Goal: Task Accomplishment & Management: Manage account settings

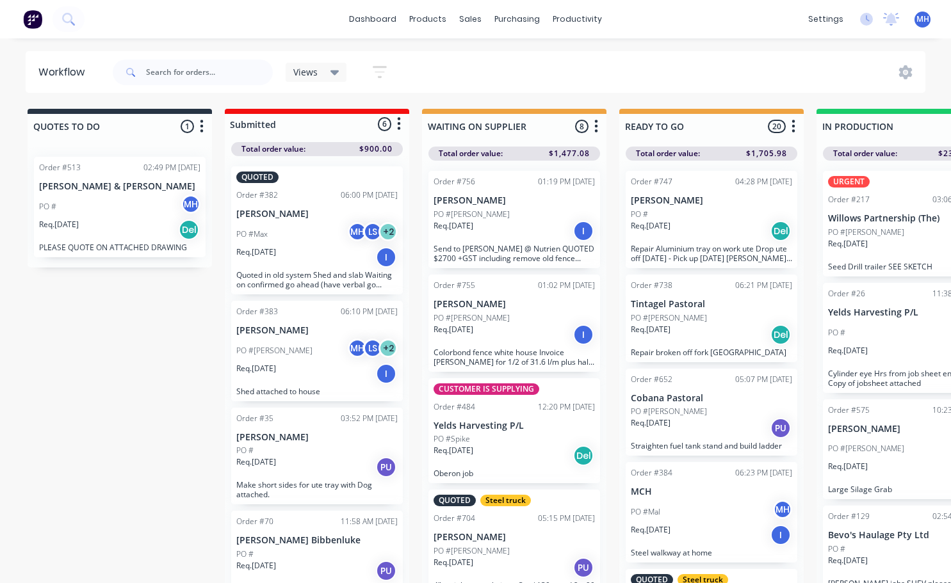
scroll to position [0, 484]
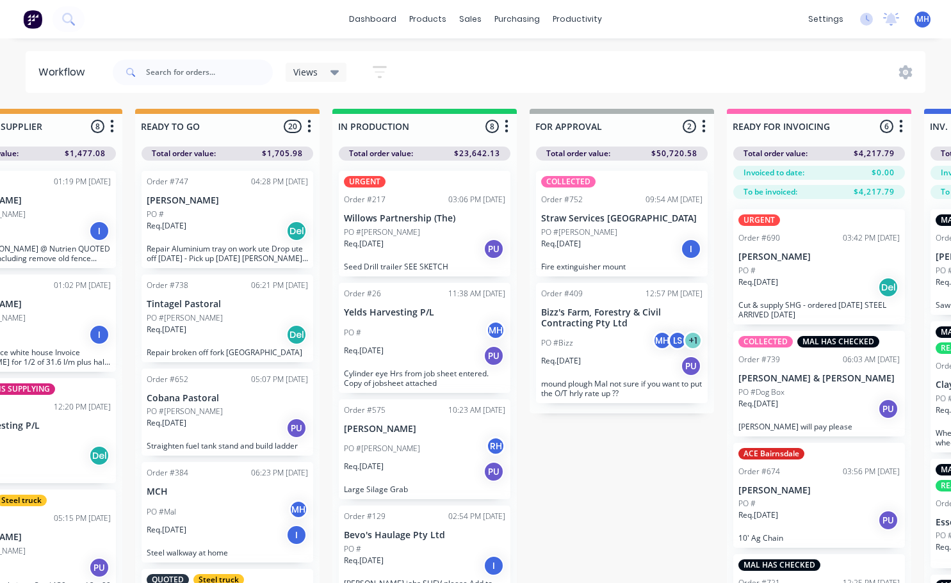
click at [610, 224] on div "COLLECTED Order #752 09:54 AM [DATE] Straw Services [GEOGRAPHIC_DATA] PO #[PERS…" at bounding box center [622, 224] width 172 height 106
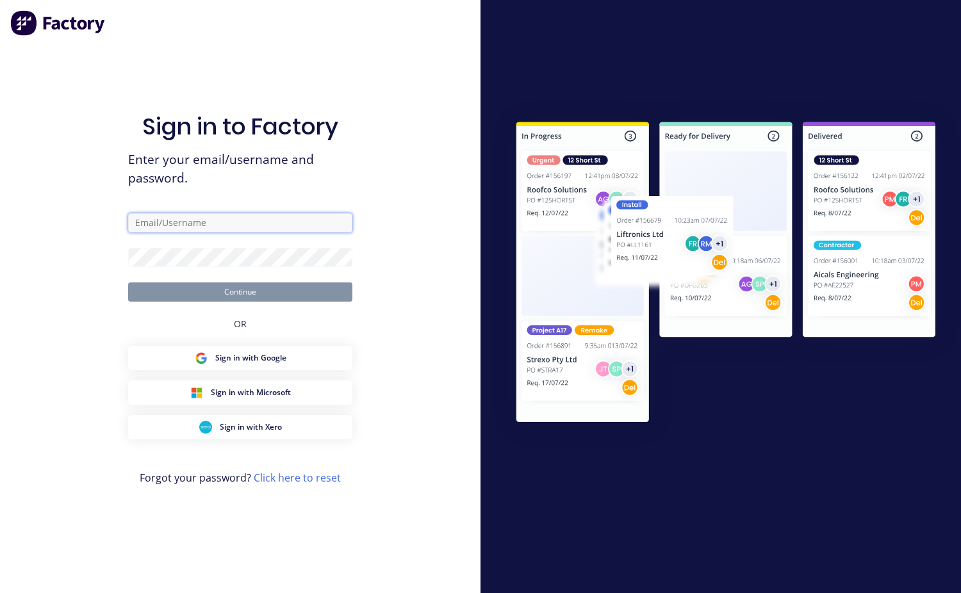
type input "[EMAIL_ADDRESS][DOMAIN_NAME]"
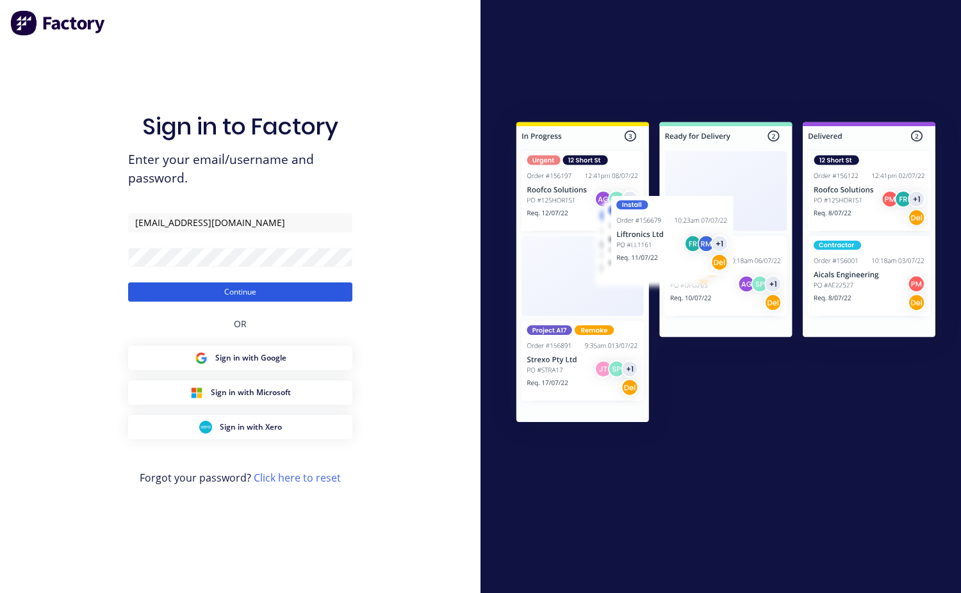
click at [283, 291] on button "Continue" at bounding box center [240, 291] width 224 height 19
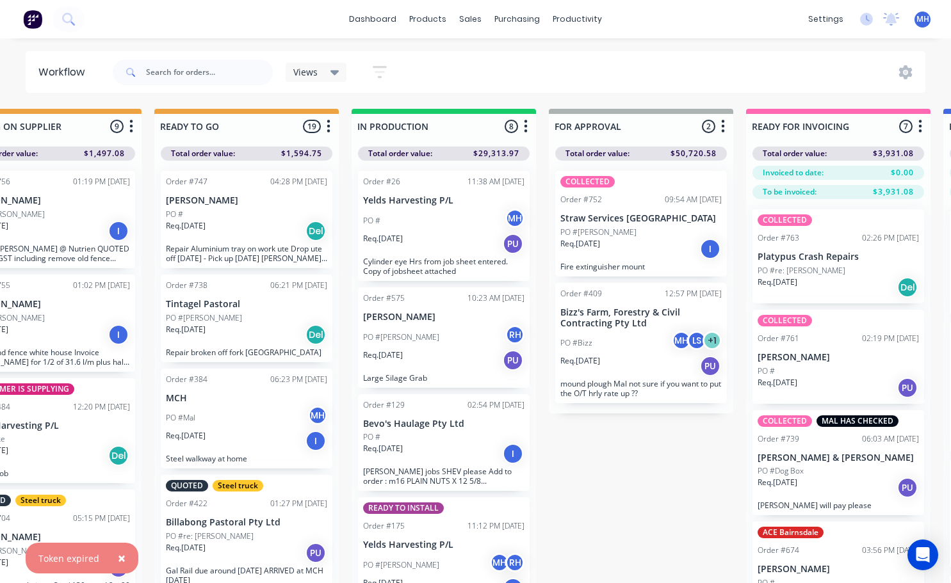
scroll to position [0, 496]
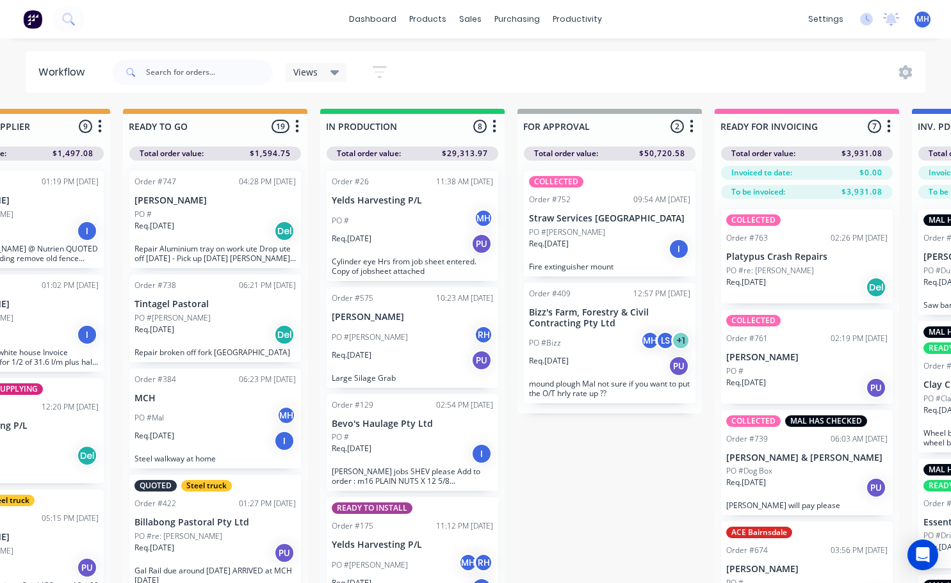
click at [580, 242] on div "Req. [DATE] I" at bounding box center [609, 249] width 161 height 22
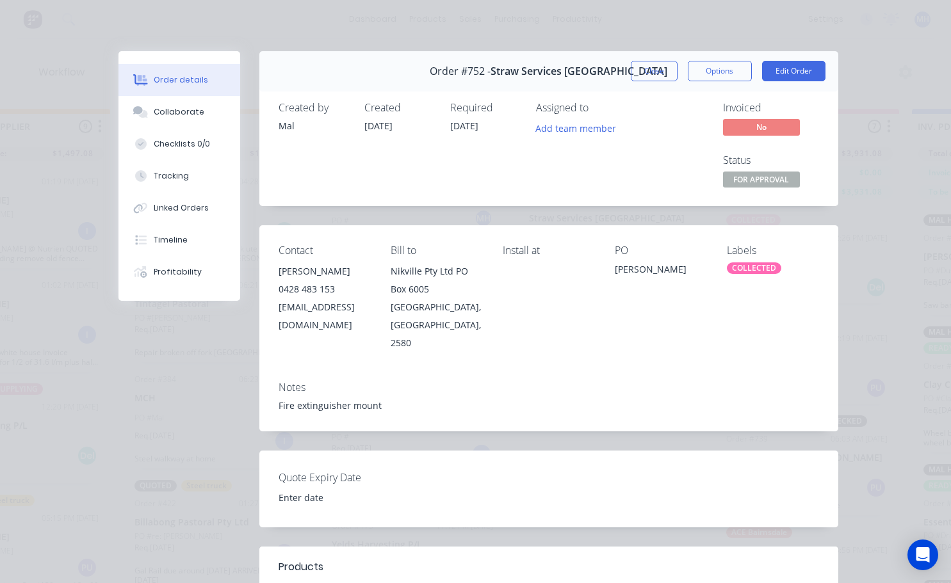
click at [748, 269] on div "COLLECTED" at bounding box center [754, 269] width 54 height 12
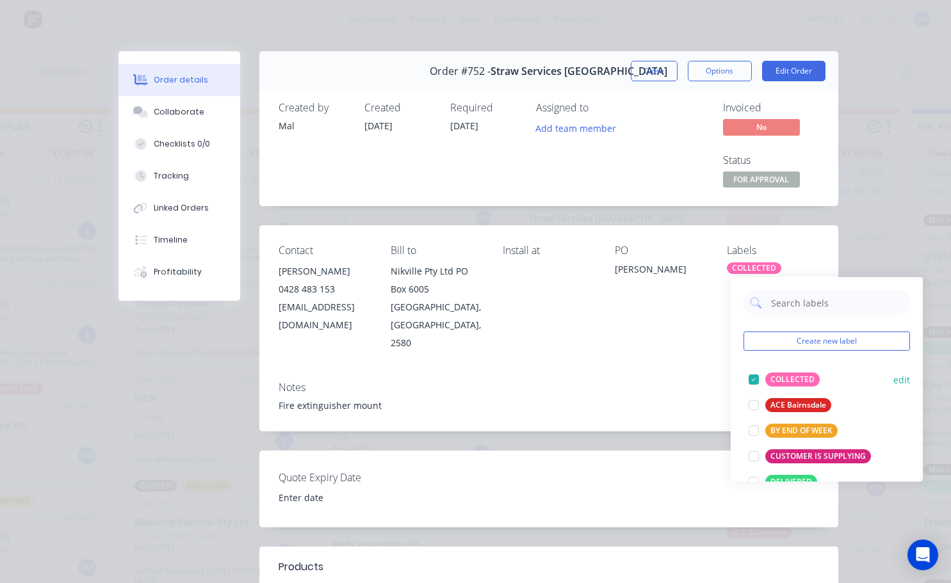
click at [750, 383] on div at bounding box center [754, 380] width 26 height 26
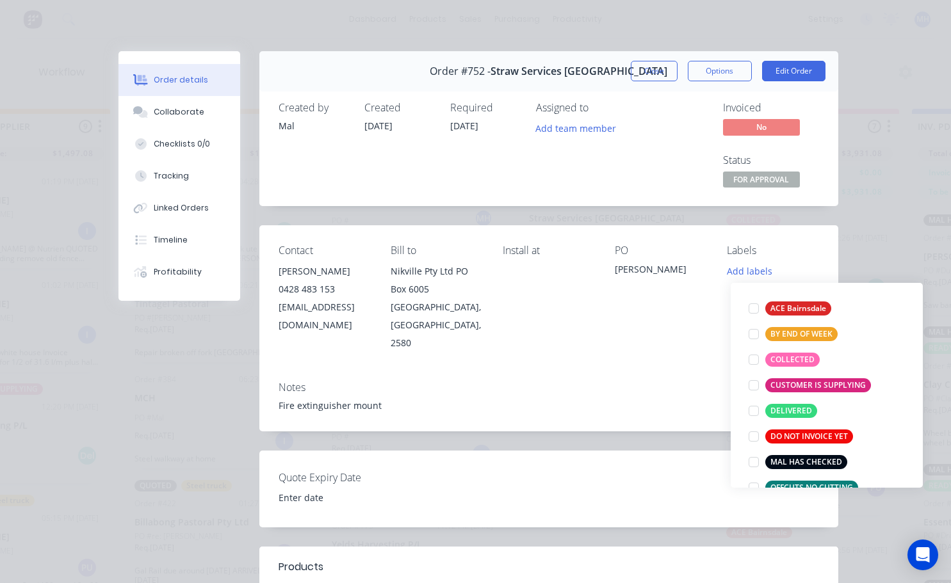
scroll to position [13, 0]
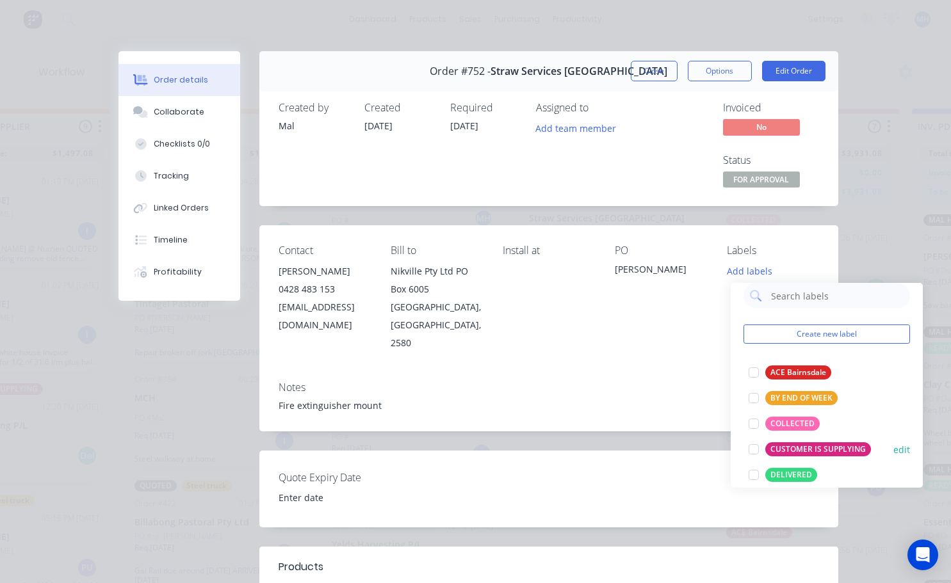
click at [757, 474] on div at bounding box center [754, 475] width 26 height 26
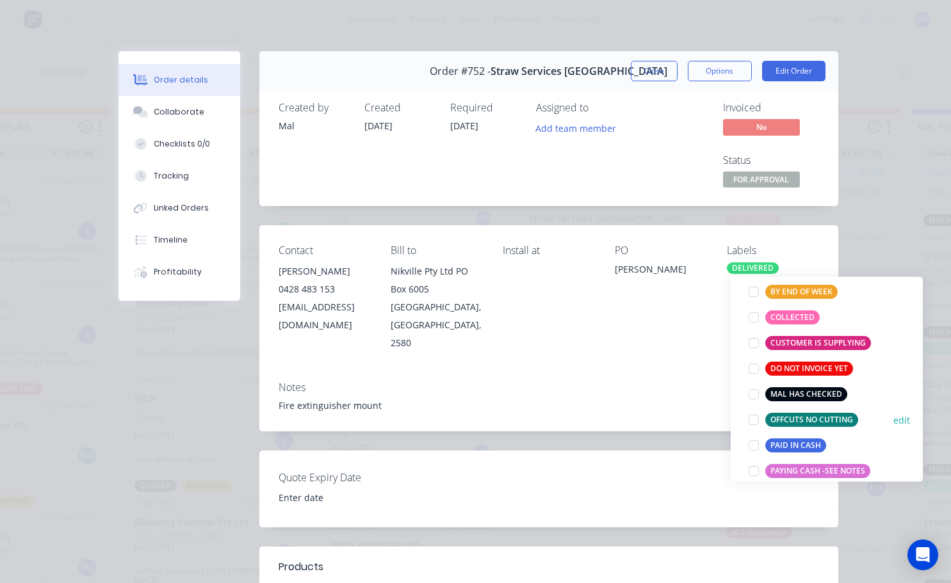
scroll to position [141, 0]
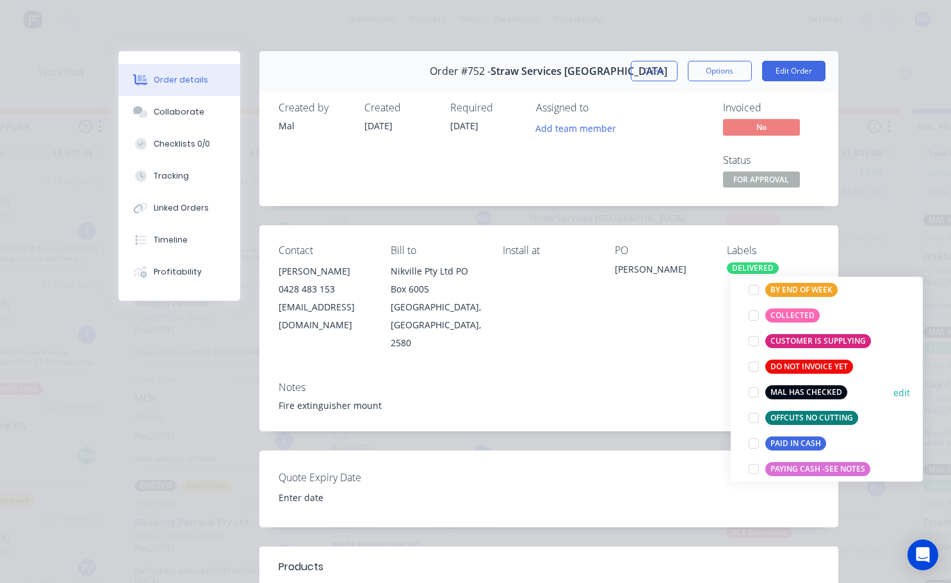
click at [757, 392] on div at bounding box center [754, 393] width 26 height 26
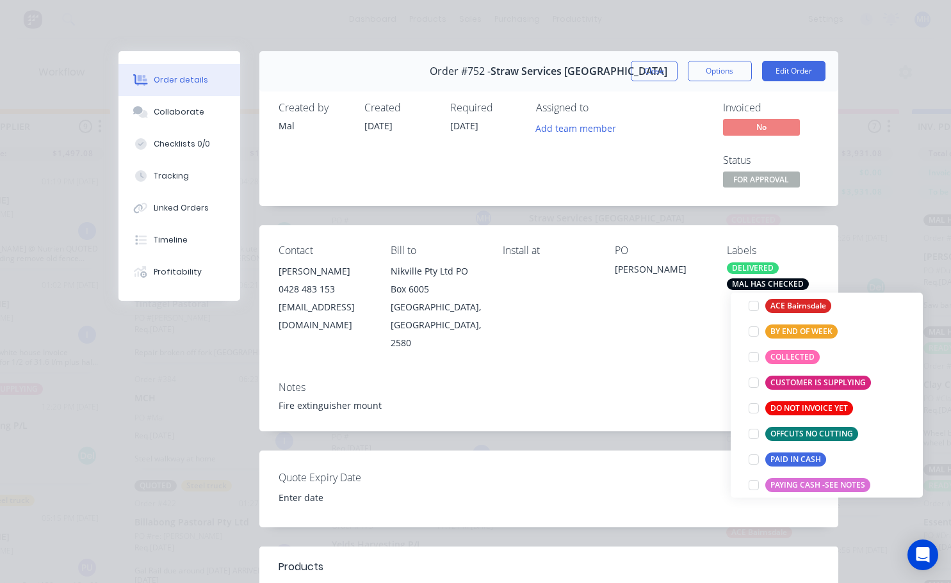
scroll to position [13, 0]
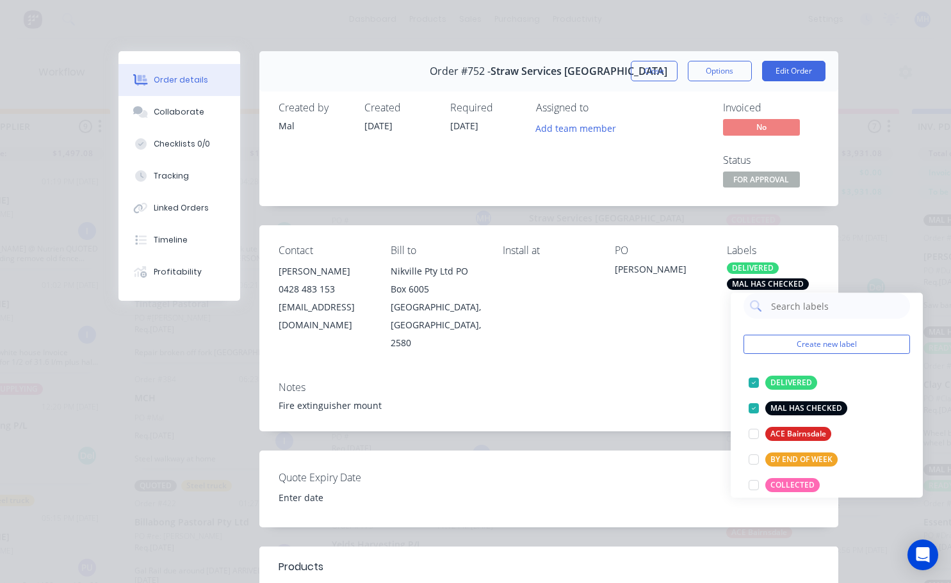
click at [669, 377] on div "Notes Fire extinguisher mount" at bounding box center [548, 401] width 579 height 60
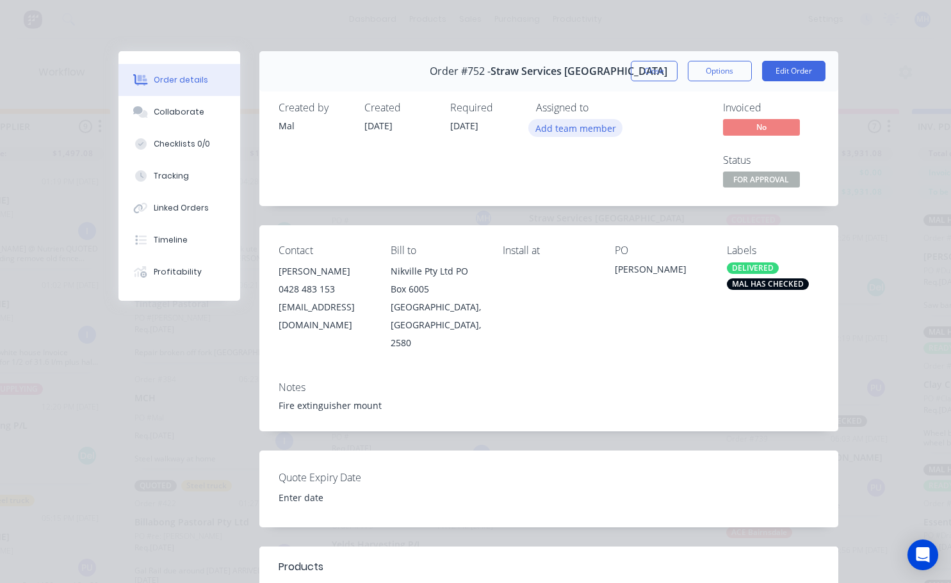
click at [579, 128] on button "Add team member" at bounding box center [575, 127] width 94 height 17
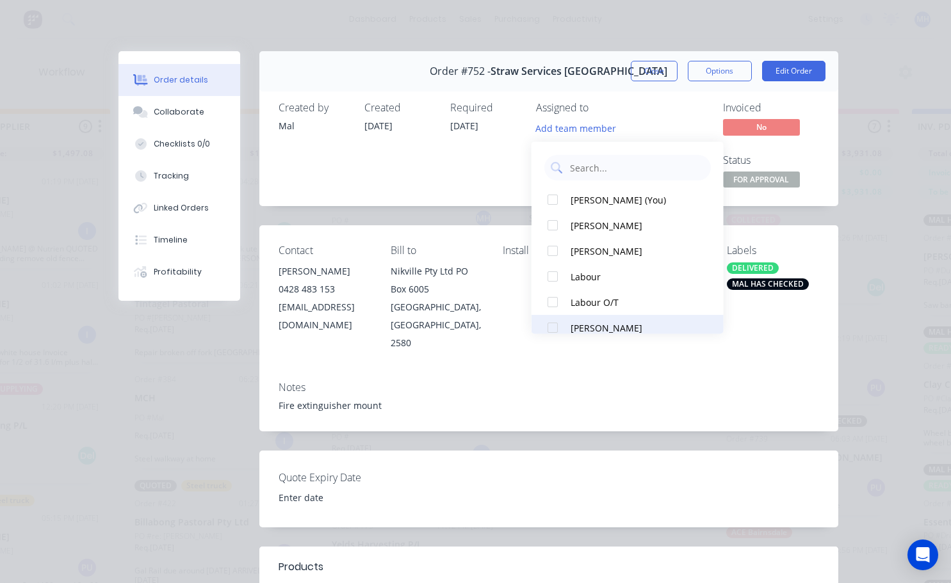
click at [544, 323] on div at bounding box center [553, 328] width 26 height 26
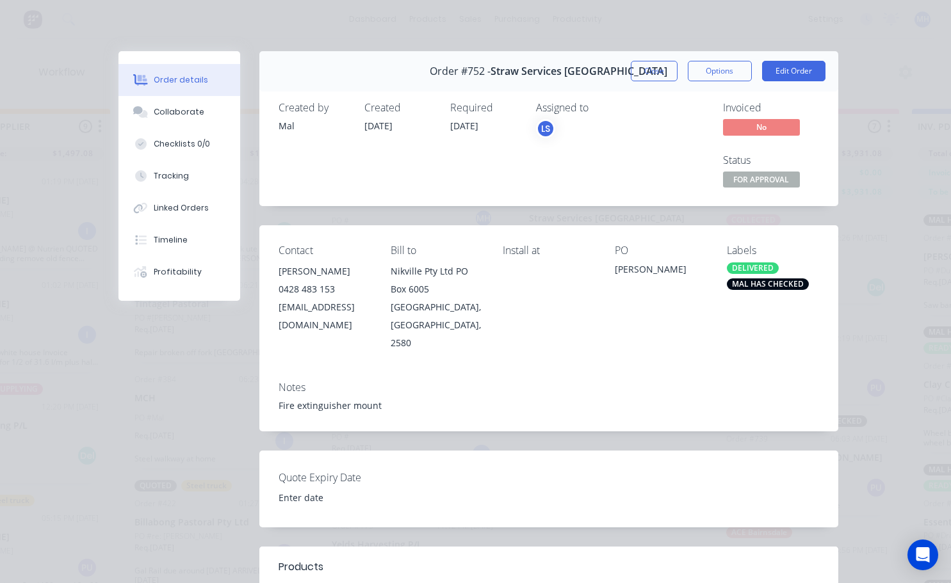
click at [585, 400] on div "Fire extinguisher mount" at bounding box center [549, 405] width 541 height 13
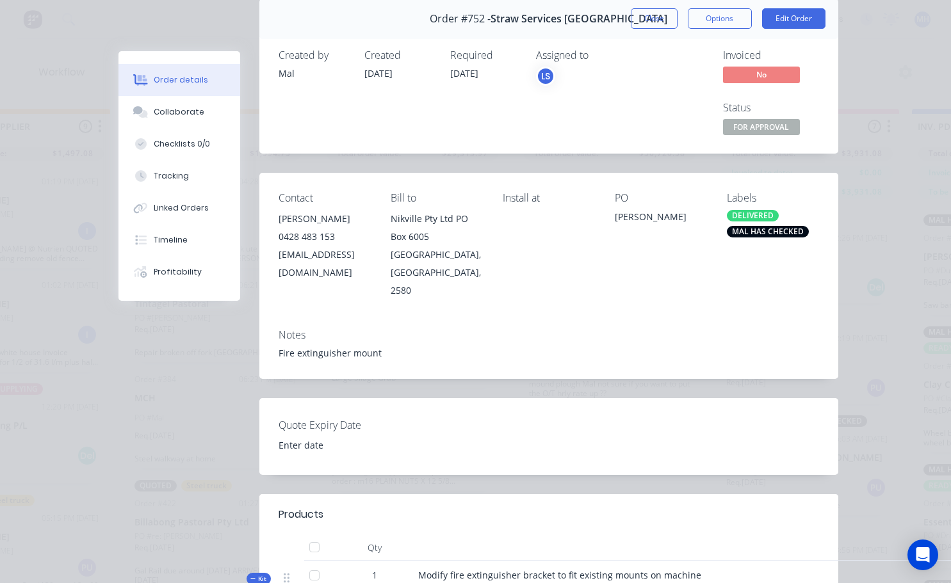
scroll to position [0, 0]
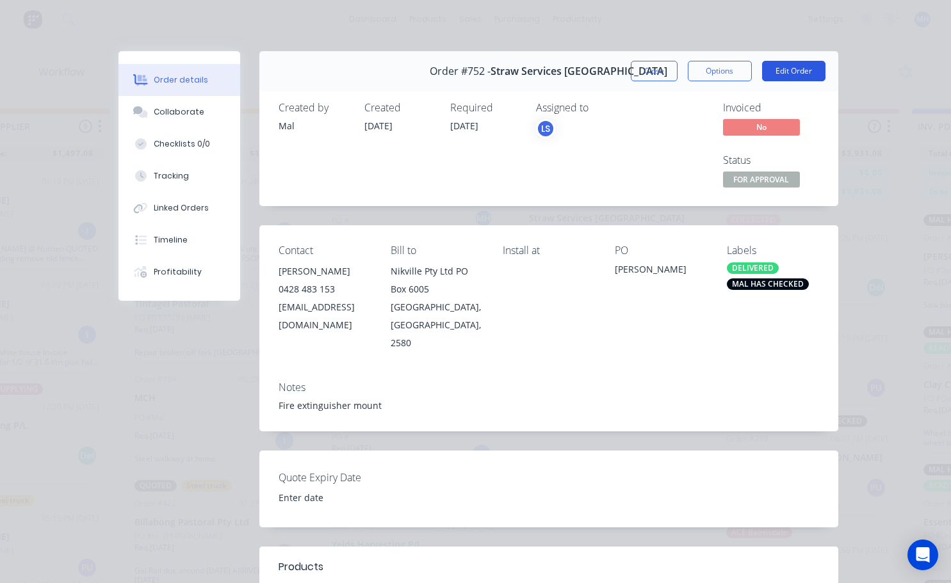
click at [776, 78] on button "Edit Order" at bounding box center [793, 71] width 63 height 20
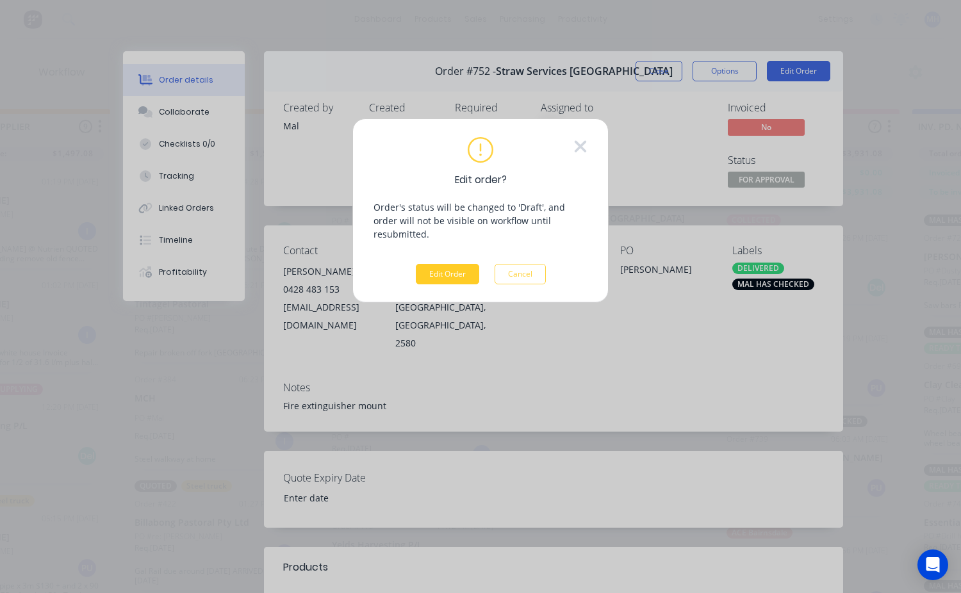
click at [462, 266] on button "Edit Order" at bounding box center [447, 274] width 63 height 20
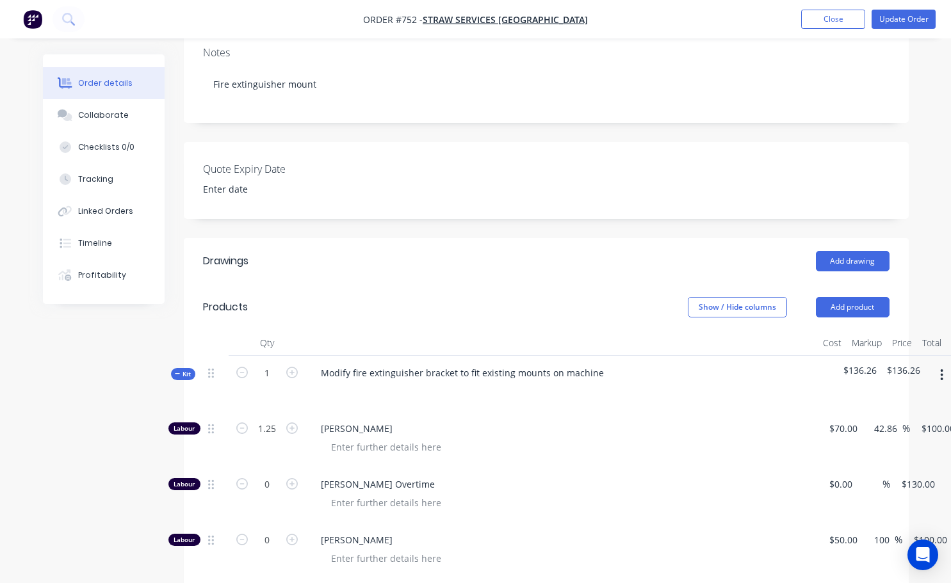
scroll to position [320, 0]
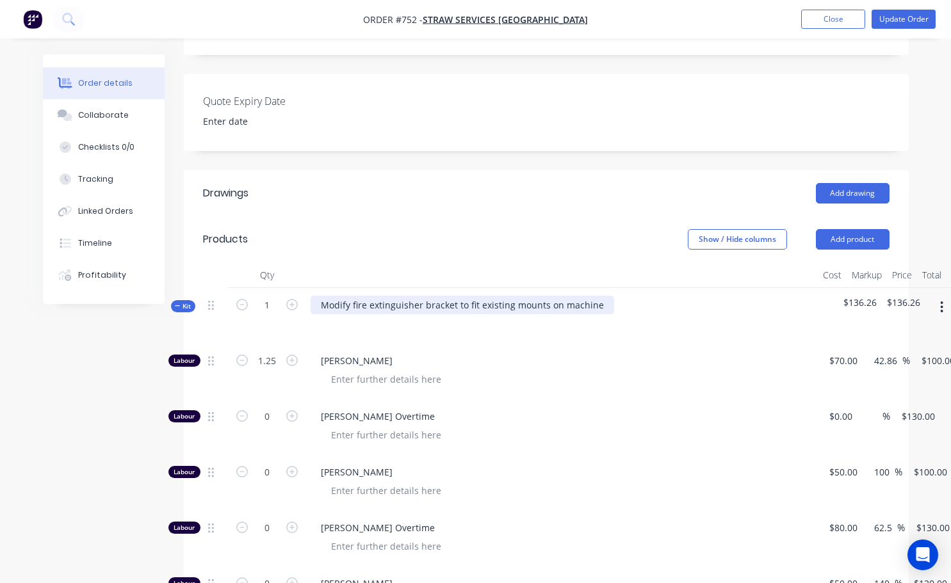
click at [601, 296] on div "Modify fire extinguisher bracket to fit existing mounts on machine" at bounding box center [463, 305] width 304 height 19
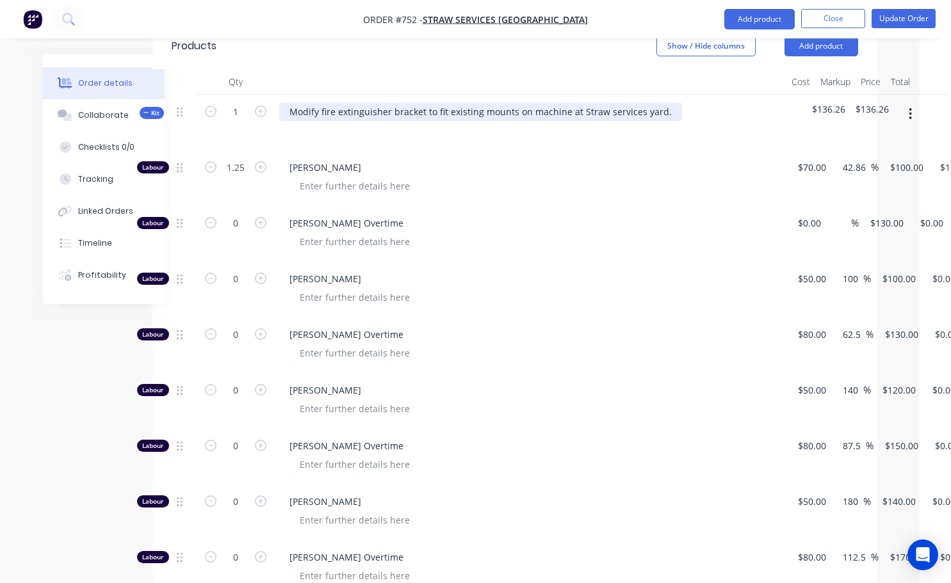
scroll to position [512, 31]
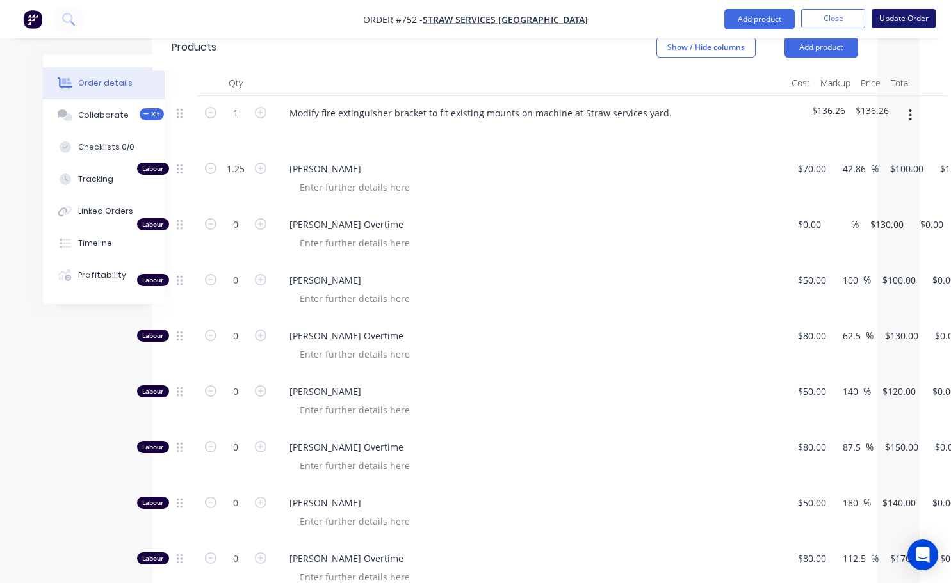
click at [912, 14] on button "Update Order" at bounding box center [904, 18] width 64 height 19
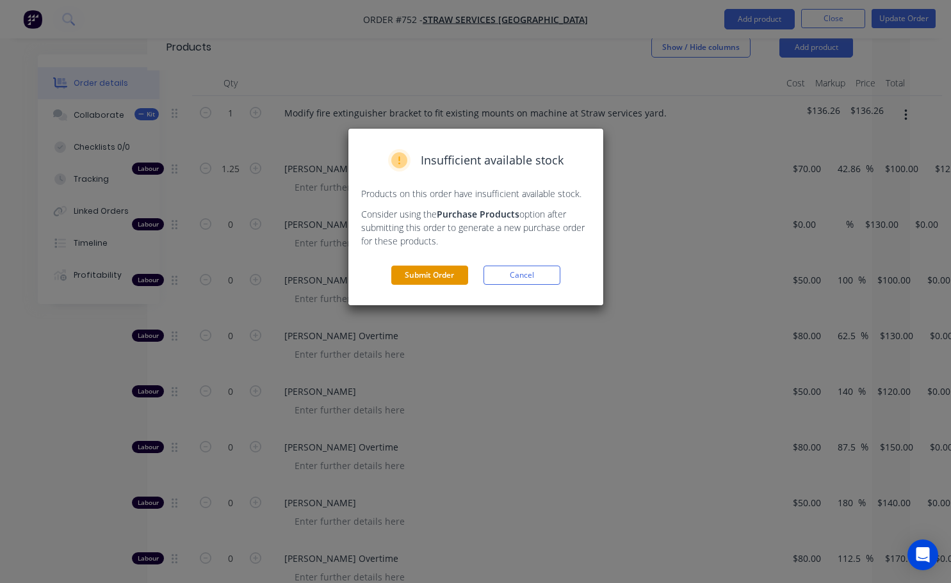
click at [439, 275] on button "Submit Order" at bounding box center [429, 275] width 77 height 19
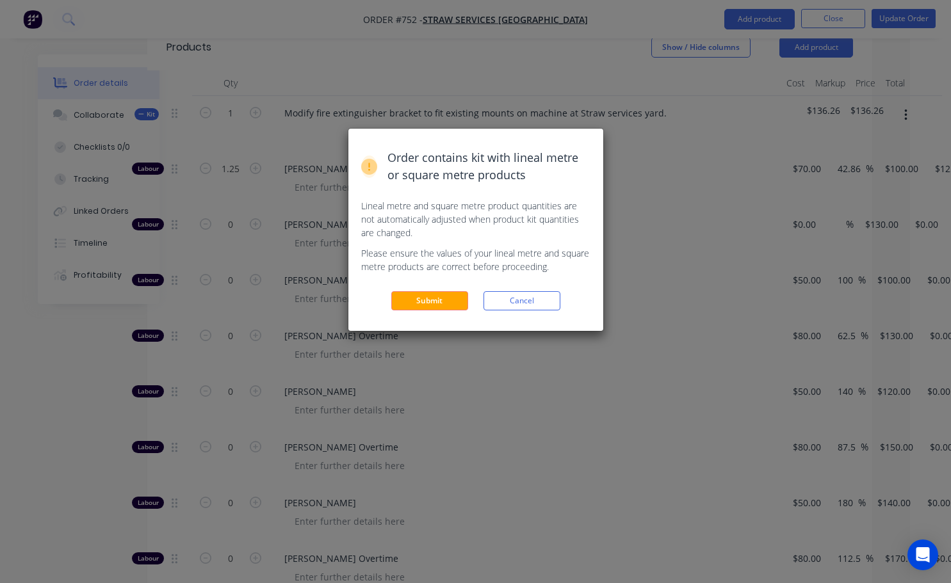
click at [435, 316] on div "Order contains kit with lineal metre or square metre products Lineal metre and …" at bounding box center [475, 230] width 255 height 202
click at [436, 307] on button "Submit" at bounding box center [429, 300] width 77 height 19
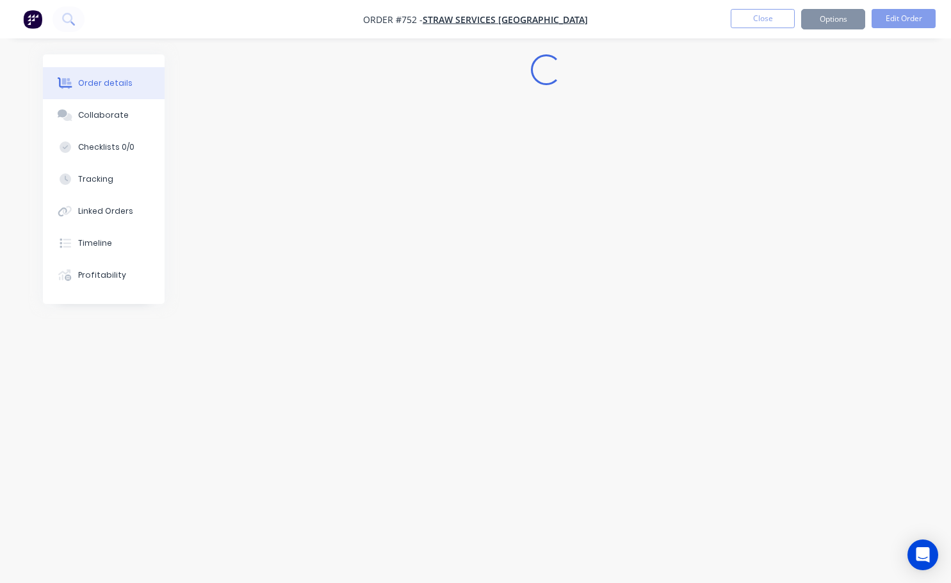
scroll to position [0, 0]
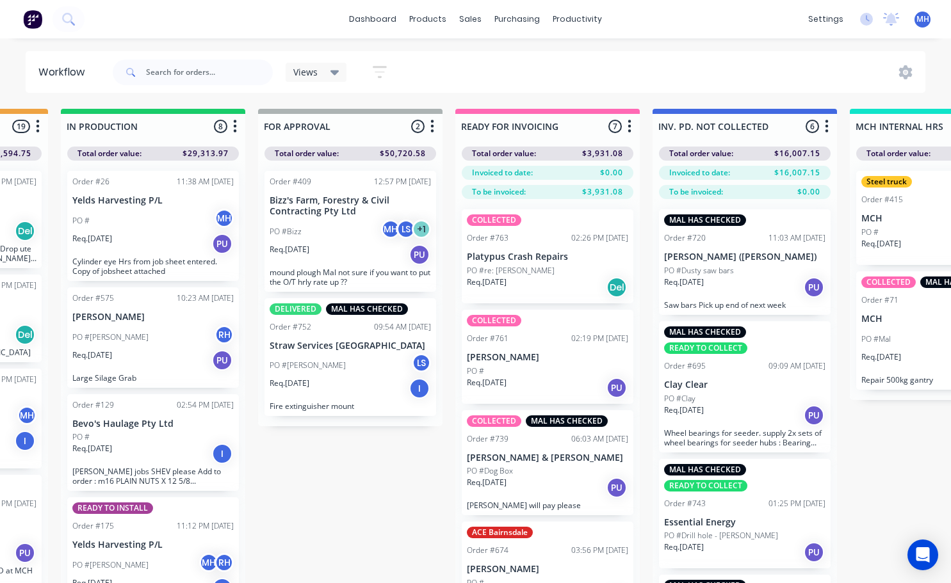
scroll to position [0, 758]
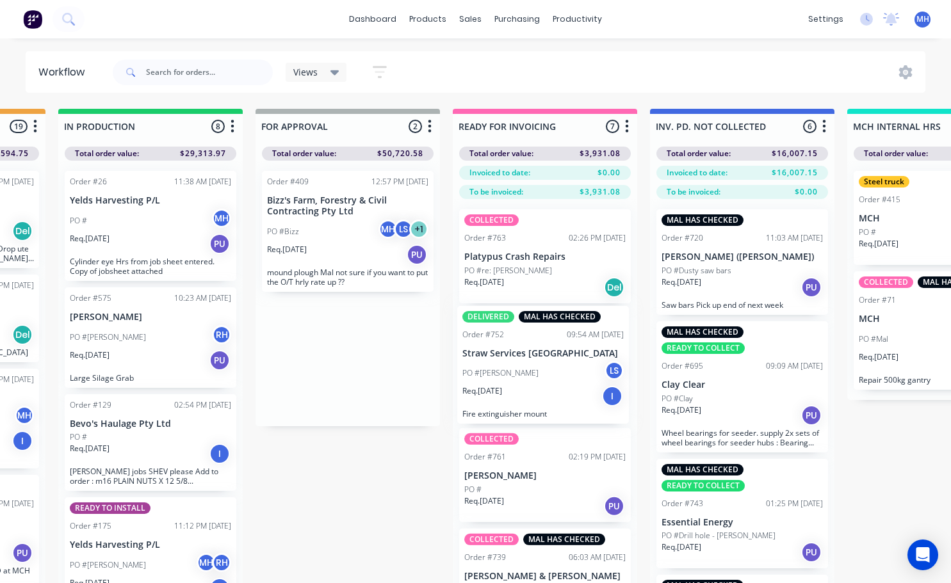
drag, startPoint x: 345, startPoint y: 355, endPoint x: 545, endPoint y: 363, distance: 200.6
click at [545, 363] on div "QUOTES TO DO 1 Status colour #273444 hex #273444 Save Cancel Notifications Emai…" at bounding box center [300, 369] width 2136 height 520
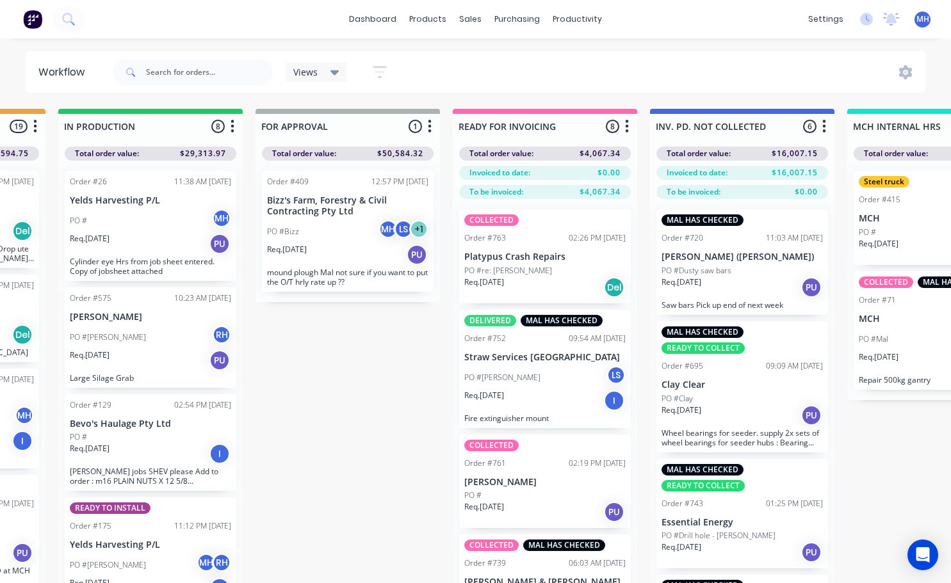
click at [530, 277] on div "Req. [DATE] Del" at bounding box center [544, 288] width 161 height 22
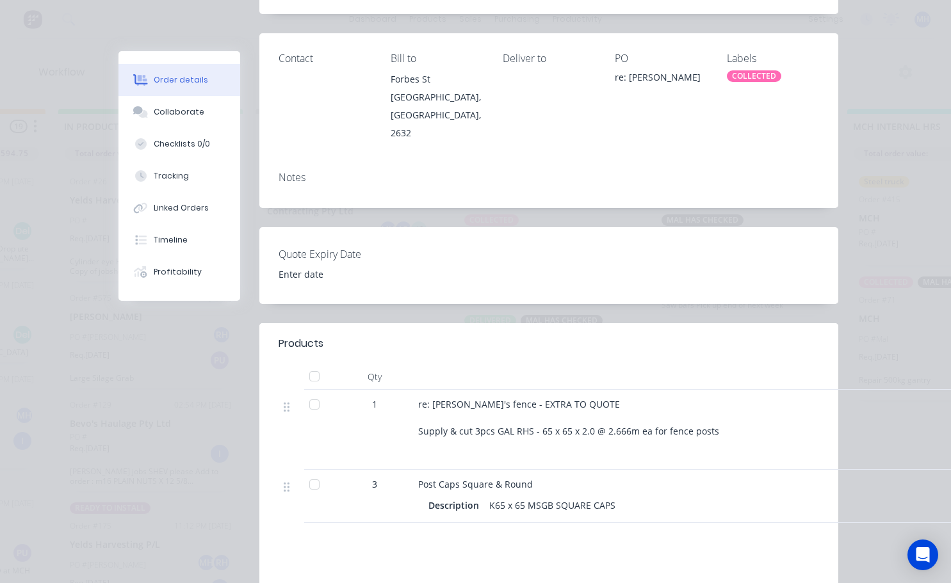
scroll to position [0, 0]
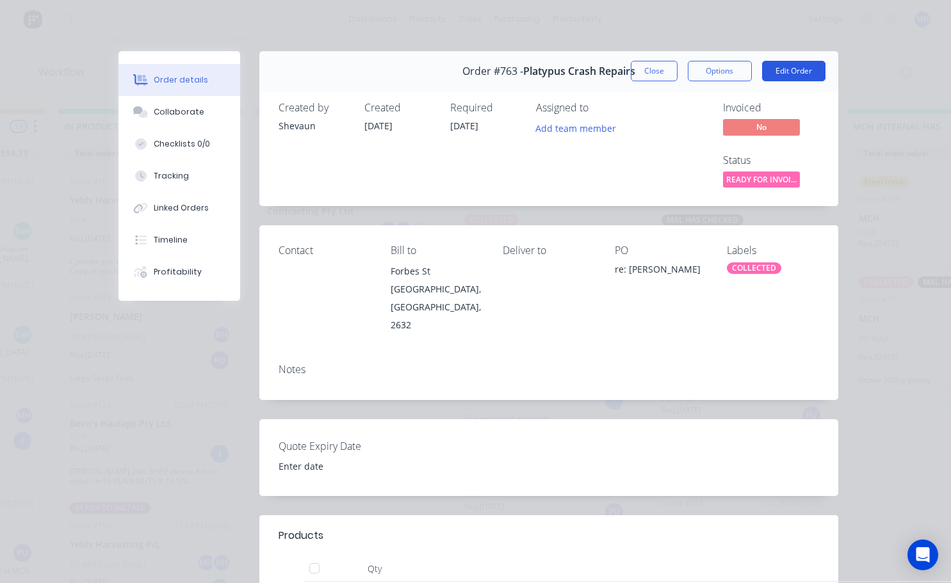
click at [788, 76] on button "Edit Order" at bounding box center [793, 71] width 63 height 20
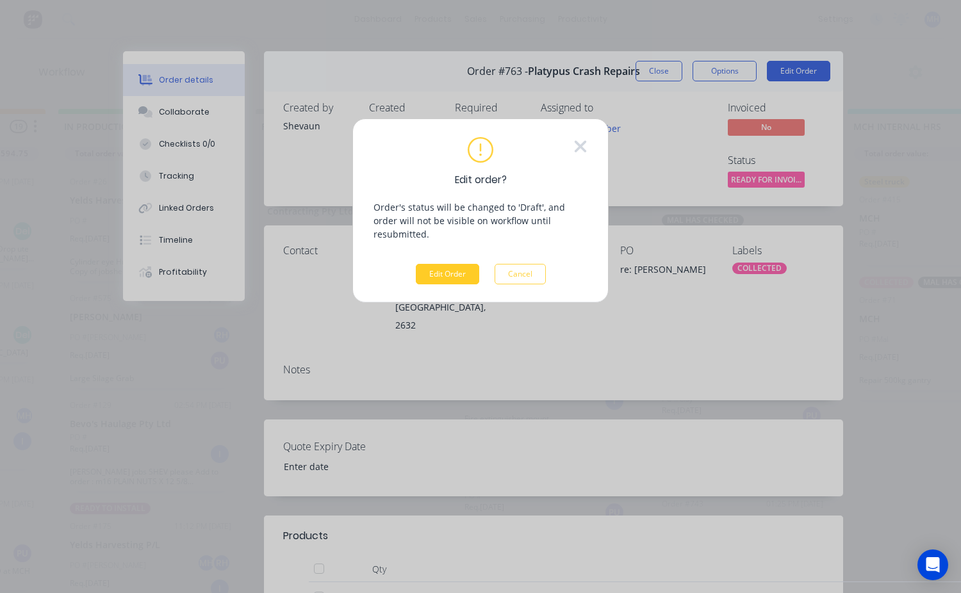
click at [448, 269] on button "Edit Order" at bounding box center [447, 274] width 63 height 20
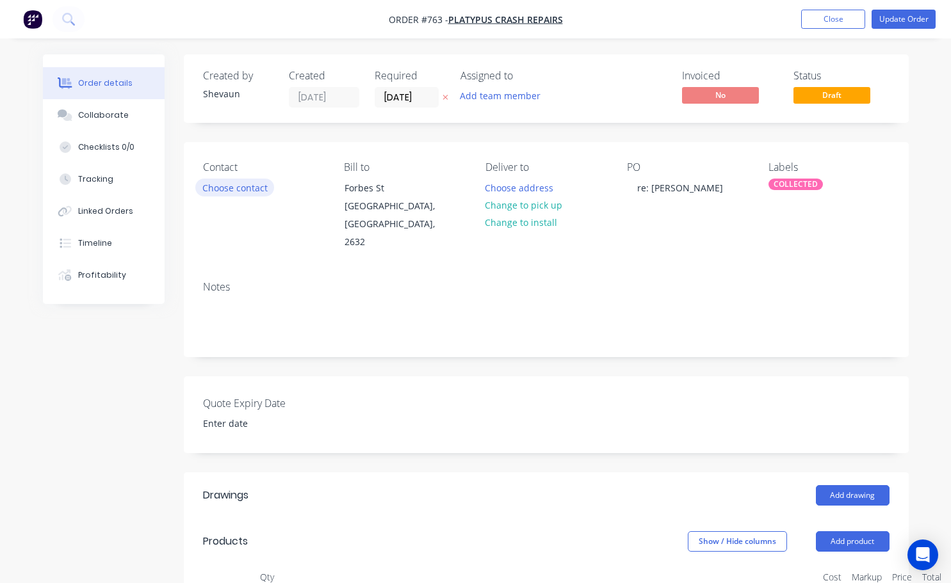
click at [246, 190] on button "Choose contact" at bounding box center [234, 187] width 79 height 17
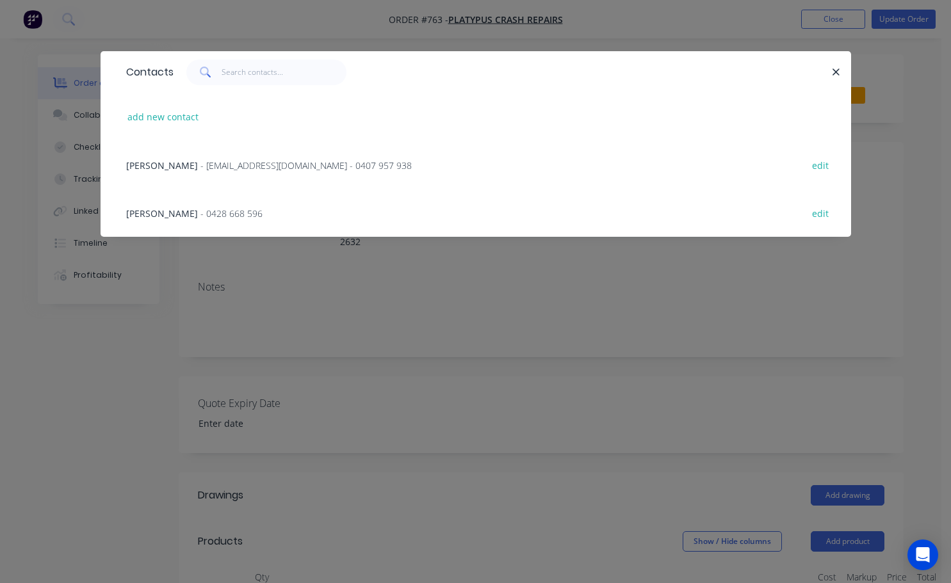
click at [147, 209] on span "[PERSON_NAME]" at bounding box center [162, 213] width 72 height 12
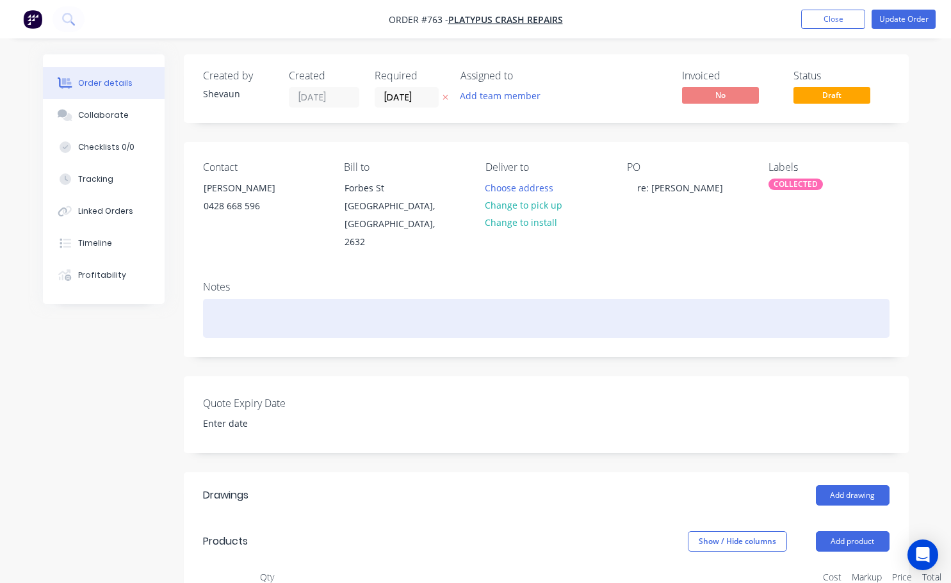
click at [241, 313] on div at bounding box center [546, 318] width 687 height 39
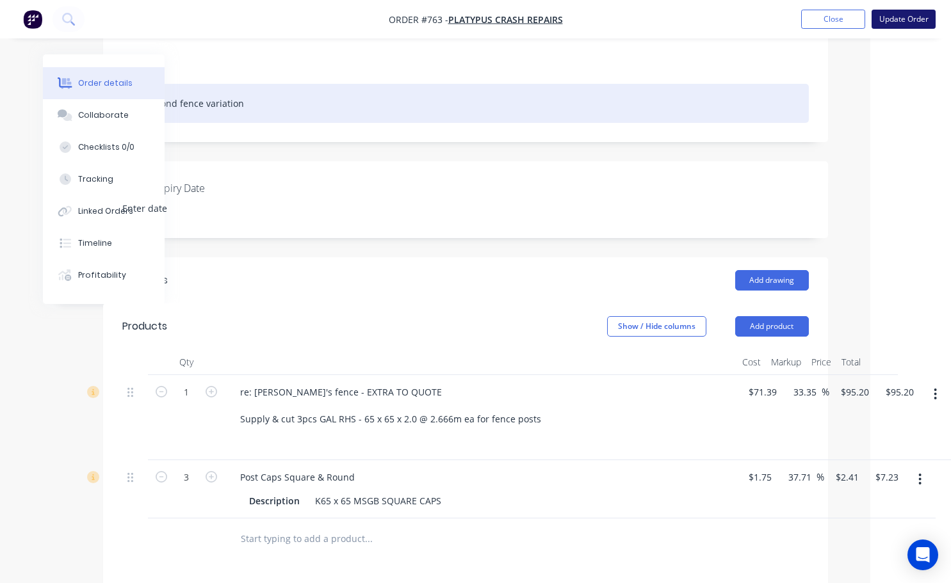
scroll to position [192, 81]
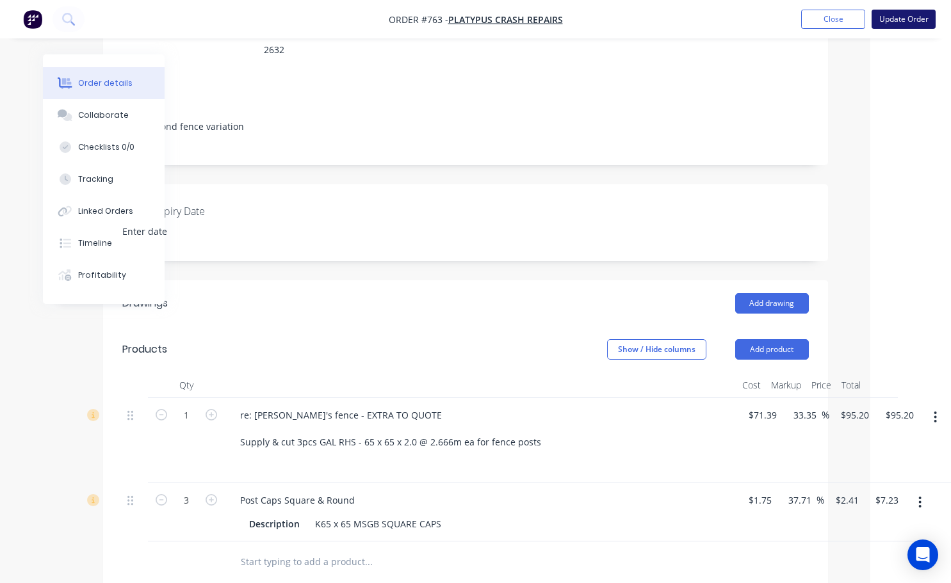
click at [908, 13] on button "Update Order" at bounding box center [904, 19] width 64 height 19
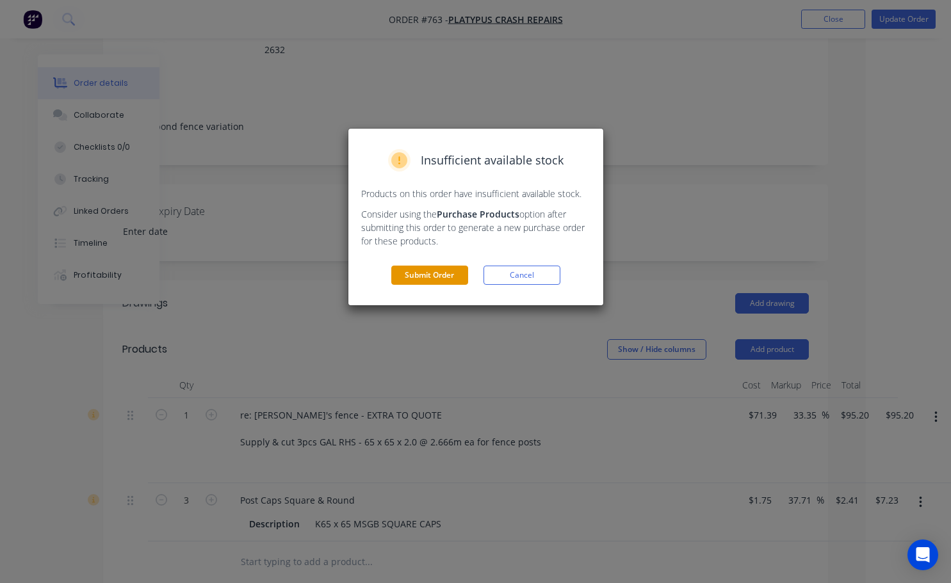
click at [425, 275] on button "Submit Order" at bounding box center [429, 275] width 77 height 19
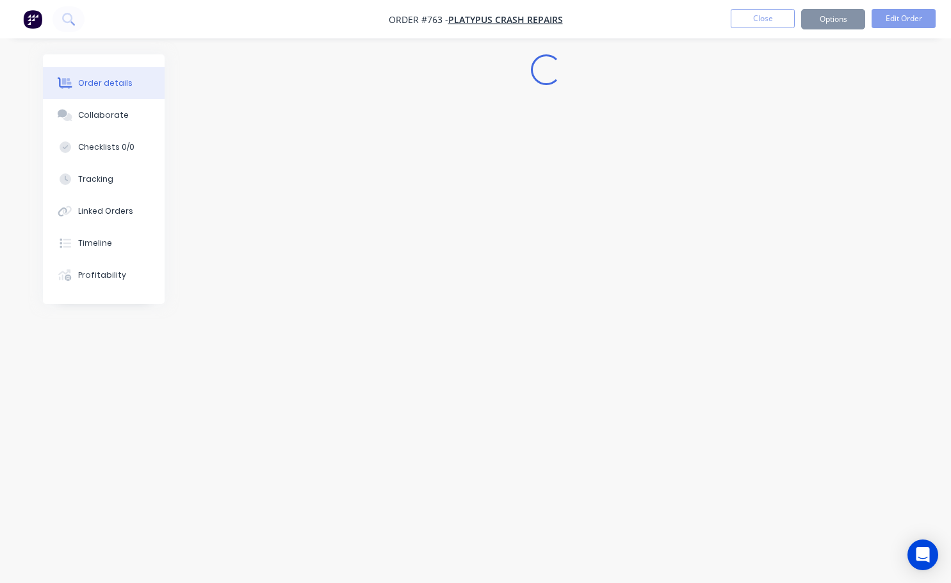
scroll to position [0, 0]
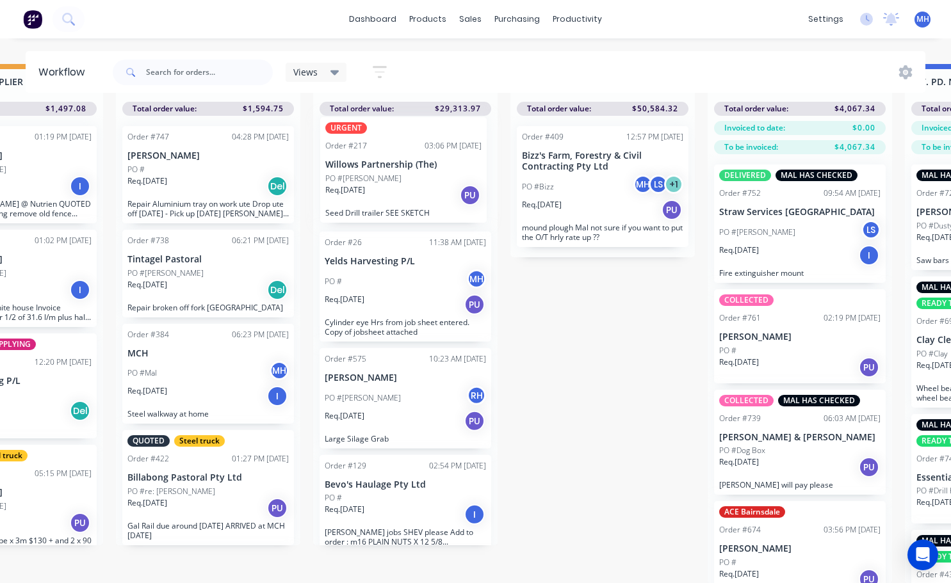
drag, startPoint x: 380, startPoint y: 512, endPoint x: 382, endPoint y: 186, distance: 325.3
click at [382, 186] on div "Order #26 11:38 AM [DATE] Yelds Harvesting P/L PO # MH Req. [DATE] PU Cylinder …" at bounding box center [405, 331] width 184 height 430
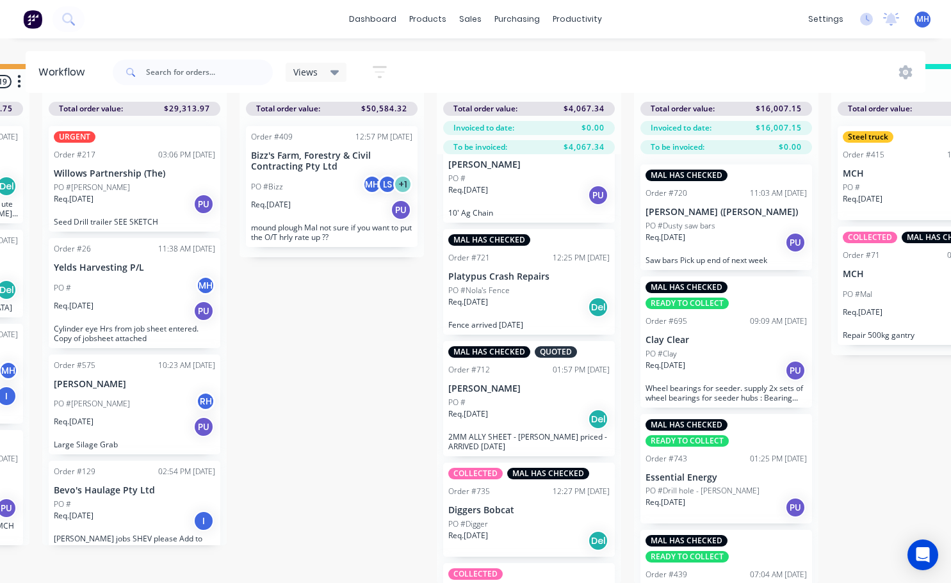
scroll to position [469, 0]
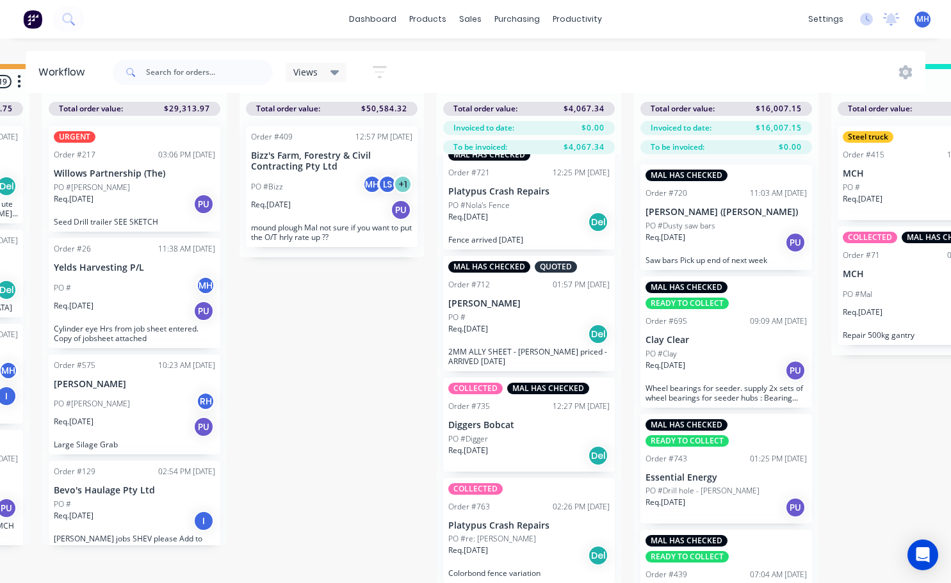
click at [528, 501] on div "Order #763 02:26 PM [DATE]" at bounding box center [528, 507] width 161 height 12
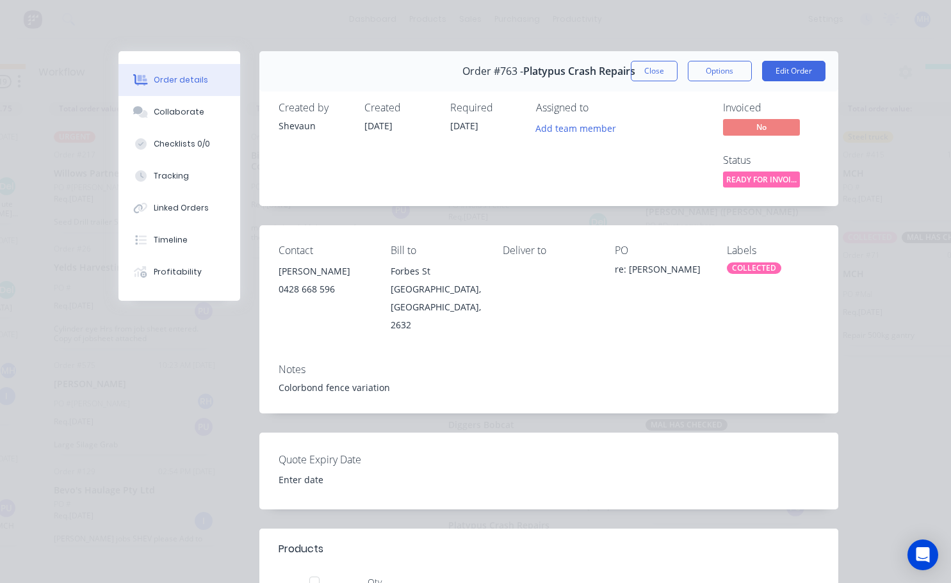
click at [733, 268] on div "COLLECTED" at bounding box center [754, 269] width 54 height 12
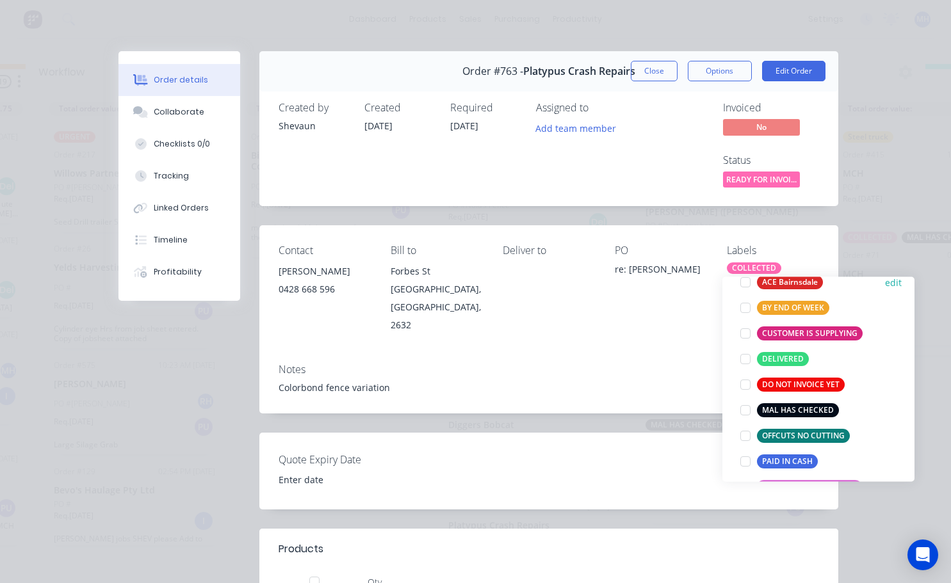
scroll to position [128, 0]
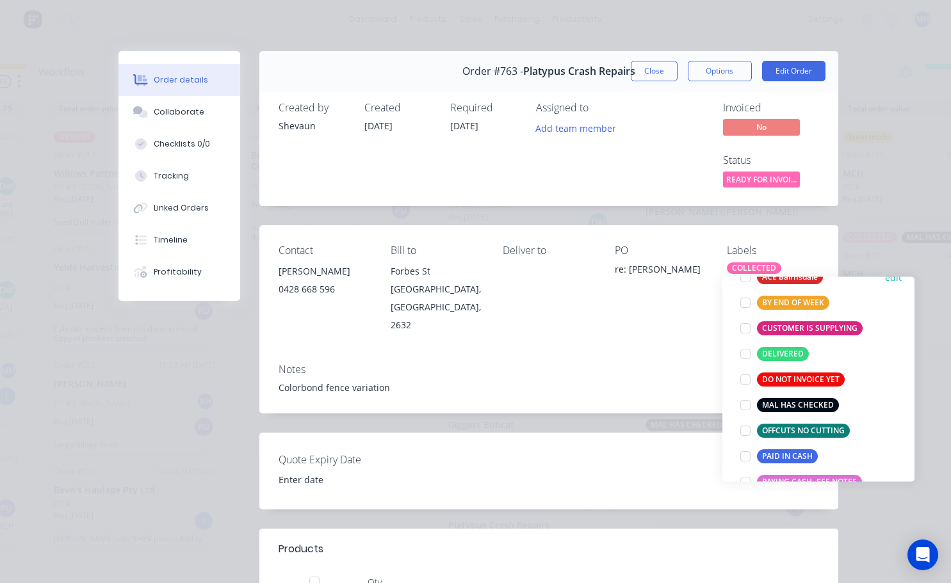
click at [744, 399] on div at bounding box center [746, 406] width 26 height 26
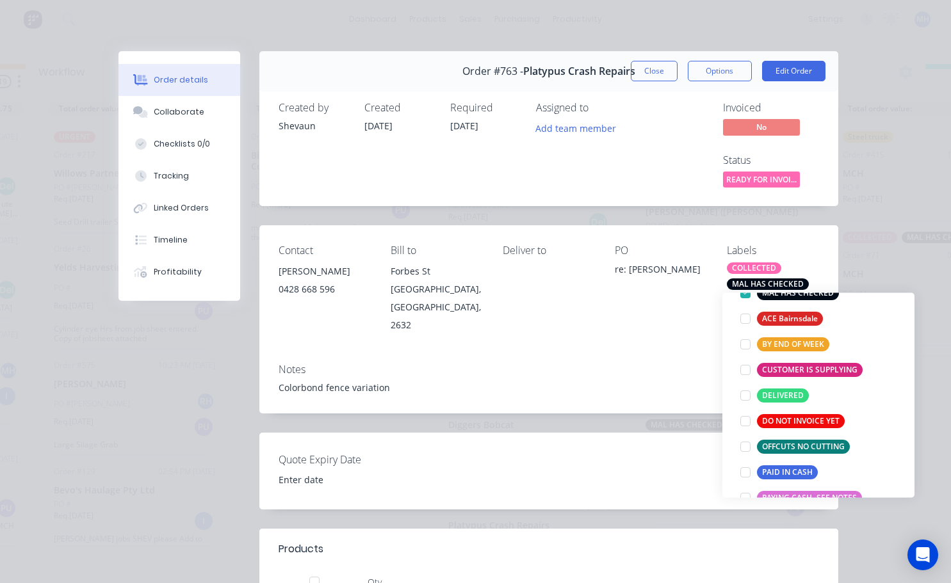
scroll to position [0, 0]
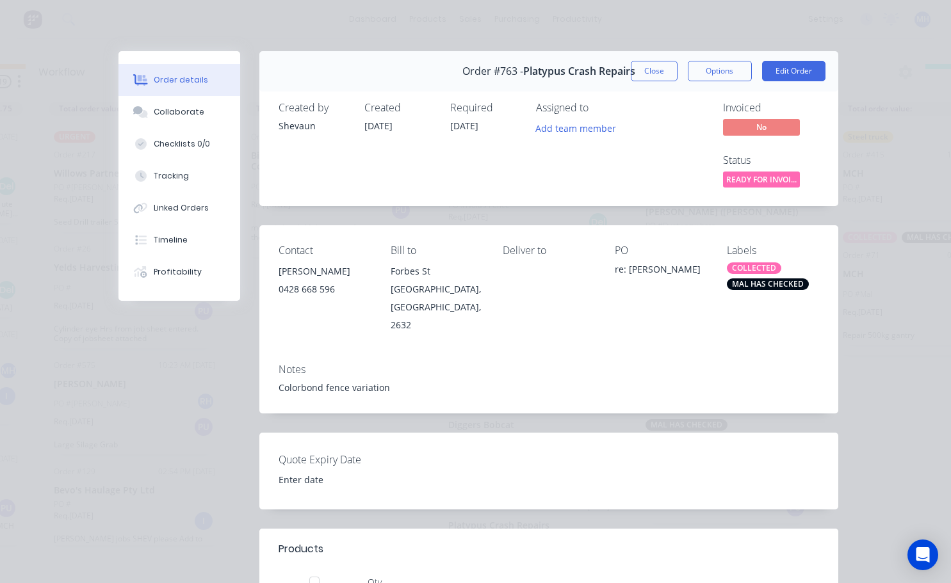
click at [660, 364] on div "Notes" at bounding box center [549, 370] width 541 height 12
click at [656, 74] on button "Close" at bounding box center [654, 71] width 47 height 20
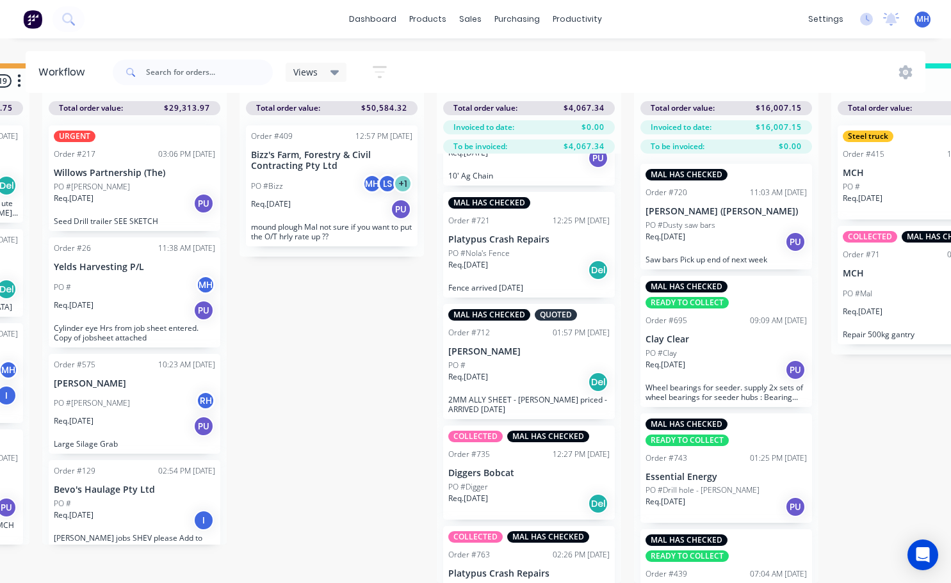
scroll to position [405, 0]
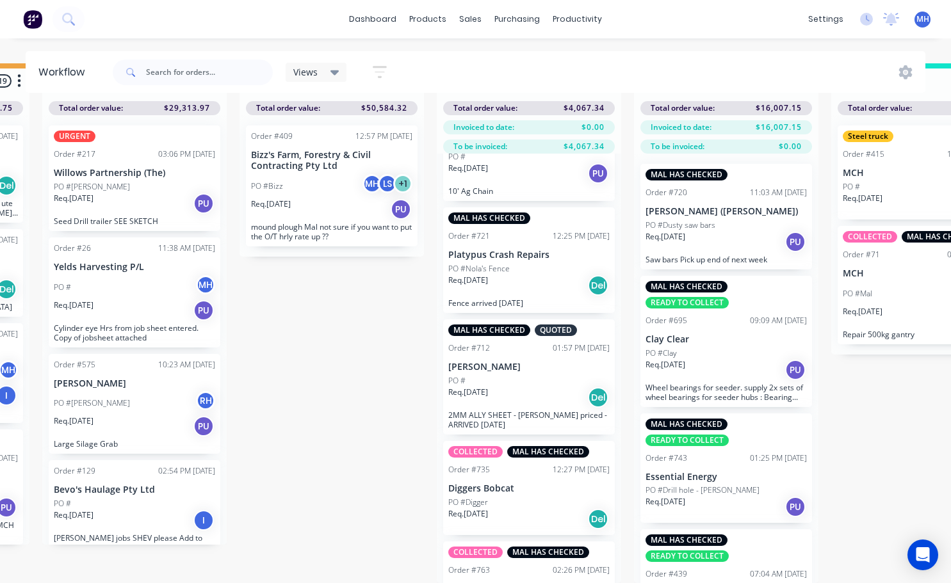
click at [527, 343] on div "Order #712 01:57 PM [DATE]" at bounding box center [528, 349] width 161 height 12
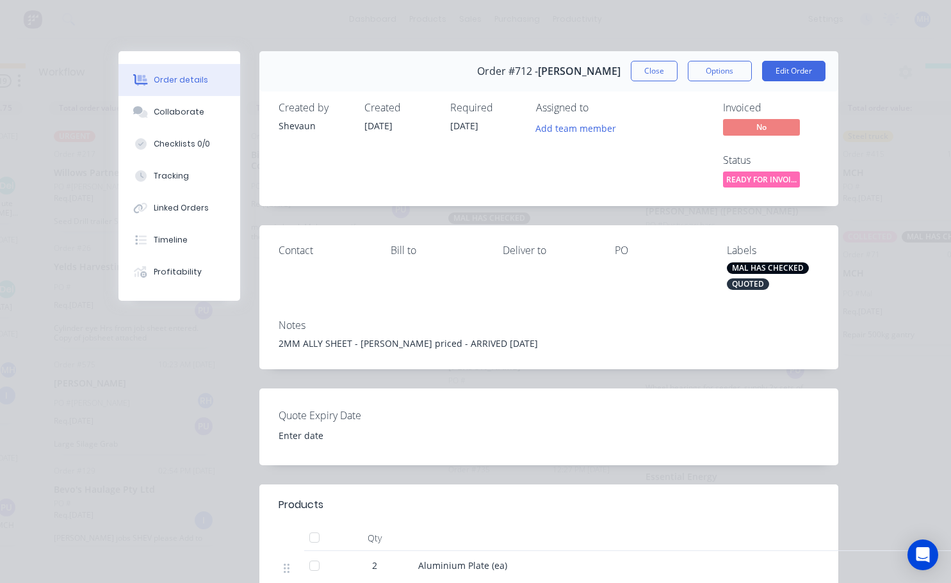
click at [740, 265] on div "MAL HAS CHECKED" at bounding box center [768, 269] width 82 height 12
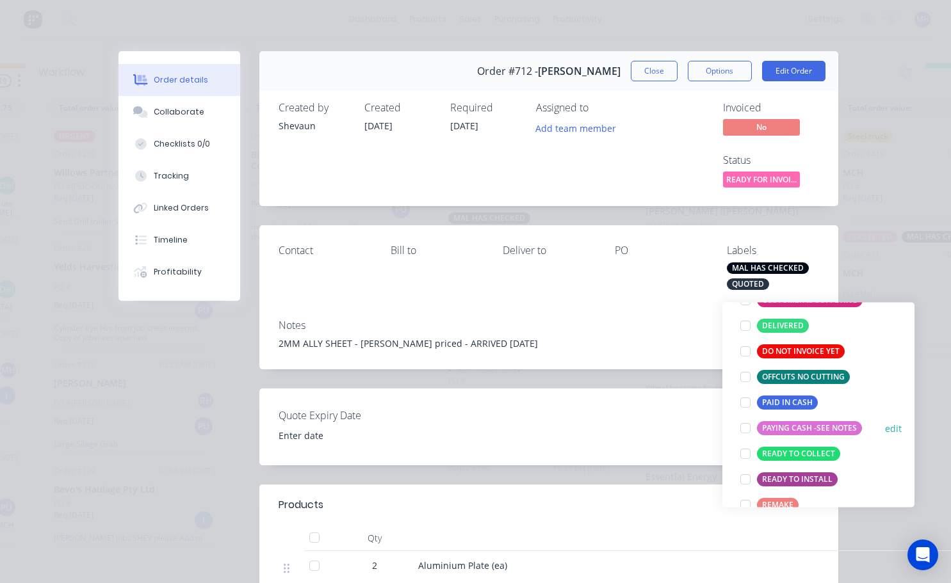
scroll to position [256, 0]
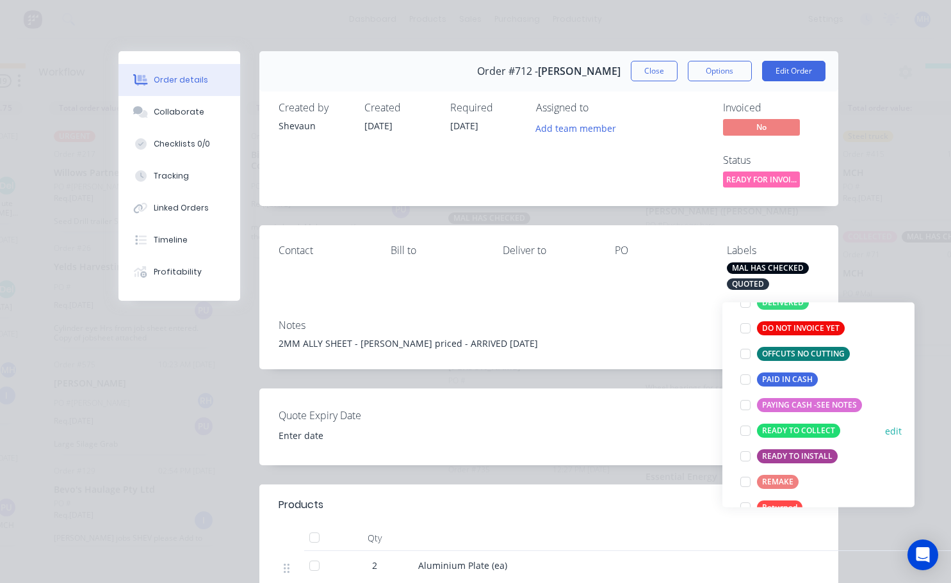
click at [745, 423] on div at bounding box center [746, 431] width 26 height 26
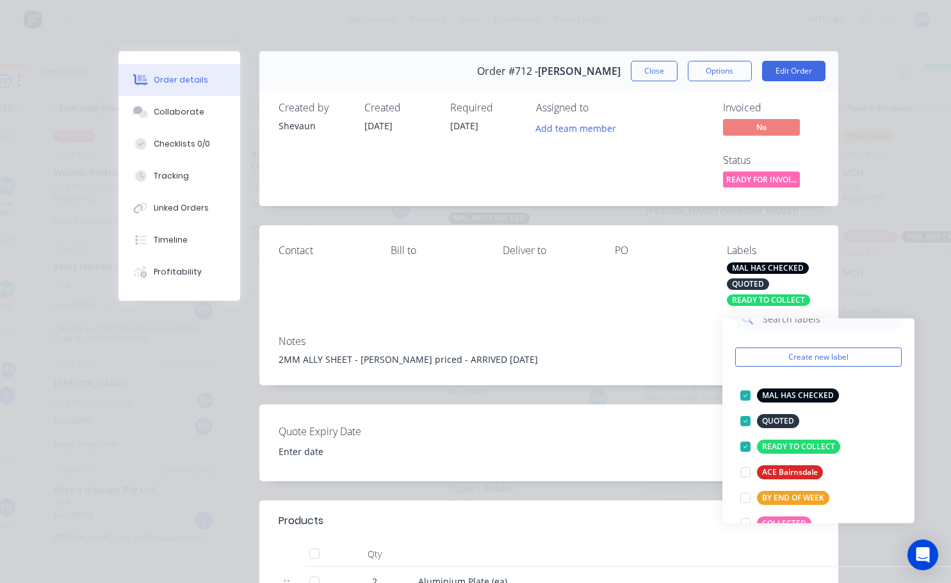
click at [639, 320] on div "Contact [PERSON_NAME] to Deliver to PO Labels MAL HAS CHECKED QUOTED READY TO C…" at bounding box center [548, 274] width 579 height 99
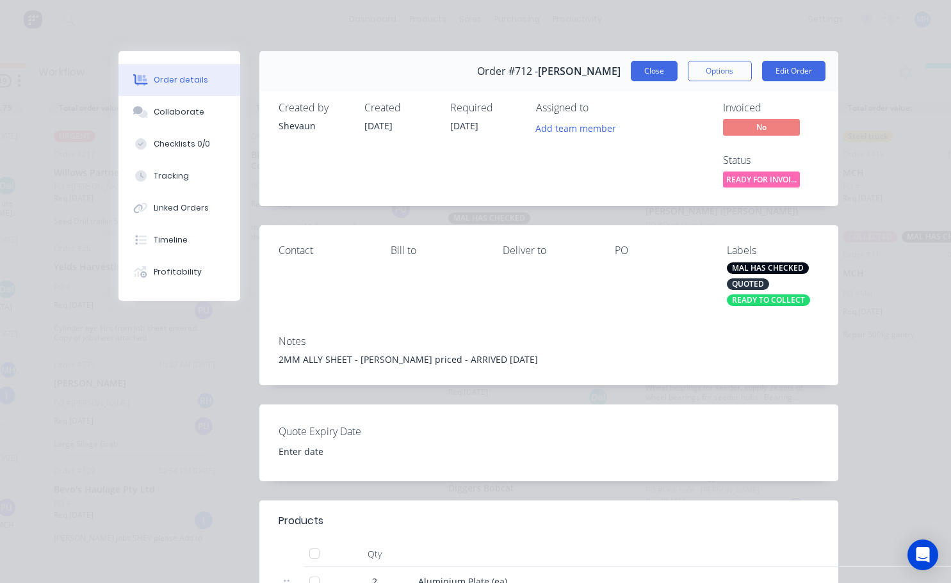
click at [651, 72] on button "Close" at bounding box center [654, 71] width 47 height 20
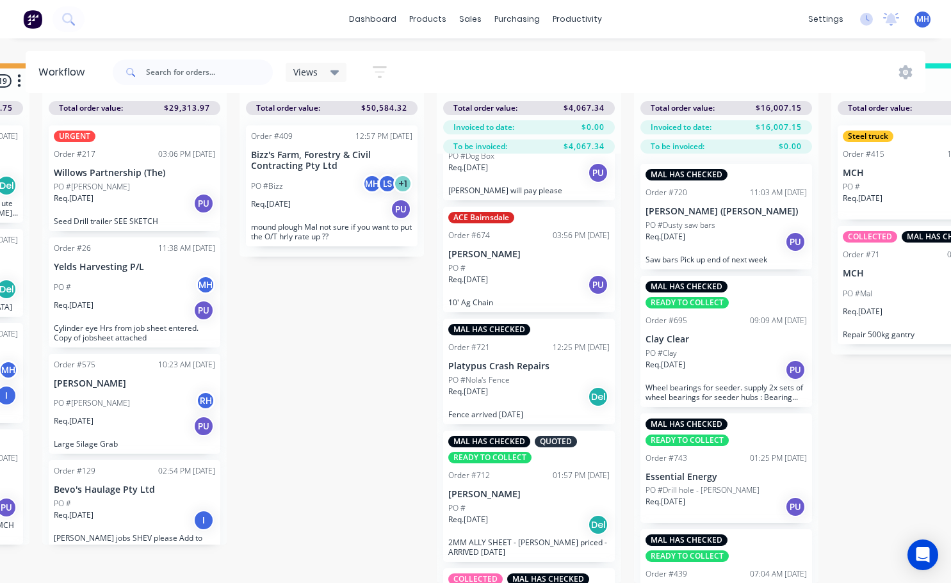
scroll to position [277, 0]
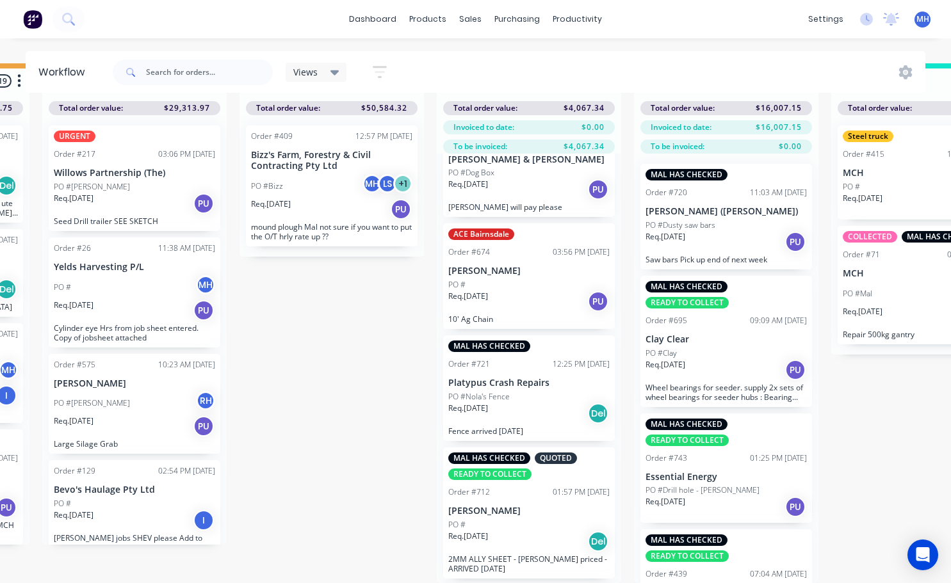
click at [514, 391] on div "PO #Nola's Fence" at bounding box center [528, 397] width 161 height 12
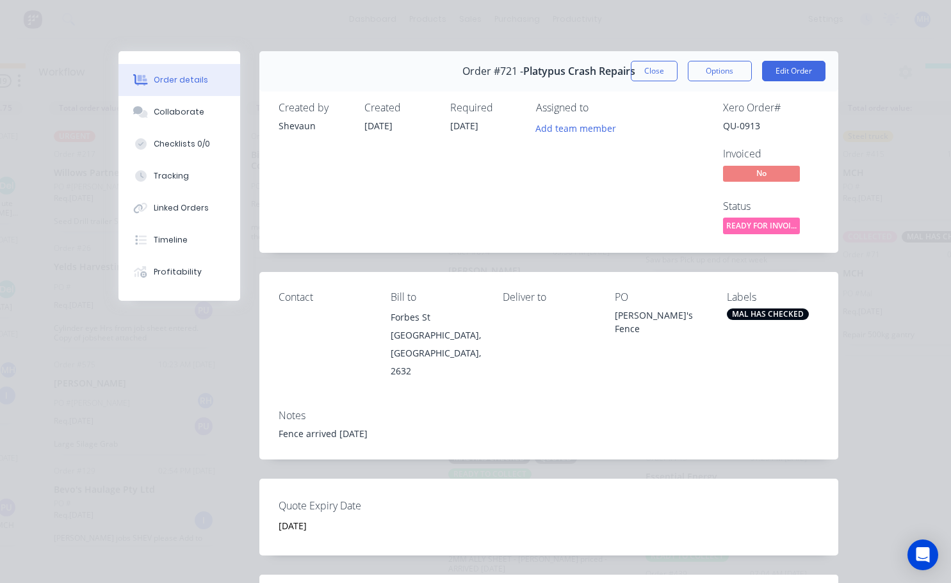
click at [759, 313] on div "MAL HAS CHECKED" at bounding box center [768, 315] width 82 height 12
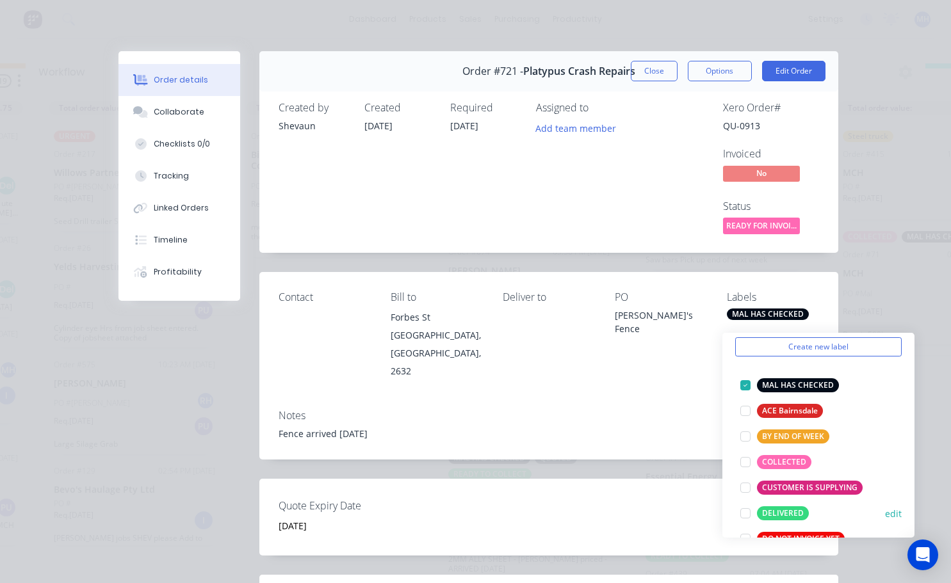
scroll to position [64, 0]
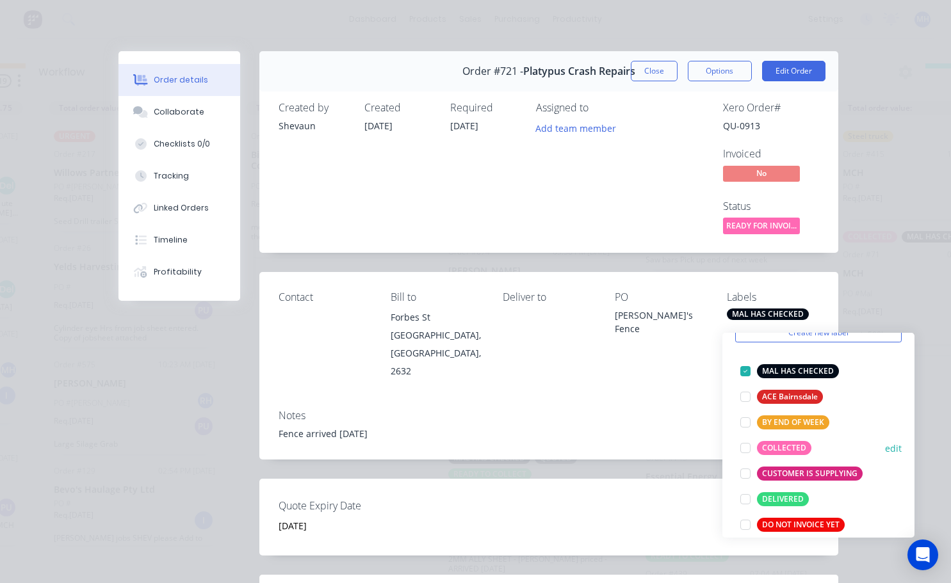
click at [745, 439] on div at bounding box center [746, 448] width 26 height 26
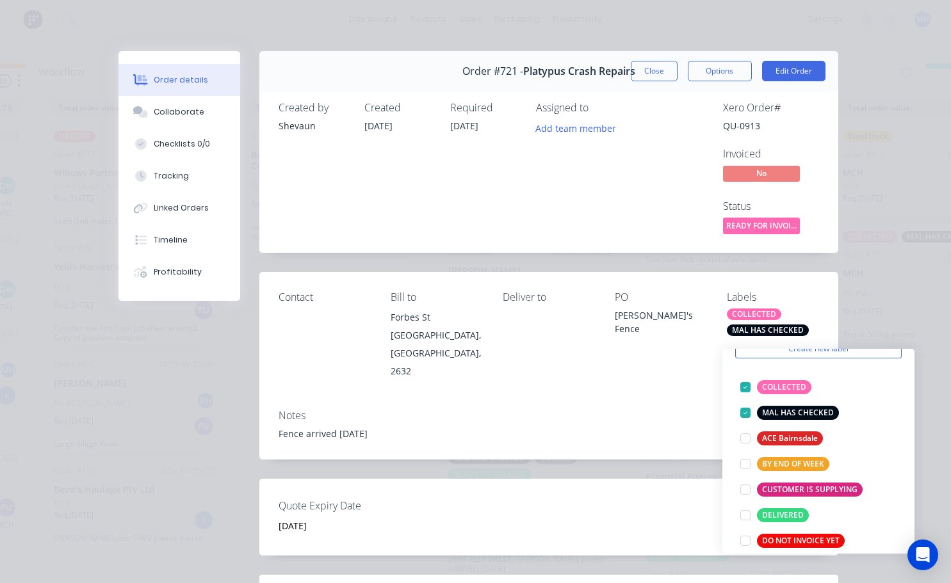
click at [660, 410] on div "Notes" at bounding box center [549, 416] width 541 height 12
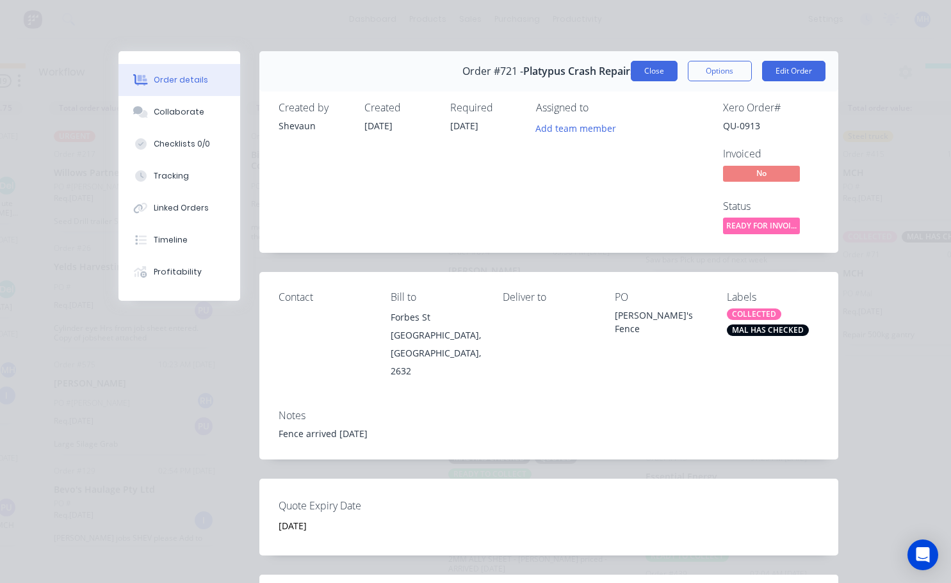
click at [662, 76] on button "Close" at bounding box center [654, 71] width 47 height 20
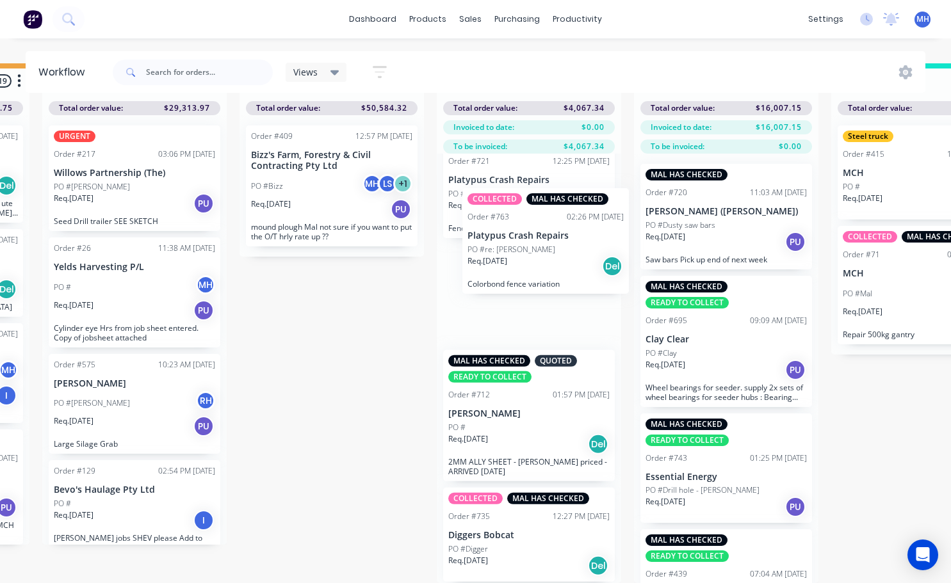
scroll to position [476, 0]
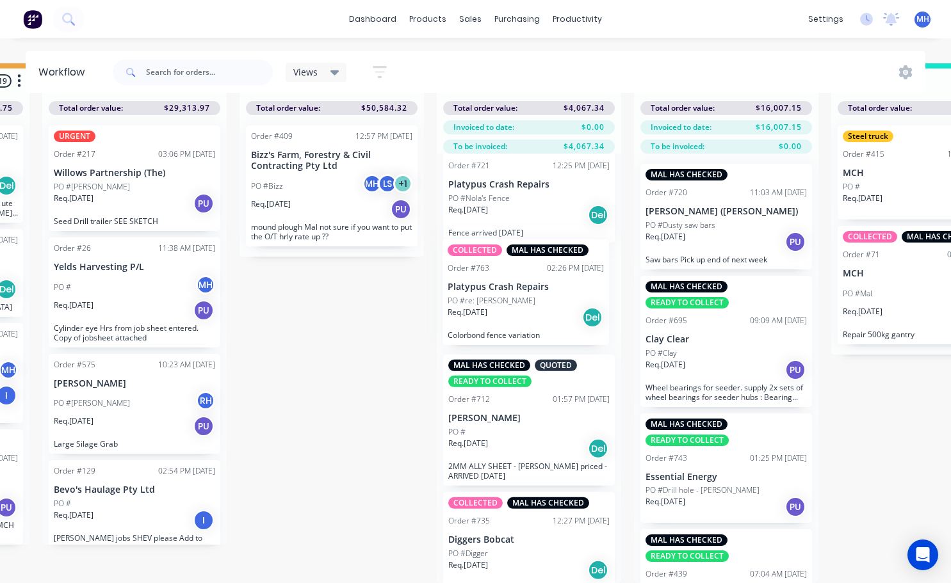
drag, startPoint x: 537, startPoint y: 526, endPoint x: 537, endPoint y: 288, distance: 238.9
click at [537, 288] on div "DELIVERED MAL HAS CHECKED Order #752 09:54 AM [DATE] Straw Services [GEOGRAPHIC…" at bounding box center [529, 369] width 184 height 430
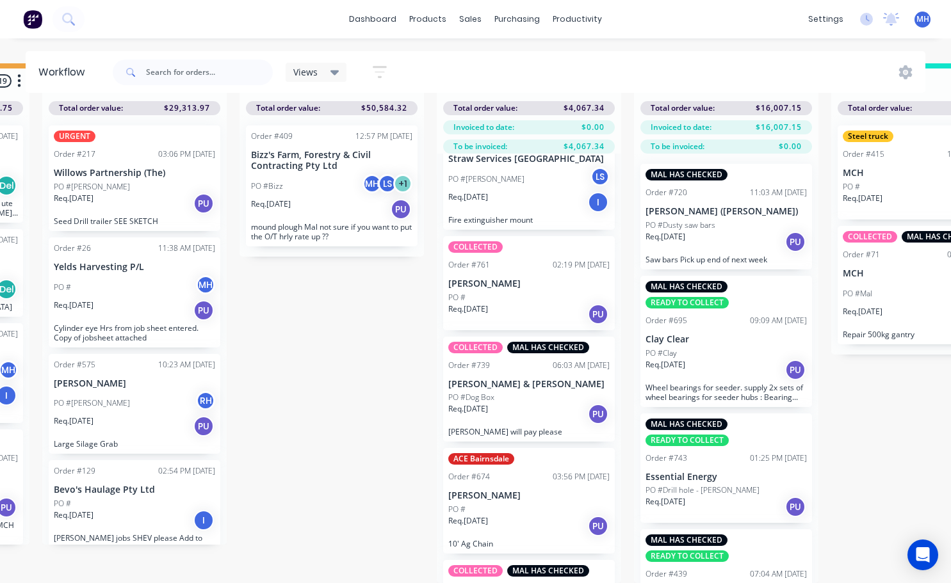
scroll to position [37, 0]
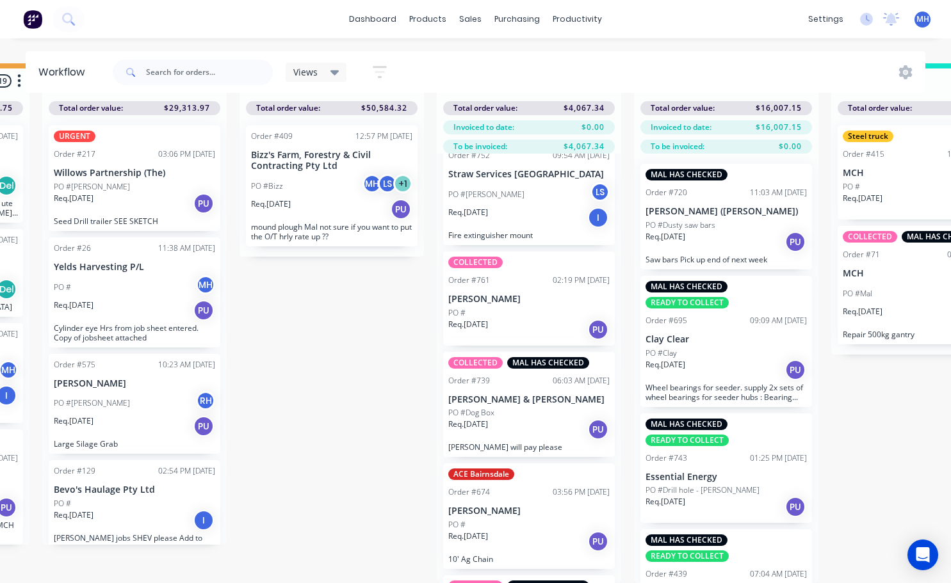
click at [527, 319] on div "Req. [DATE] PU" at bounding box center [528, 330] width 161 height 22
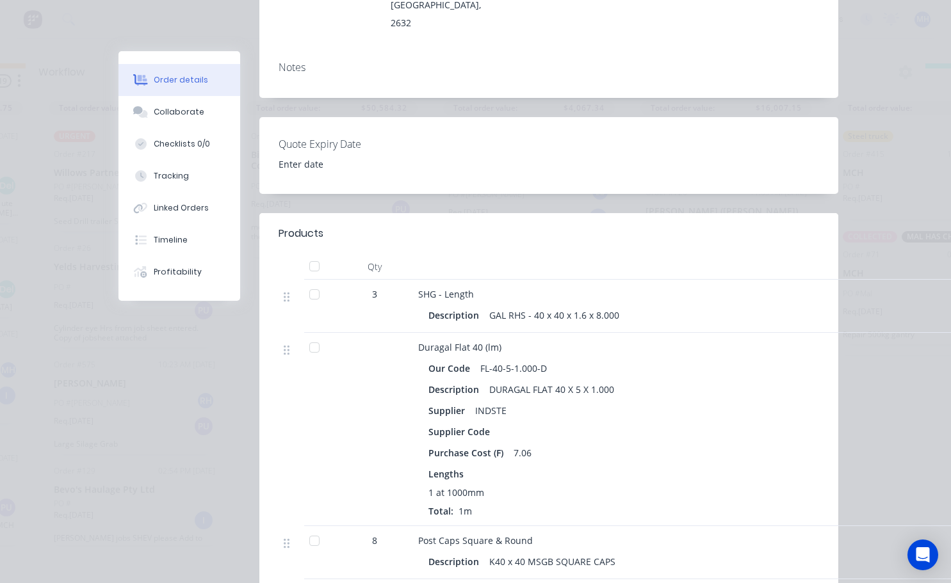
scroll to position [64, 0]
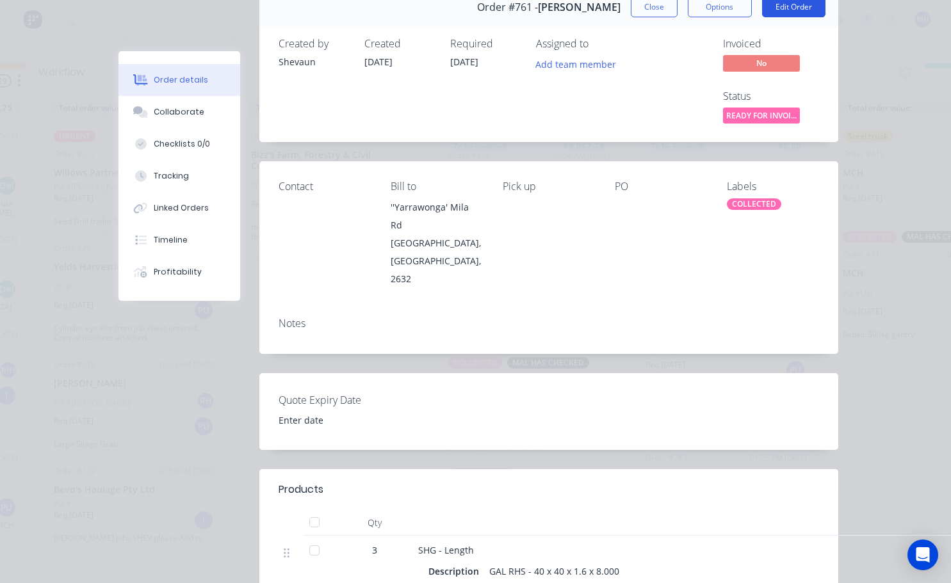
click at [781, 15] on button "Edit Order" at bounding box center [793, 7] width 63 height 20
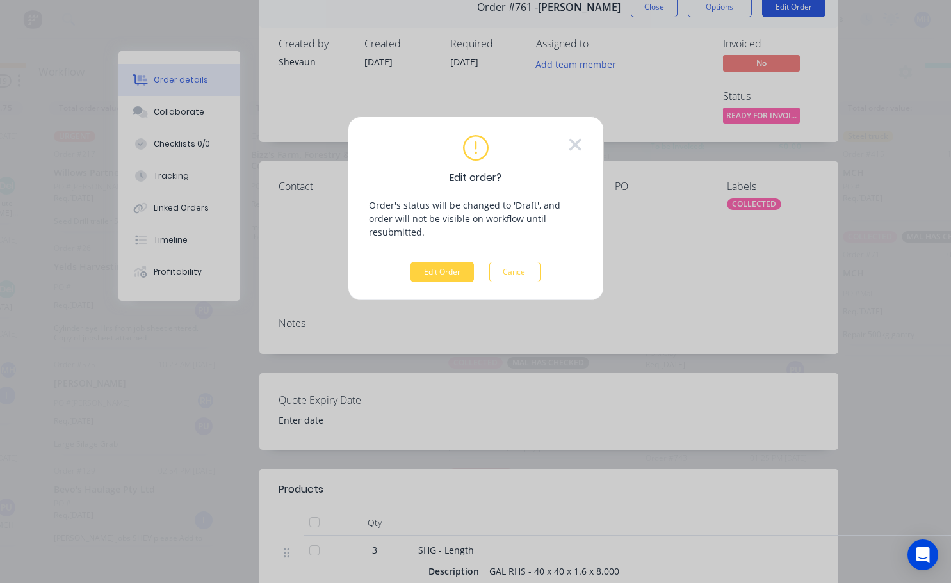
scroll to position [45, 774]
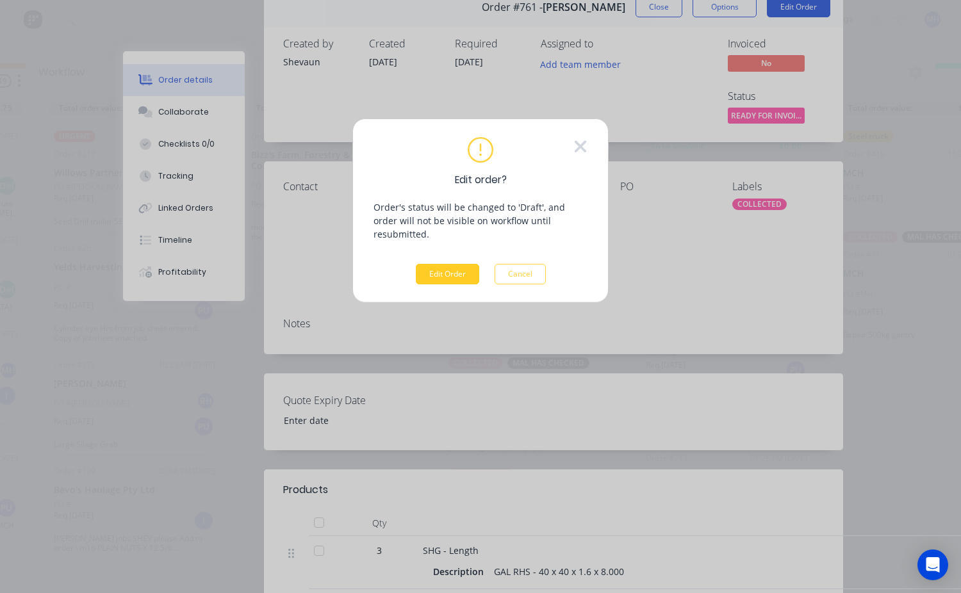
click at [454, 270] on button "Edit Order" at bounding box center [447, 274] width 63 height 20
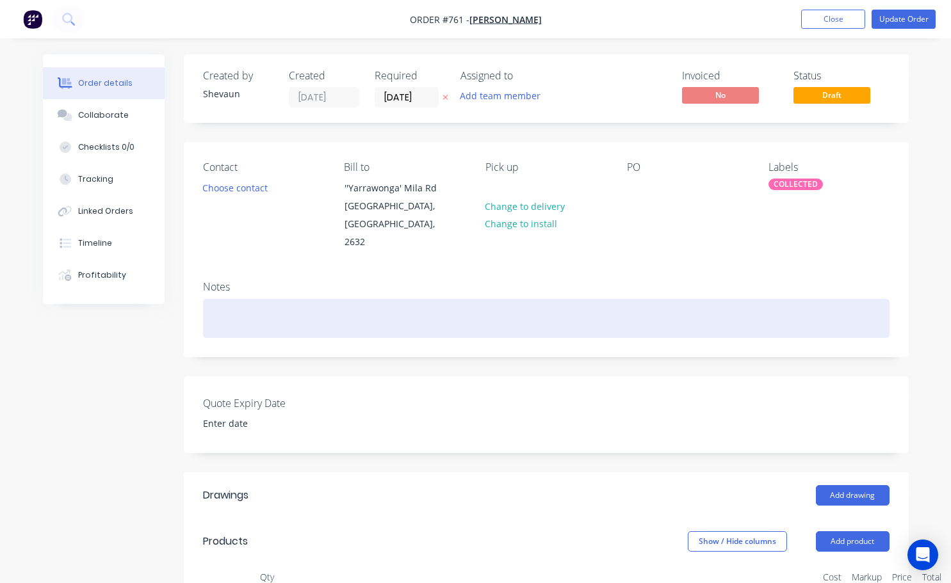
click at [235, 307] on div at bounding box center [546, 318] width 687 height 39
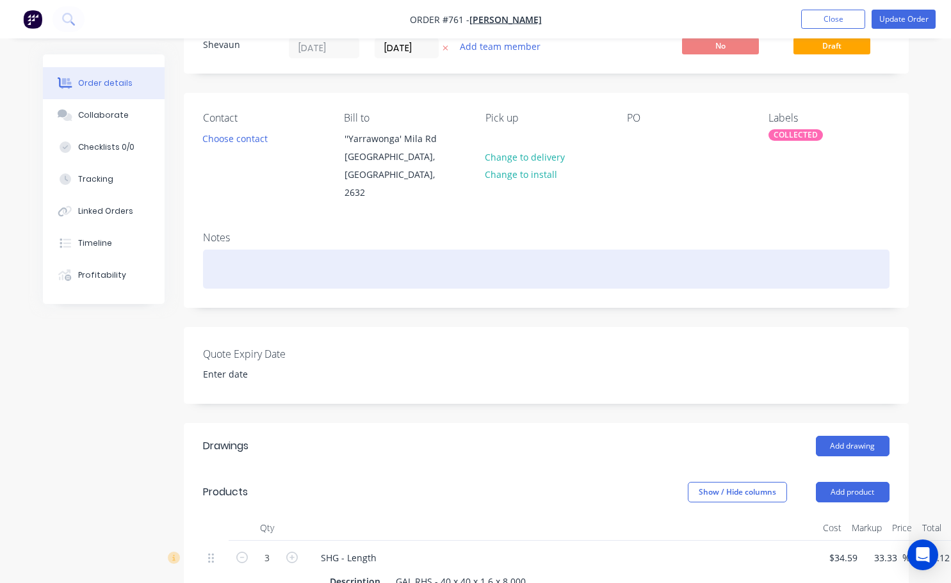
scroll to position [64, 0]
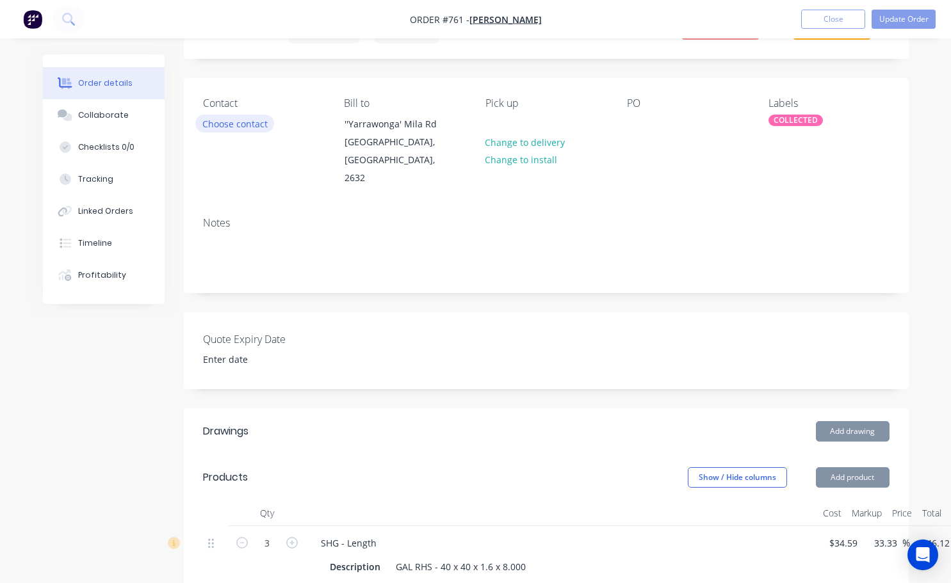
click at [231, 127] on button "Choose contact" at bounding box center [234, 123] width 79 height 17
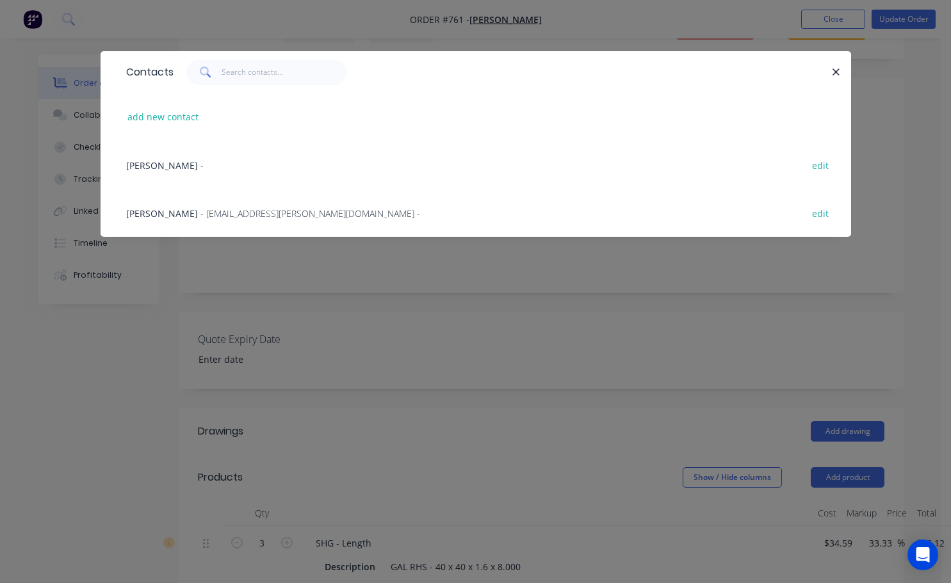
click at [179, 219] on span "[PERSON_NAME]" at bounding box center [162, 213] width 72 height 12
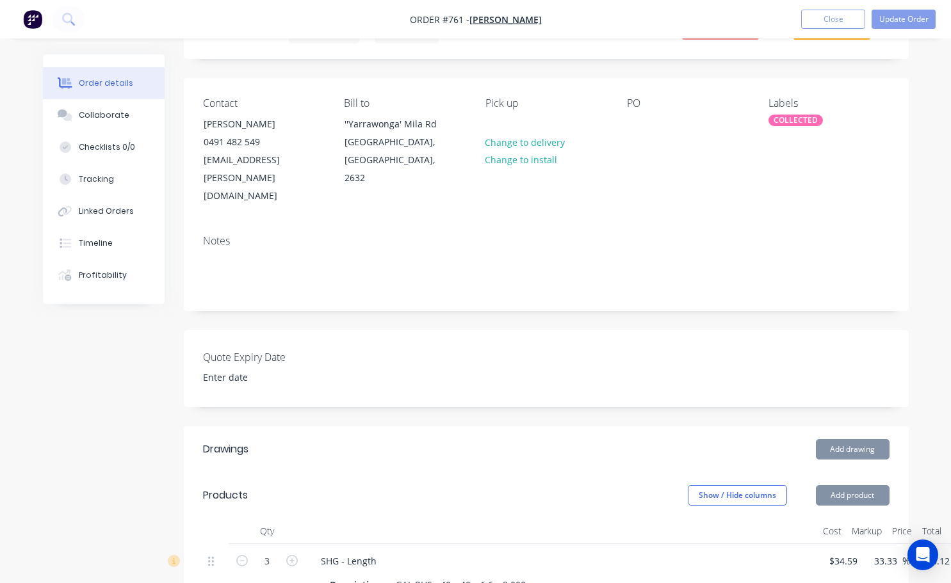
click at [179, 216] on div "Order details Collaborate Checklists 0/0 Tracking Linked Orders Timeline Profit…" at bounding box center [113, 179] width 141 height 250
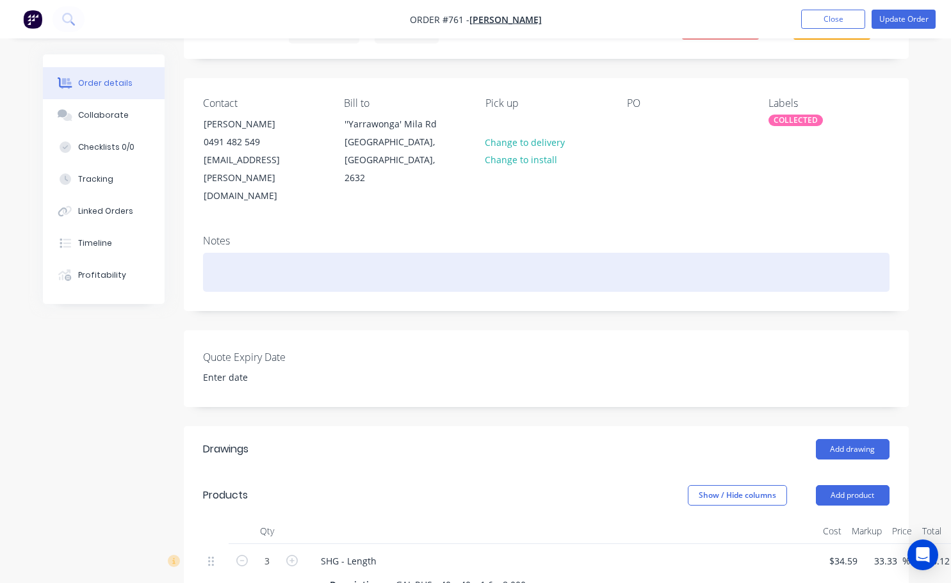
drag, startPoint x: 217, startPoint y: 220, endPoint x: 216, endPoint y: 227, distance: 6.4
click at [216, 253] on div at bounding box center [546, 272] width 687 height 39
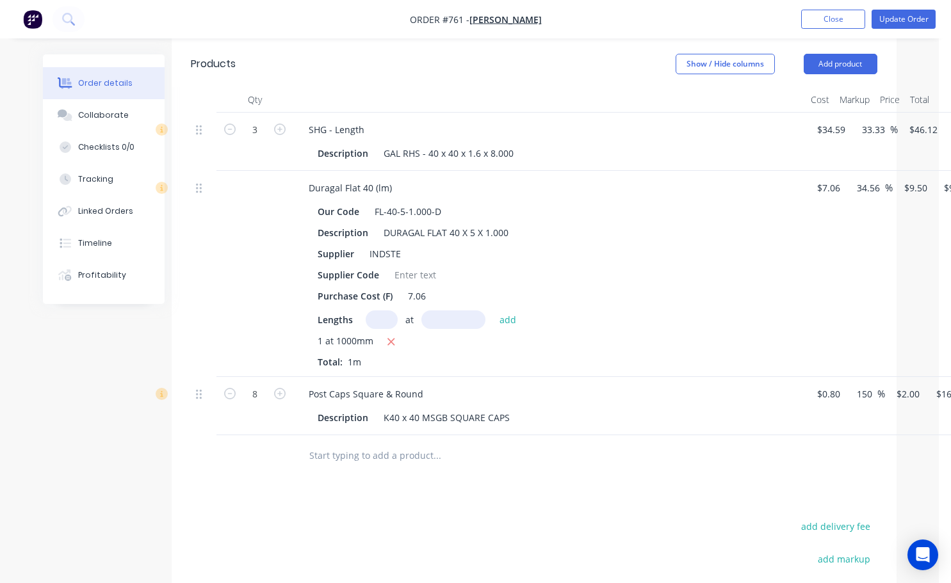
scroll to position [448, 12]
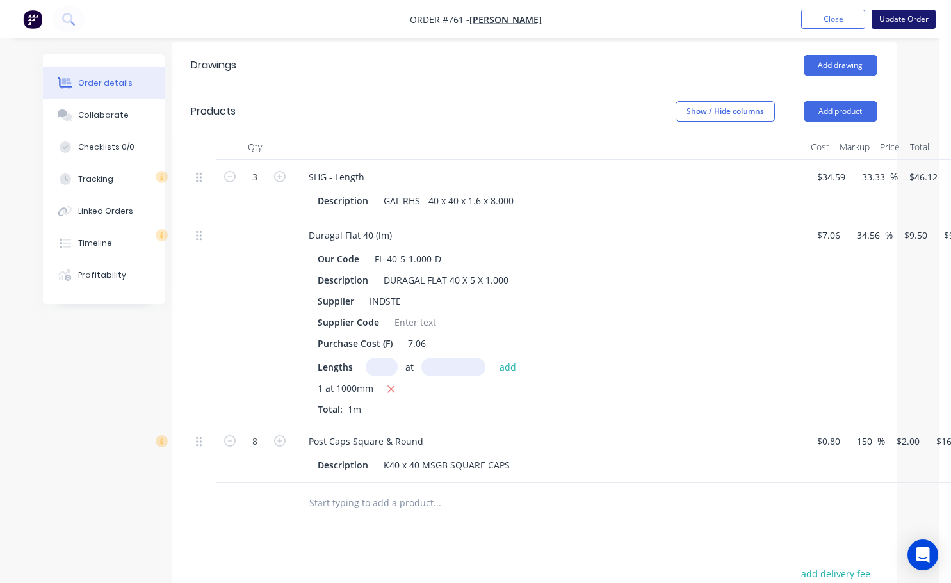
click at [896, 20] on button "Update Order" at bounding box center [904, 19] width 64 height 19
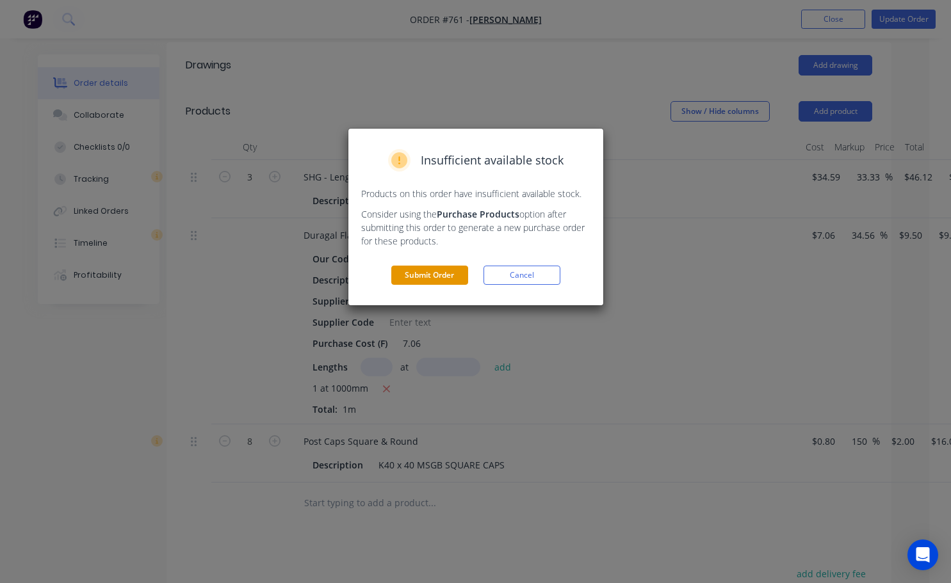
click at [459, 279] on button "Submit Order" at bounding box center [429, 275] width 77 height 19
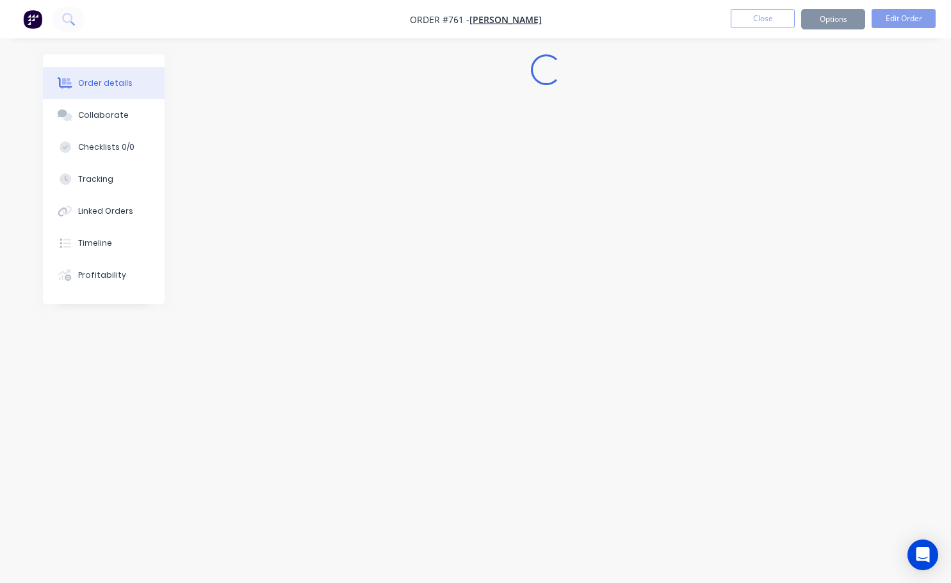
scroll to position [0, 0]
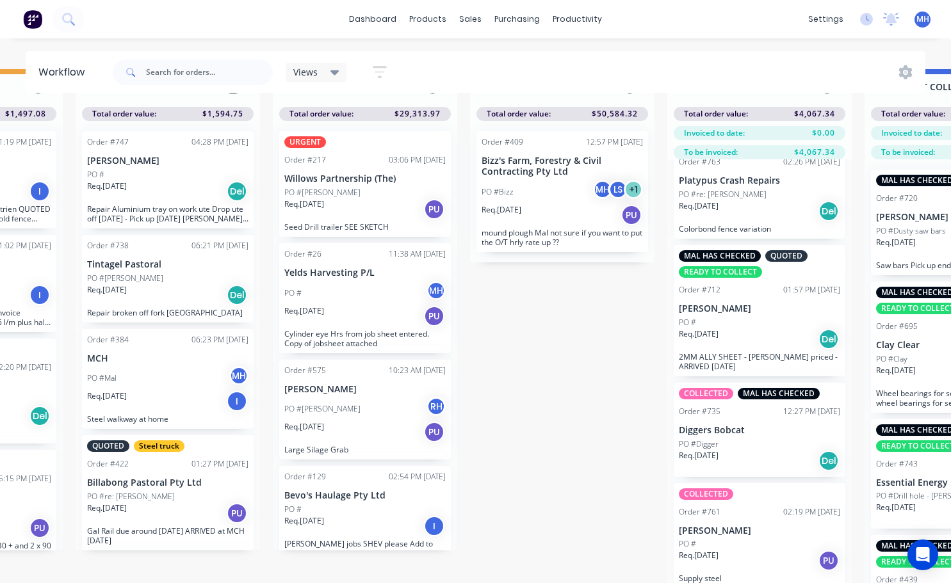
scroll to position [55, 544]
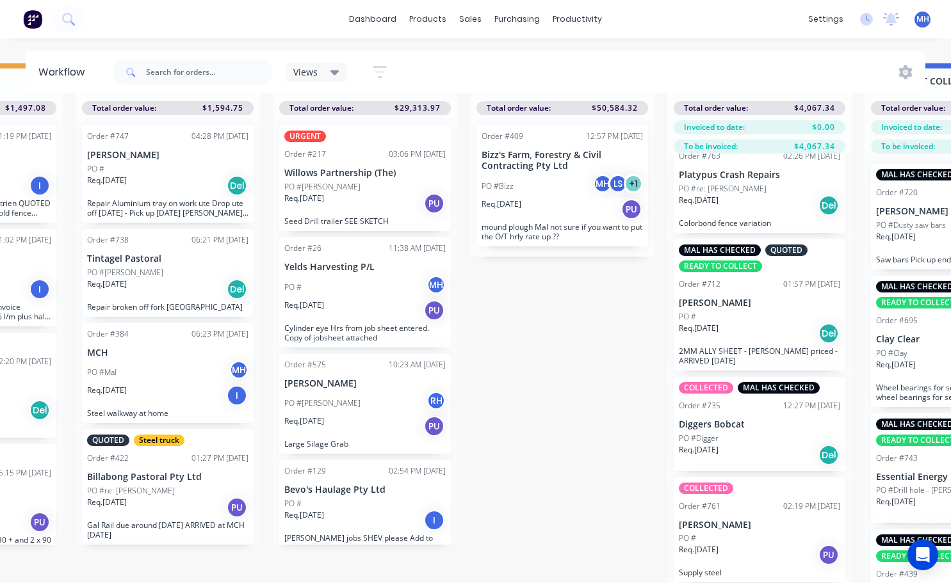
click at [745, 533] on div "PO #" at bounding box center [759, 539] width 161 height 12
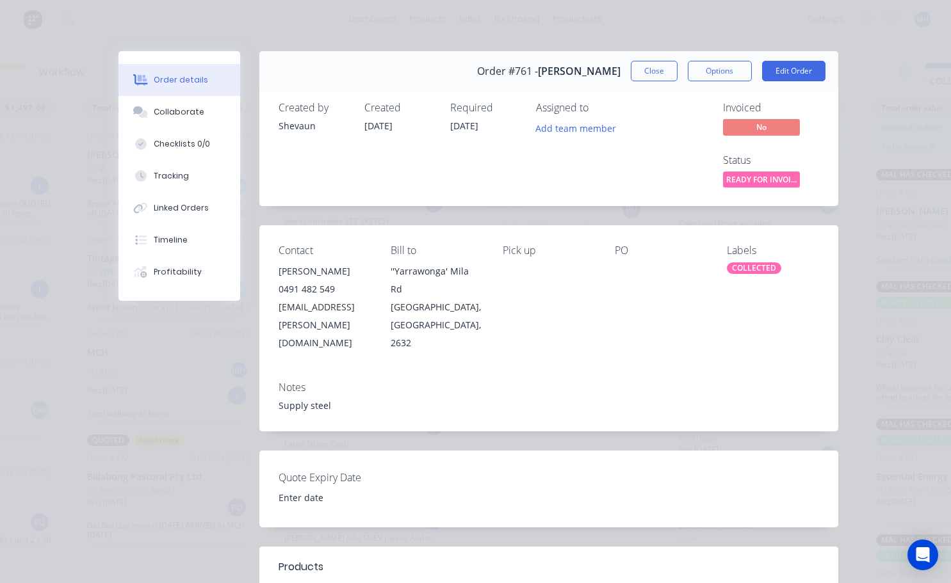
click at [766, 263] on div "COLLECTED" at bounding box center [754, 269] width 54 height 12
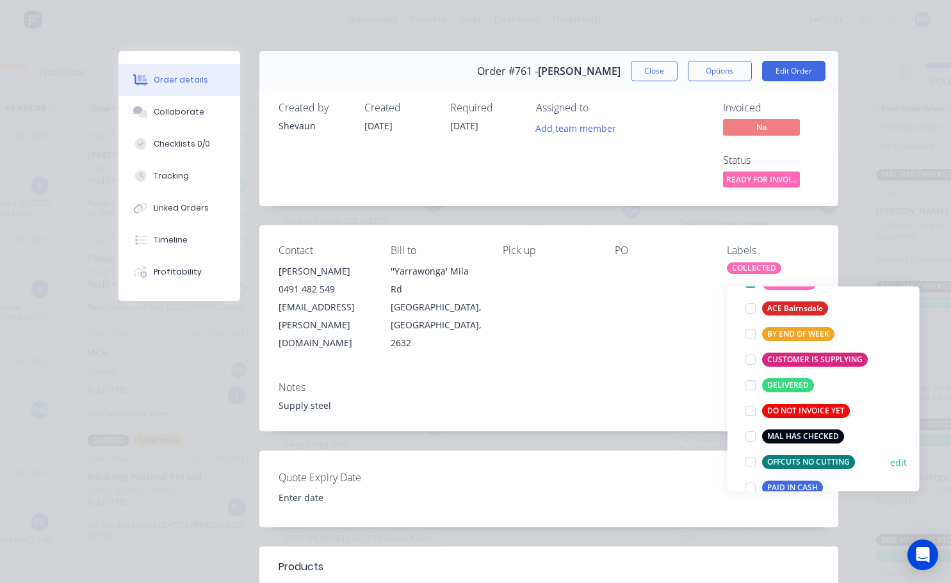
scroll to position [128, 0]
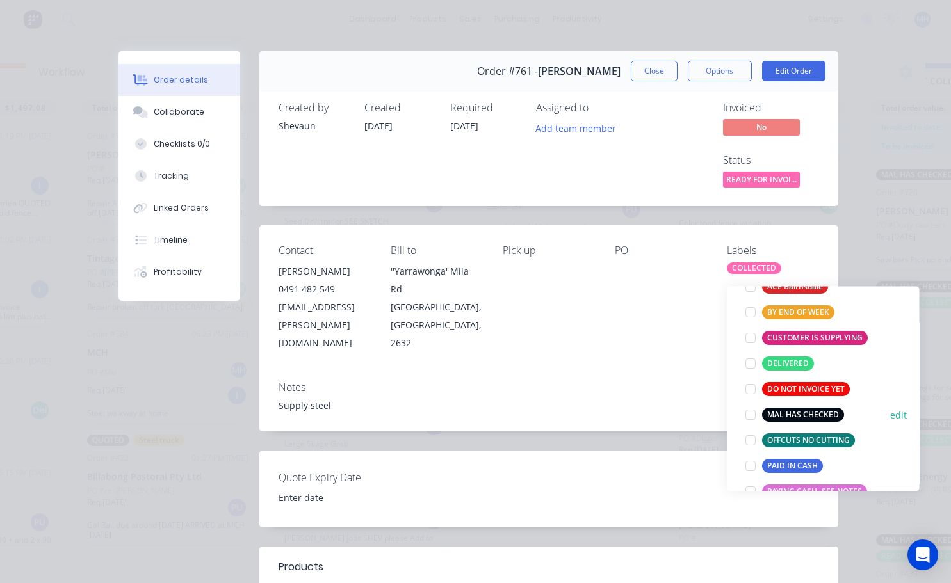
click at [753, 402] on div at bounding box center [751, 415] width 26 height 26
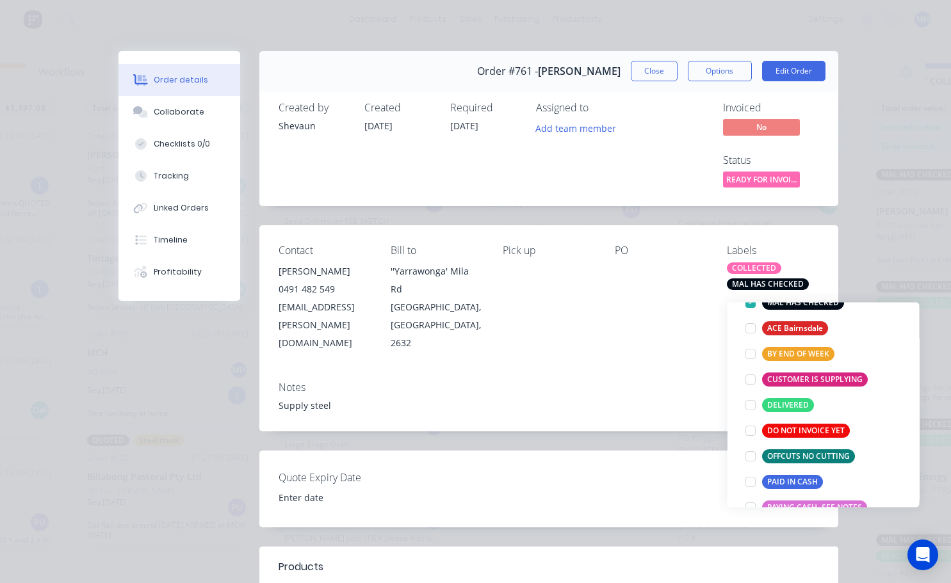
scroll to position [0, 0]
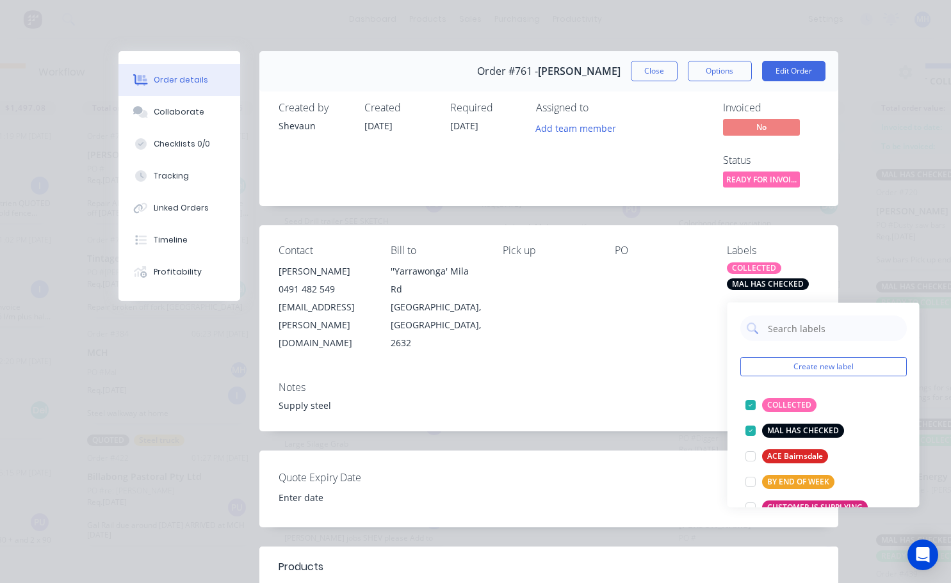
click at [676, 349] on div "Contact [PERSON_NAME] [PHONE_NUMBER] [EMAIL_ADDRESS][PERSON_NAME][DOMAIN_NAME] …" at bounding box center [548, 297] width 579 height 145
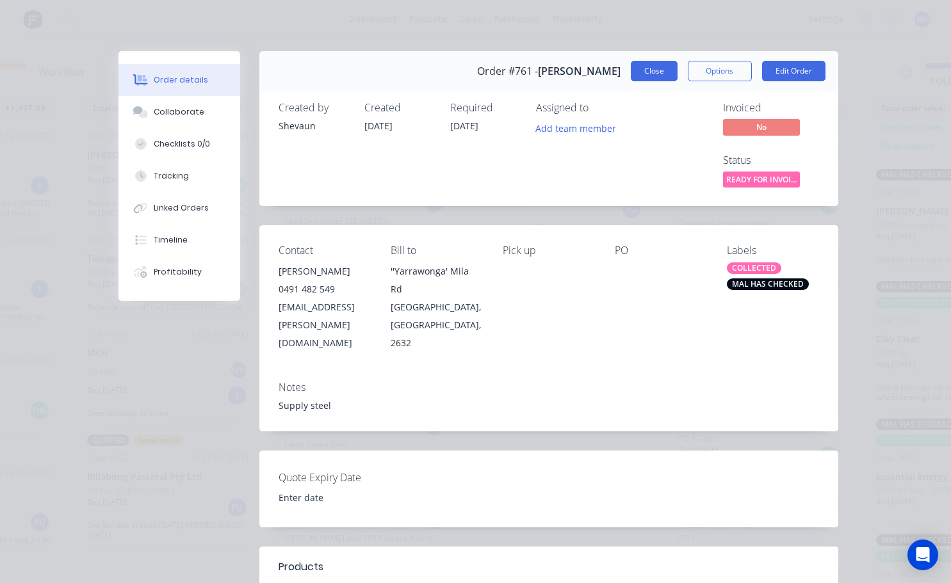
click at [651, 74] on button "Close" at bounding box center [654, 71] width 47 height 20
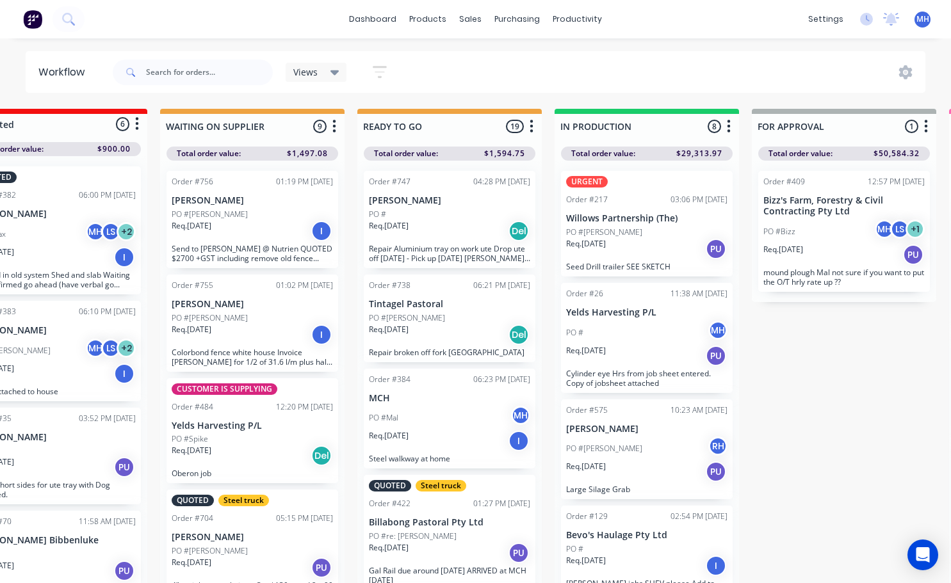
scroll to position [0, 259]
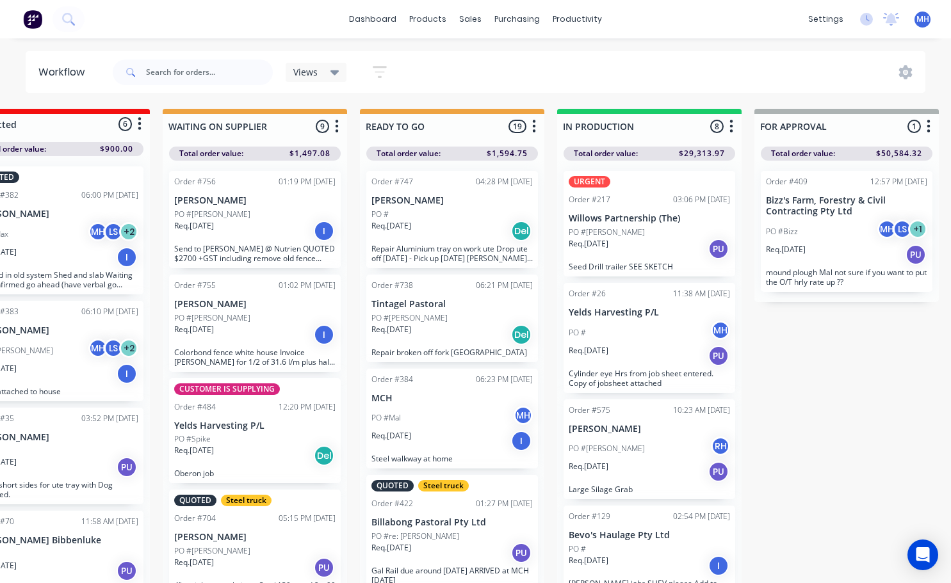
click at [244, 329] on div "Req. [DATE] I" at bounding box center [254, 335] width 161 height 22
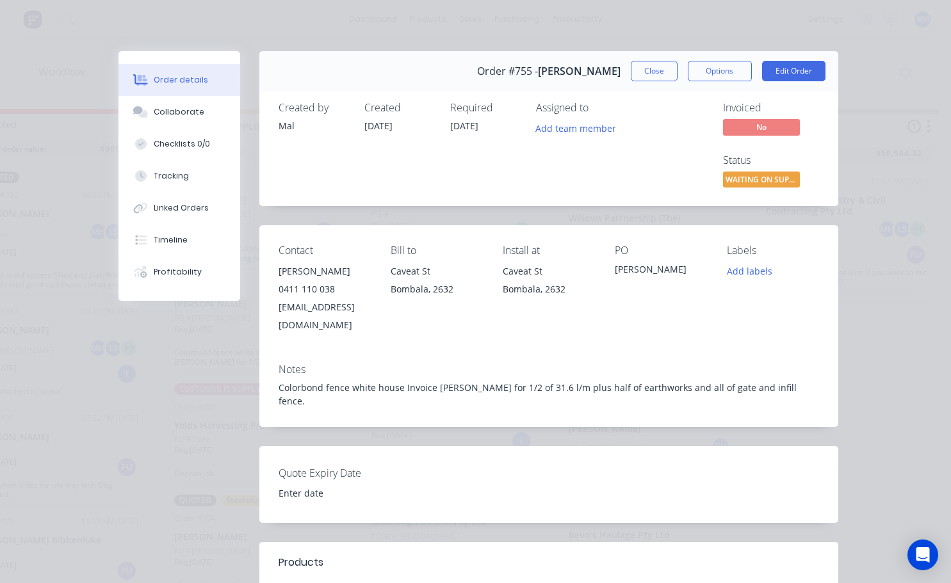
click at [468, 123] on span "[DATE]" at bounding box center [464, 126] width 28 height 12
click at [778, 74] on button "Edit Order" at bounding box center [793, 71] width 63 height 20
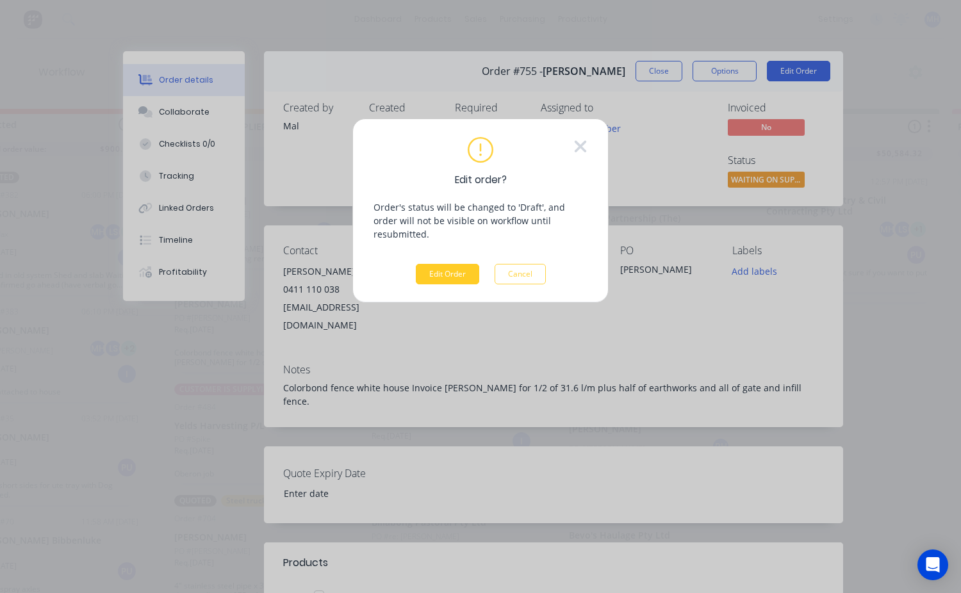
click at [429, 264] on button "Edit Order" at bounding box center [447, 274] width 63 height 20
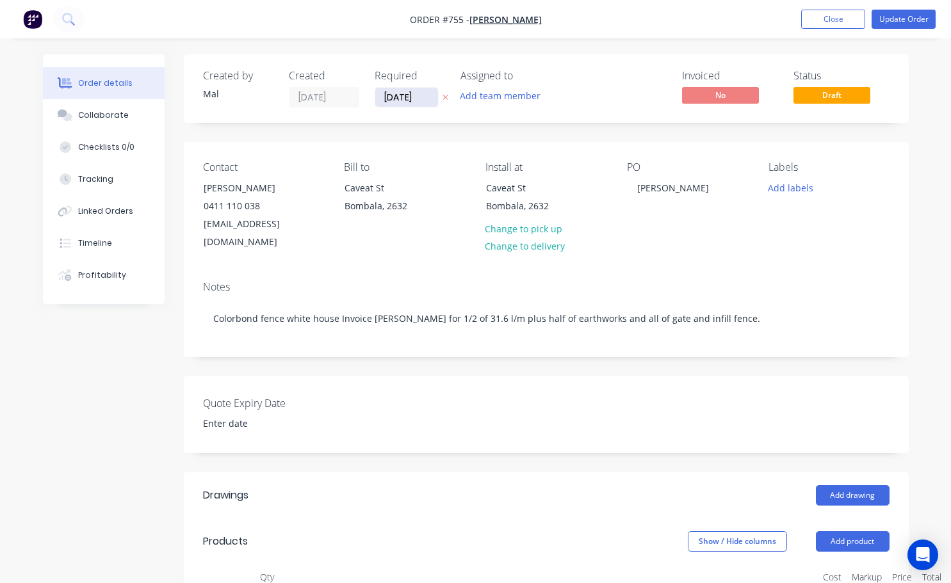
click at [386, 96] on input "[DATE]" at bounding box center [406, 97] width 63 height 19
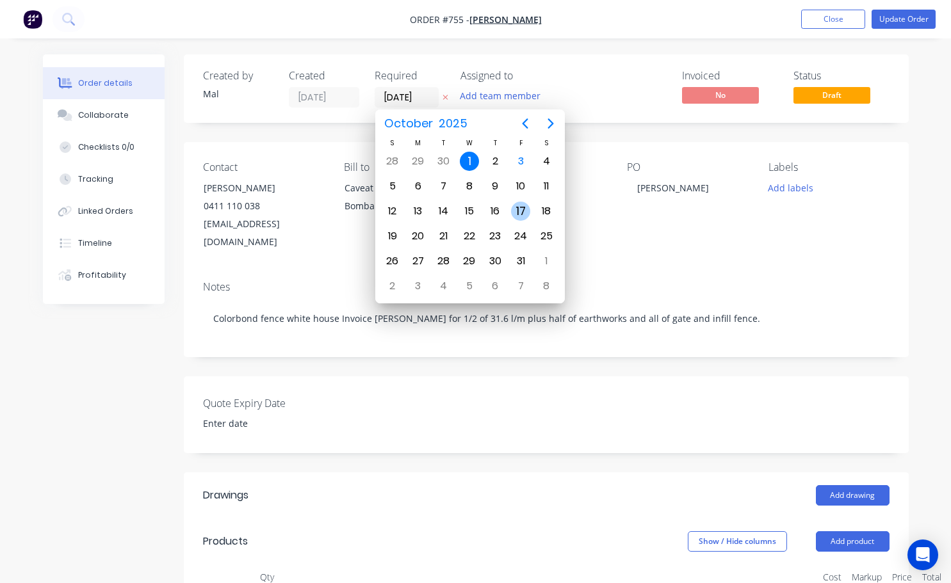
click at [520, 206] on div "17" at bounding box center [520, 211] width 19 height 19
type input "[DATE]"
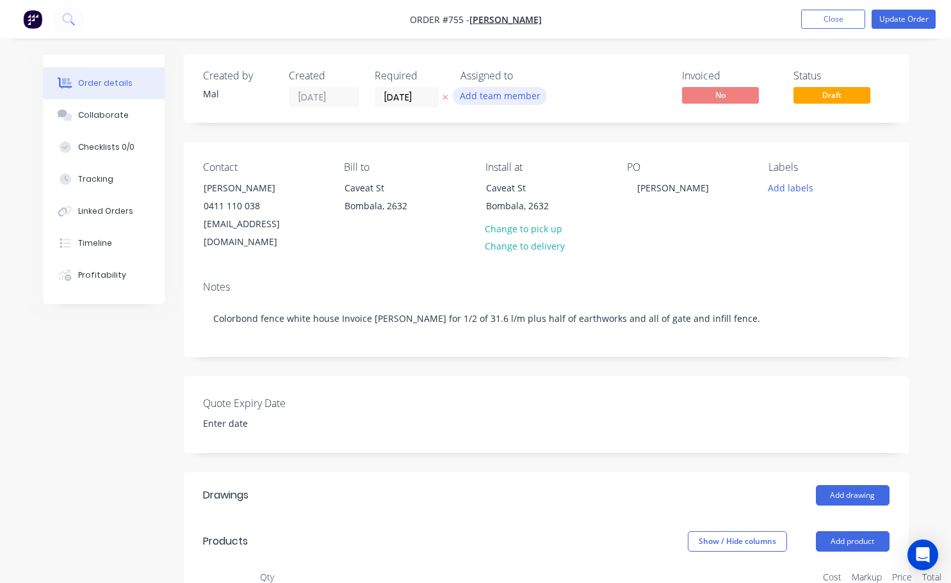
click at [491, 95] on button "Add team member" at bounding box center [500, 95] width 94 height 17
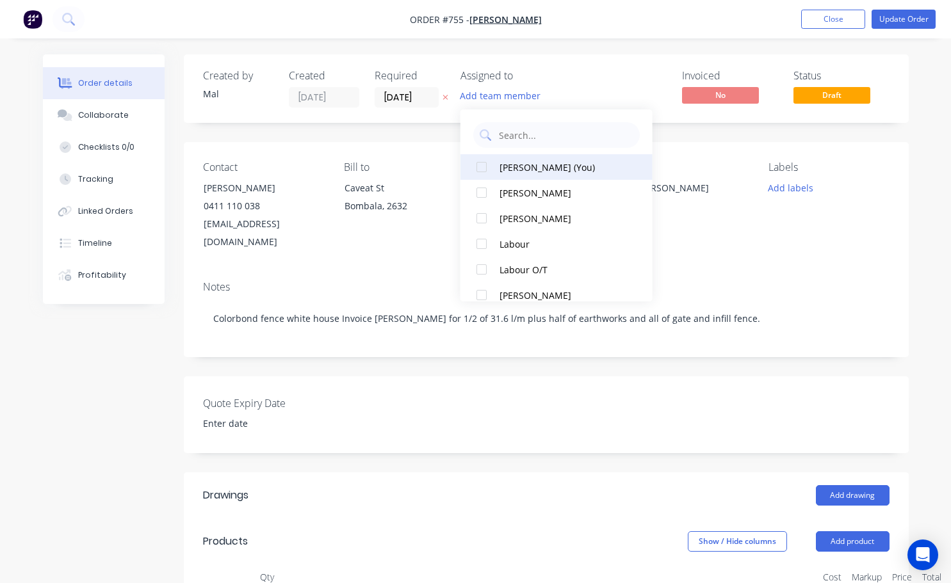
click at [483, 165] on div at bounding box center [482, 167] width 26 height 26
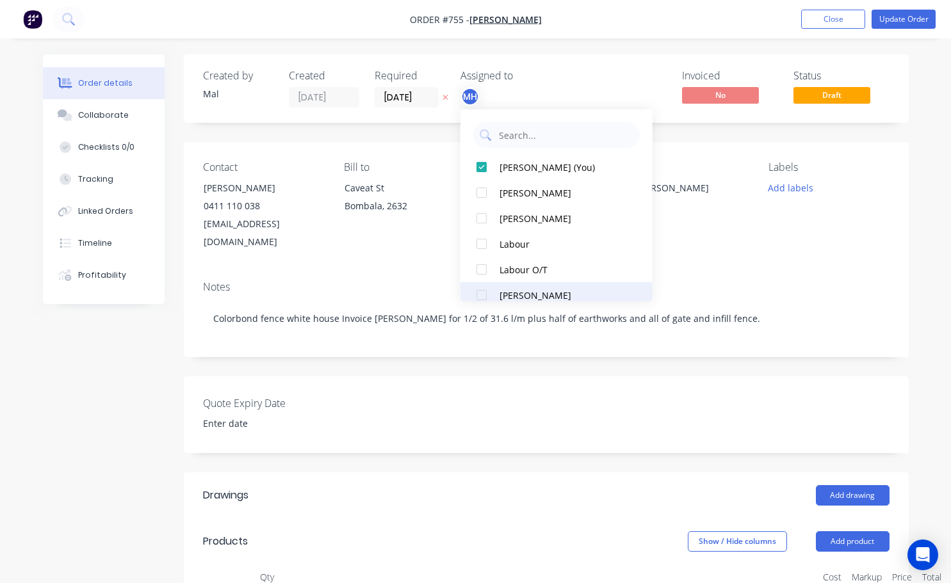
click at [484, 295] on div at bounding box center [482, 295] width 26 height 26
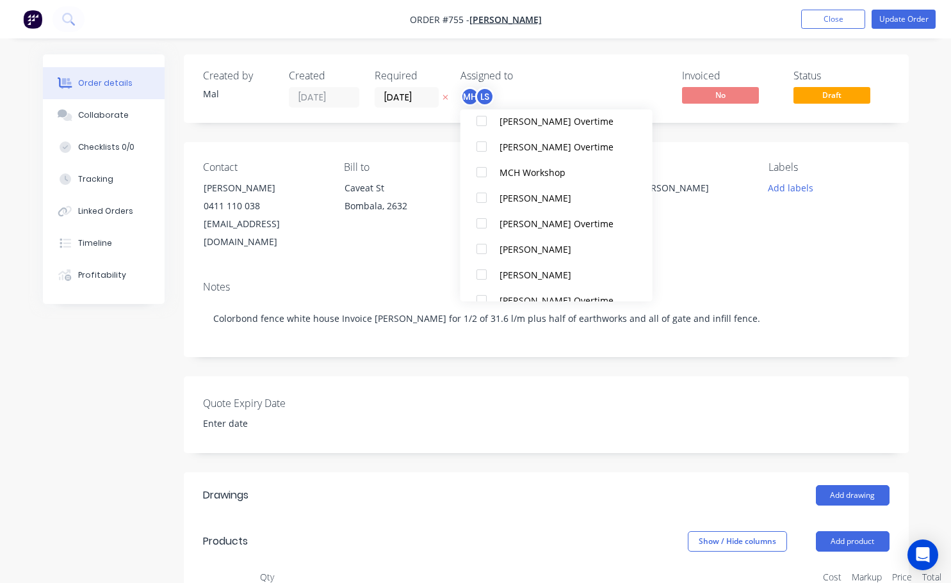
scroll to position [218, 0]
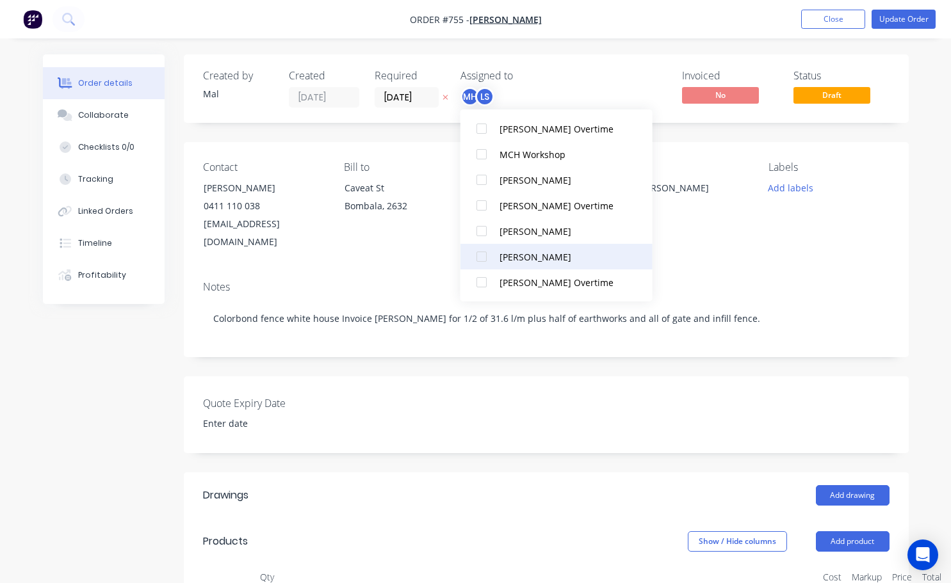
click at [482, 258] on div at bounding box center [482, 257] width 26 height 26
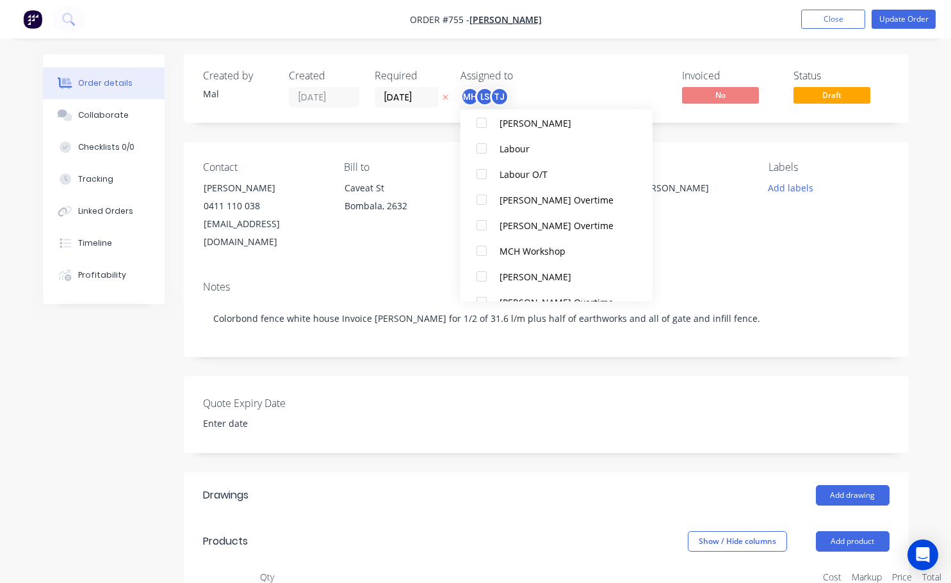
scroll to position [177, 0]
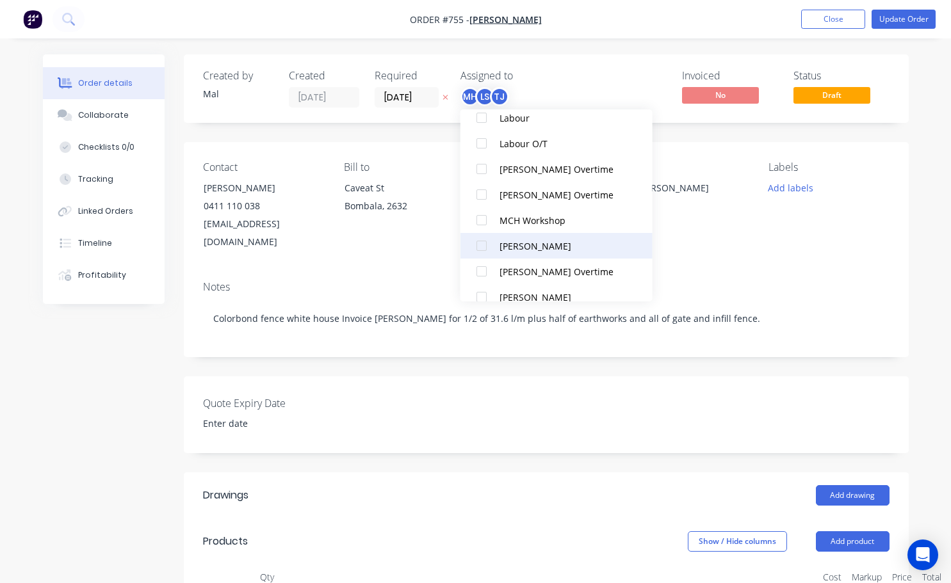
click at [484, 247] on div at bounding box center [482, 246] width 26 height 26
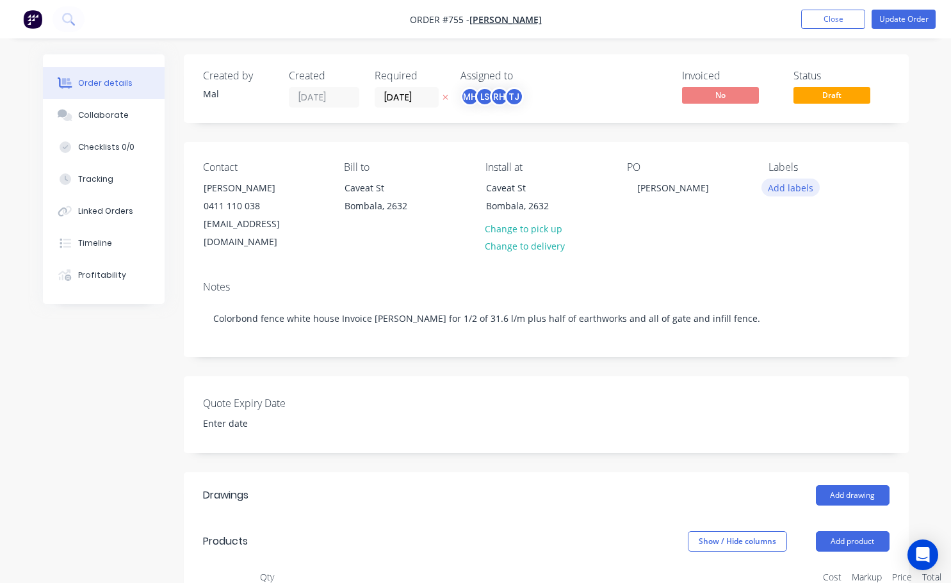
click at [790, 186] on button "Add labels" at bounding box center [790, 187] width 59 height 17
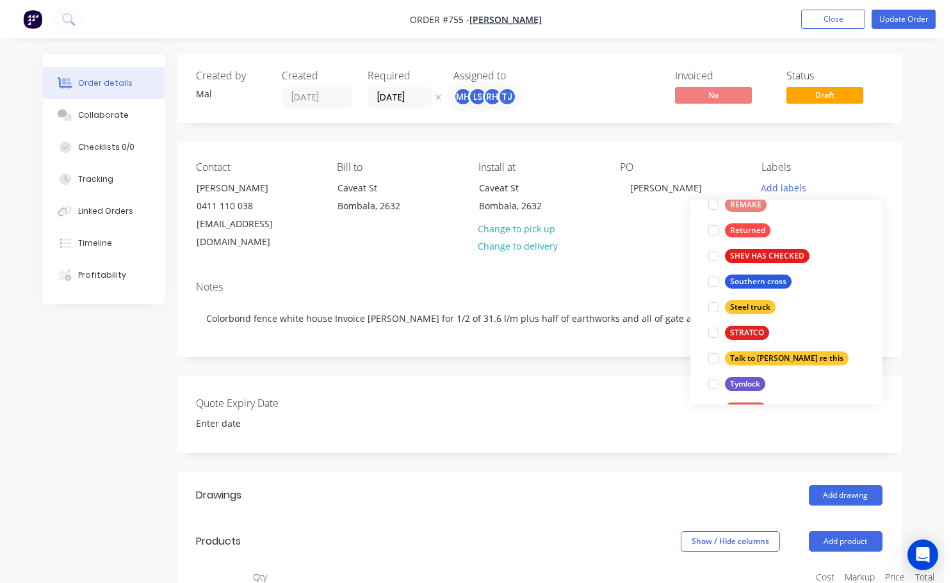
scroll to position [461, 0]
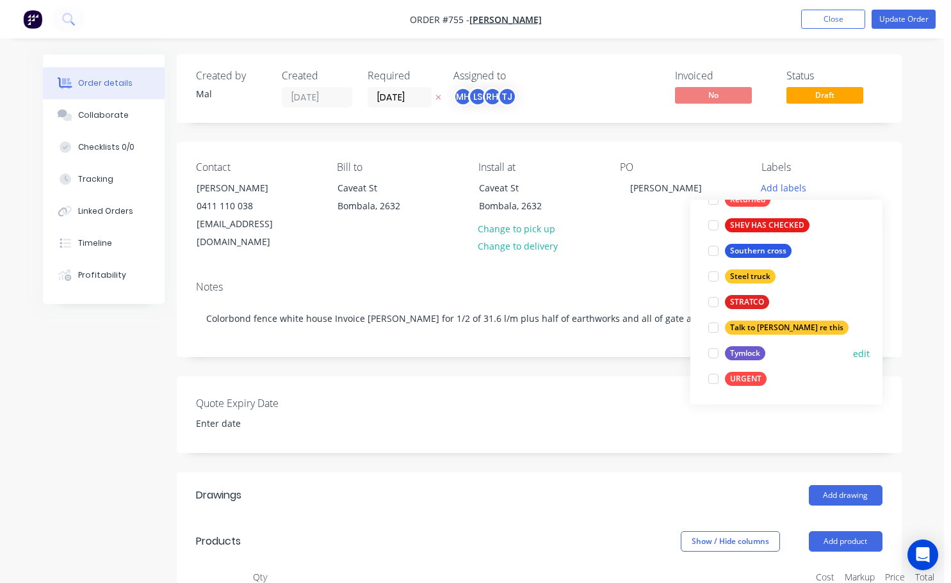
click at [711, 354] on div at bounding box center [714, 354] width 26 height 26
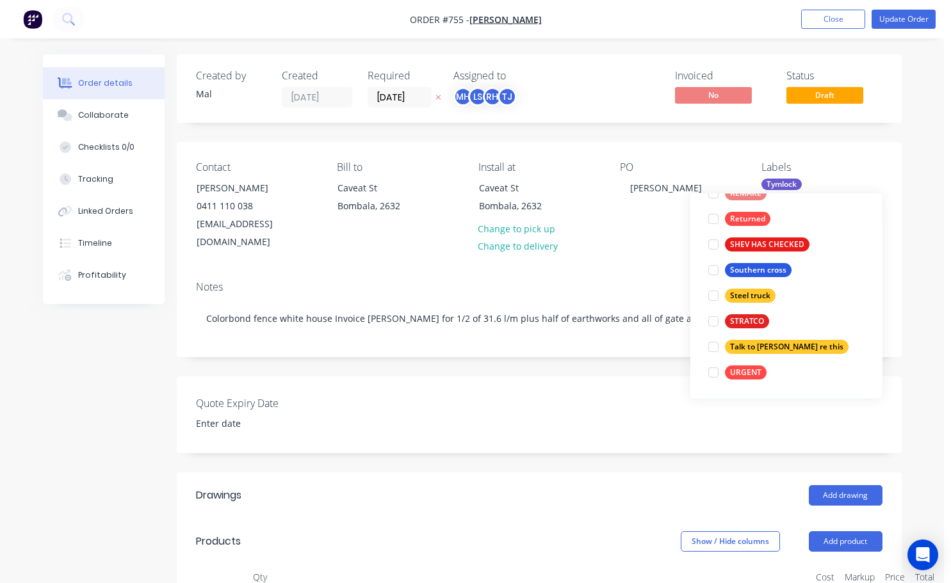
scroll to position [0, 0]
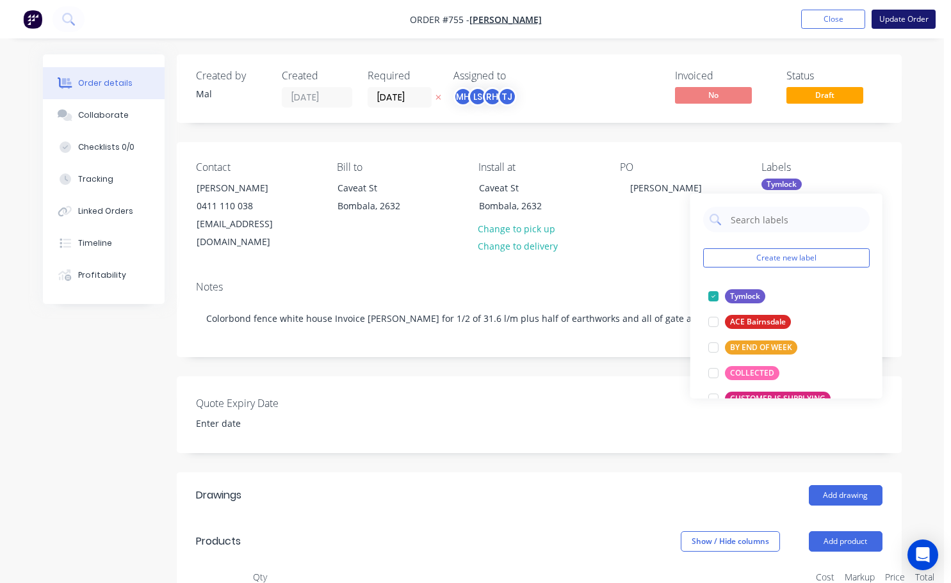
click at [894, 24] on button "Update Order" at bounding box center [904, 19] width 64 height 19
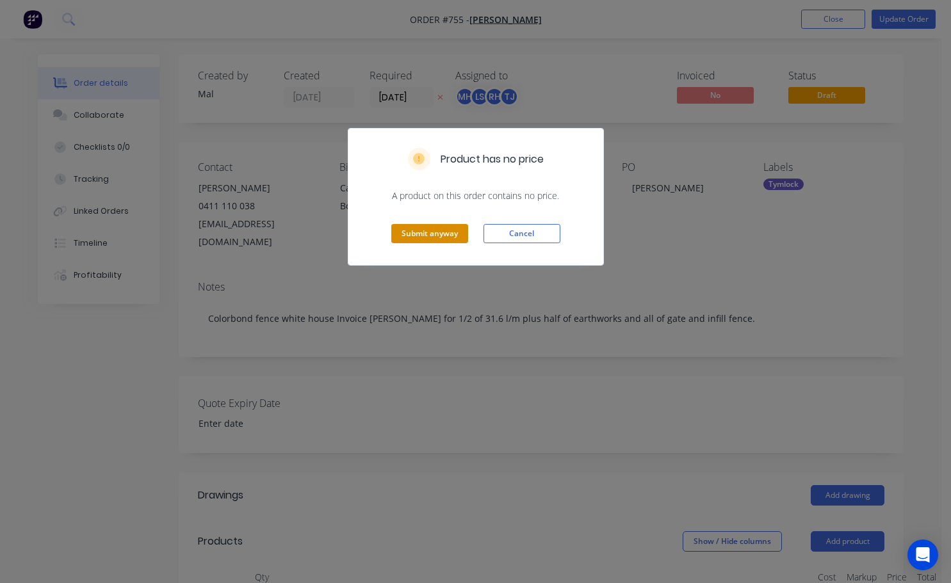
click at [459, 231] on button "Submit anyway" at bounding box center [429, 233] width 77 height 19
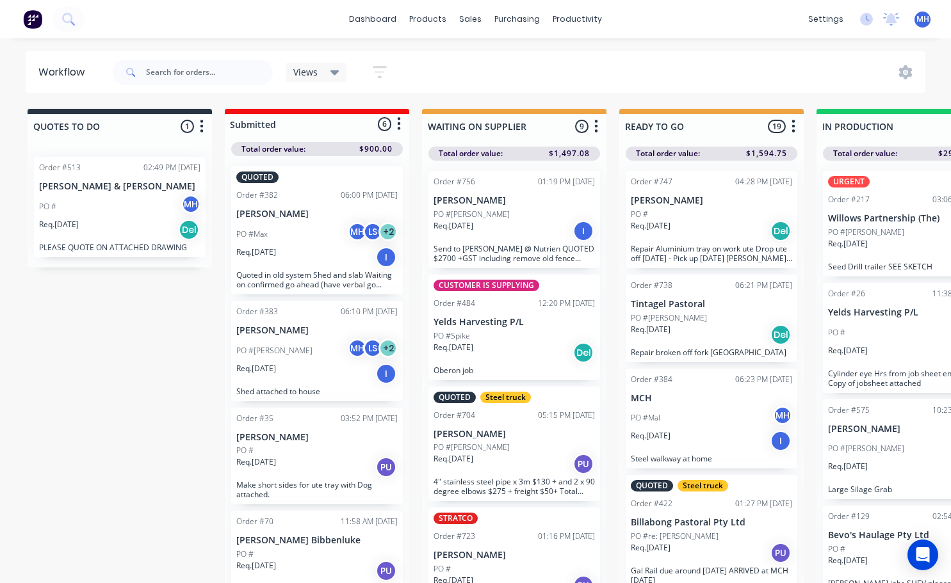
click at [508, 213] on div "PO #[PERSON_NAME]" at bounding box center [514, 215] width 161 height 12
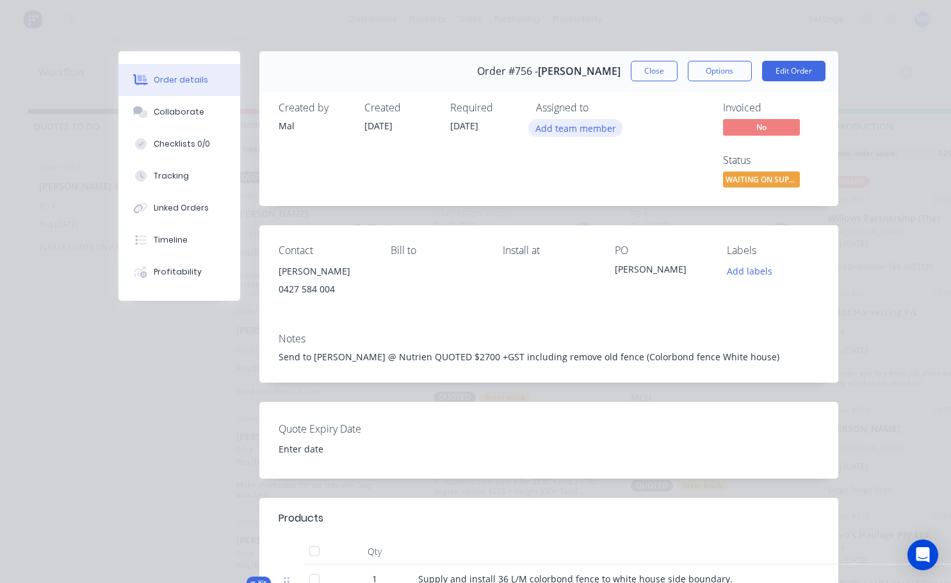
click at [561, 125] on button "Add team member" at bounding box center [575, 127] width 94 height 17
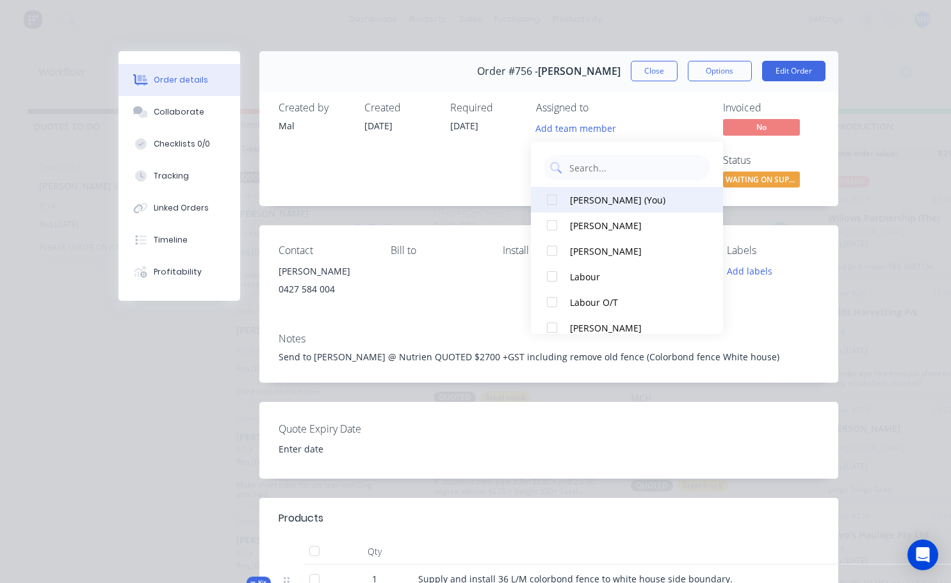
click at [553, 200] on div at bounding box center [552, 200] width 26 height 26
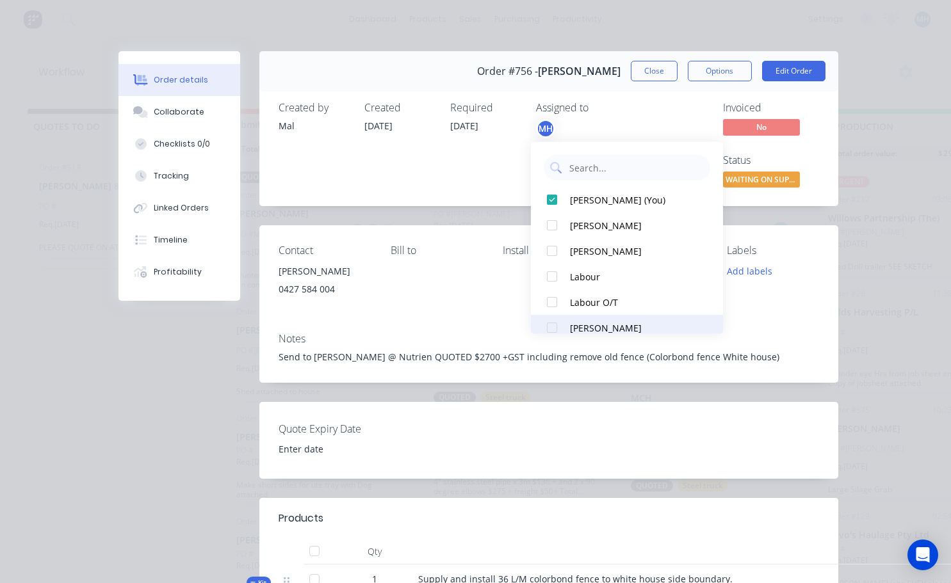
click at [551, 329] on div at bounding box center [552, 328] width 26 height 26
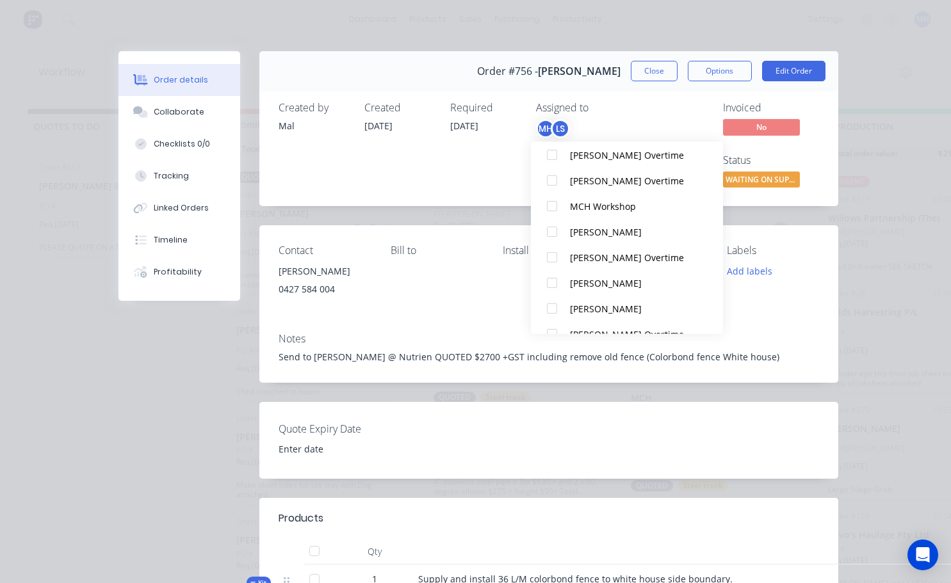
scroll to position [218, 0]
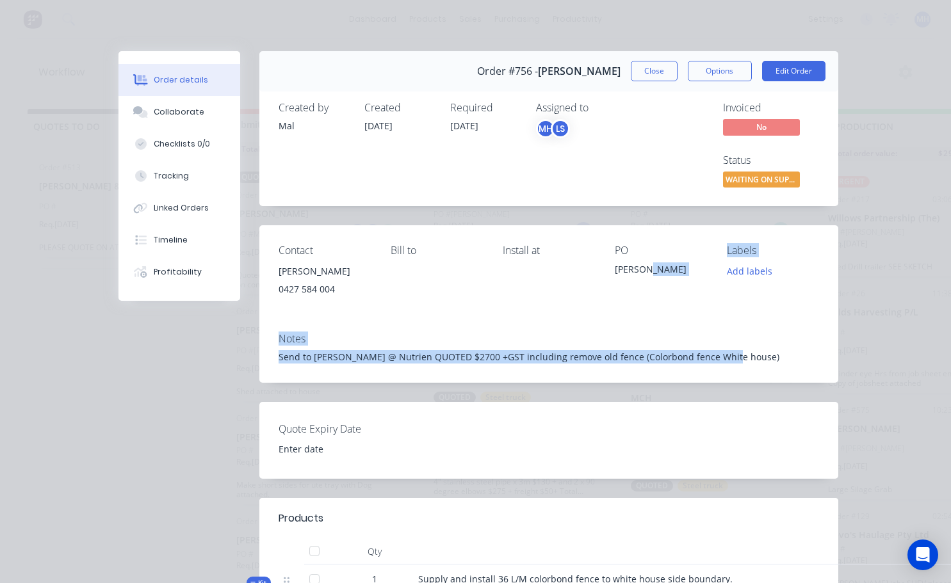
drag, startPoint x: 708, startPoint y: 359, endPoint x: 642, endPoint y: 297, distance: 90.6
click at [642, 297] on div "Contact [PERSON_NAME] 0427 584 004 Bill to Install at PO [PERSON_NAME] Labels A…" at bounding box center [548, 303] width 579 height 157
click at [713, 301] on div "Contact [PERSON_NAME] 0427 584 004 Bill to Install at PO [PERSON_NAME] Labels A…" at bounding box center [548, 273] width 579 height 97
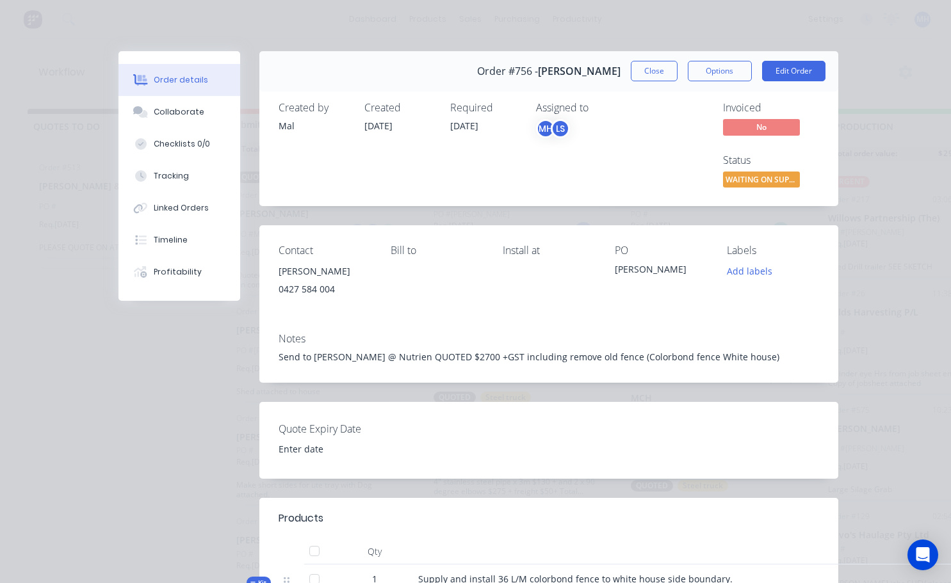
click at [556, 126] on div "LS" at bounding box center [560, 128] width 19 height 19
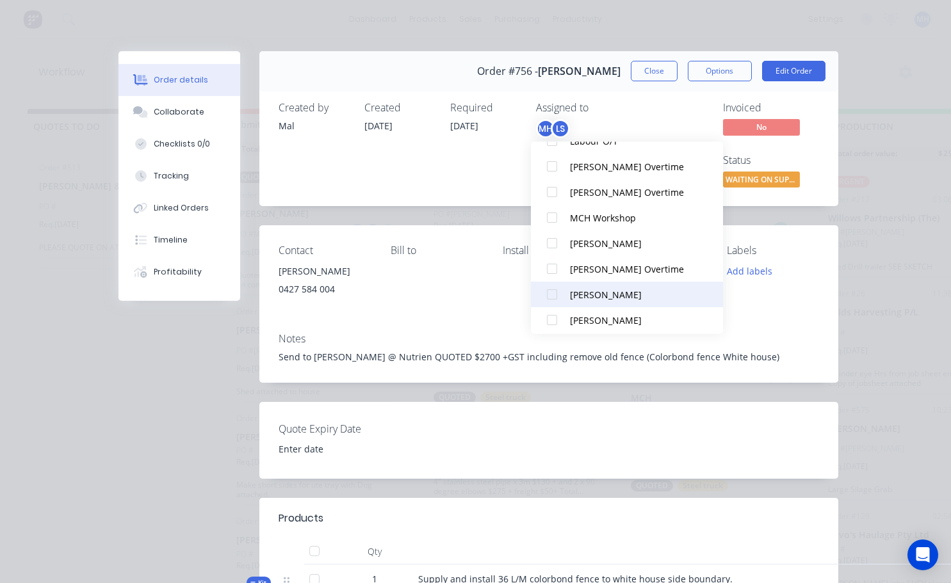
scroll to position [189, 0]
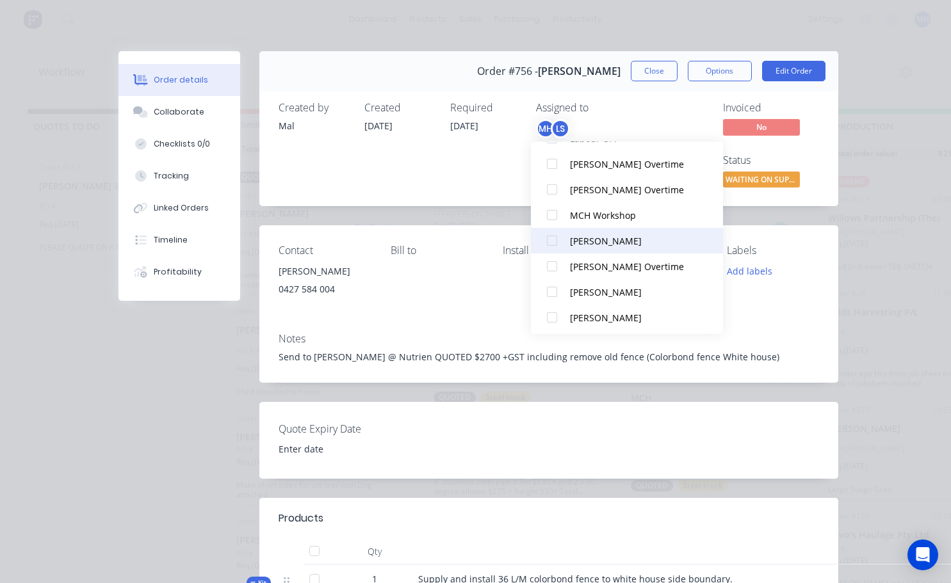
click at [551, 240] on div at bounding box center [552, 242] width 26 height 26
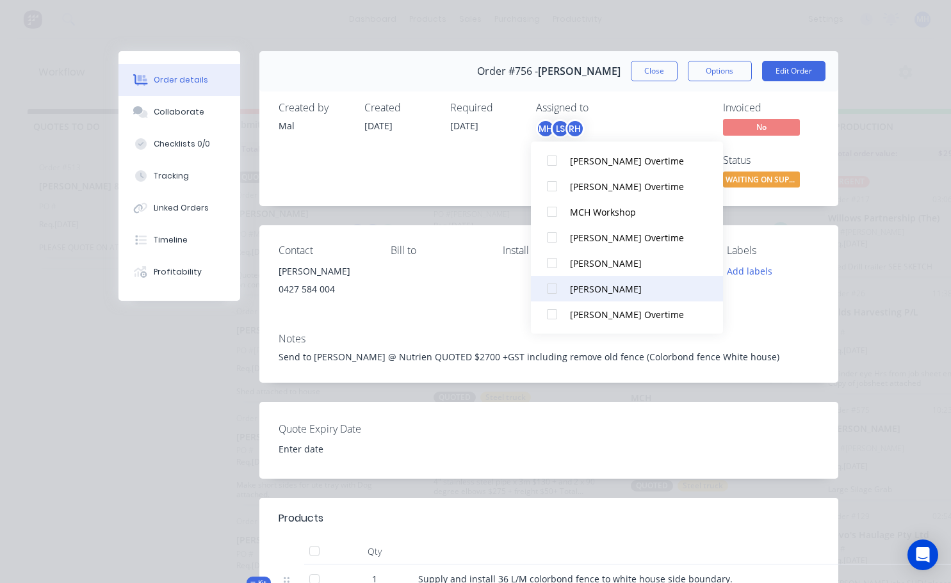
click at [552, 291] on div at bounding box center [552, 290] width 26 height 26
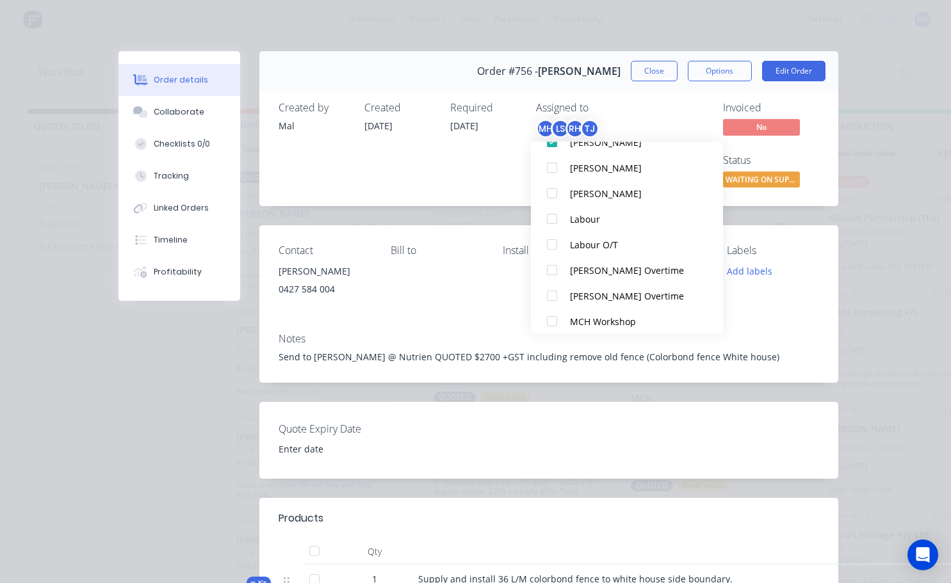
scroll to position [142, 0]
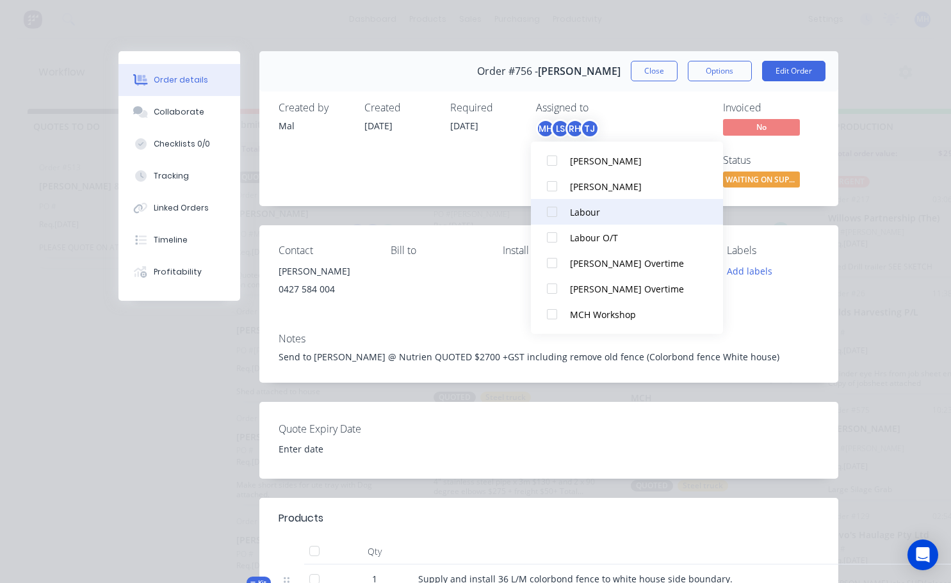
click at [585, 210] on div "Labour" at bounding box center [634, 211] width 128 height 13
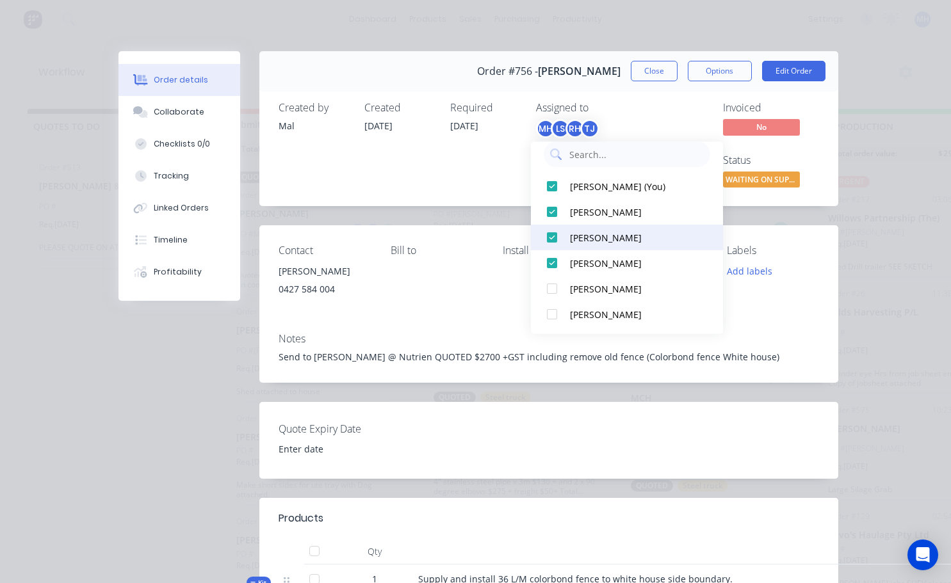
click at [563, 242] on div at bounding box center [552, 238] width 26 height 26
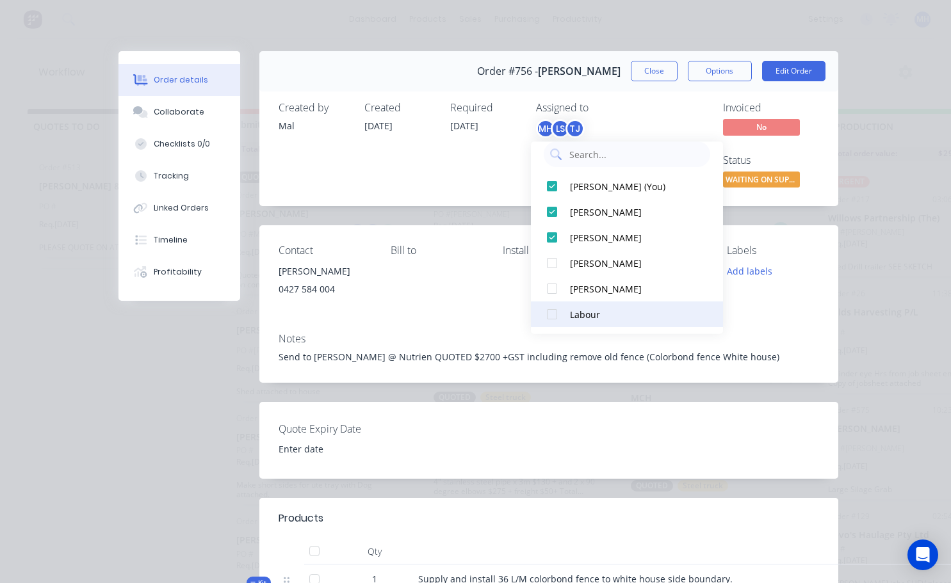
click at [569, 307] on button "Labour" at bounding box center [627, 315] width 192 height 26
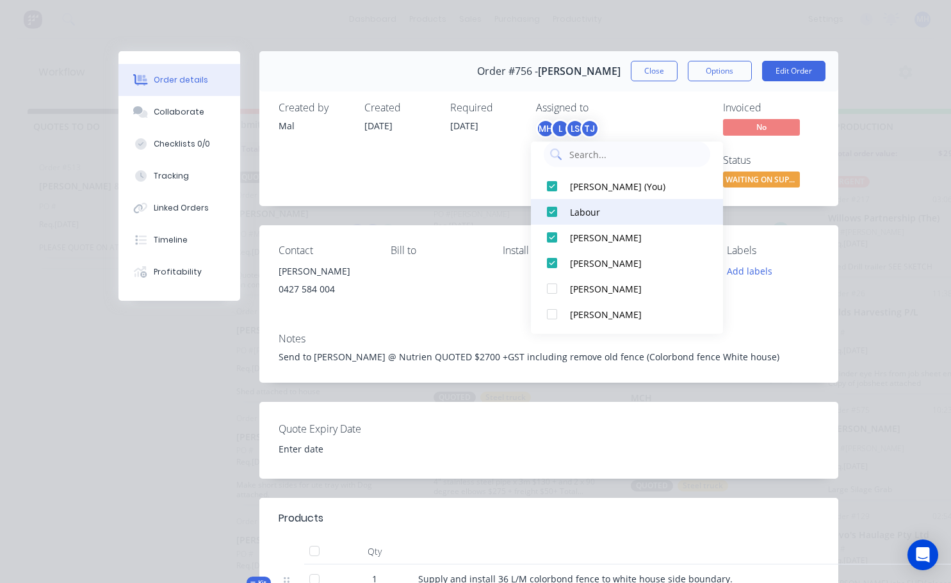
click at [554, 211] on div at bounding box center [552, 212] width 26 height 26
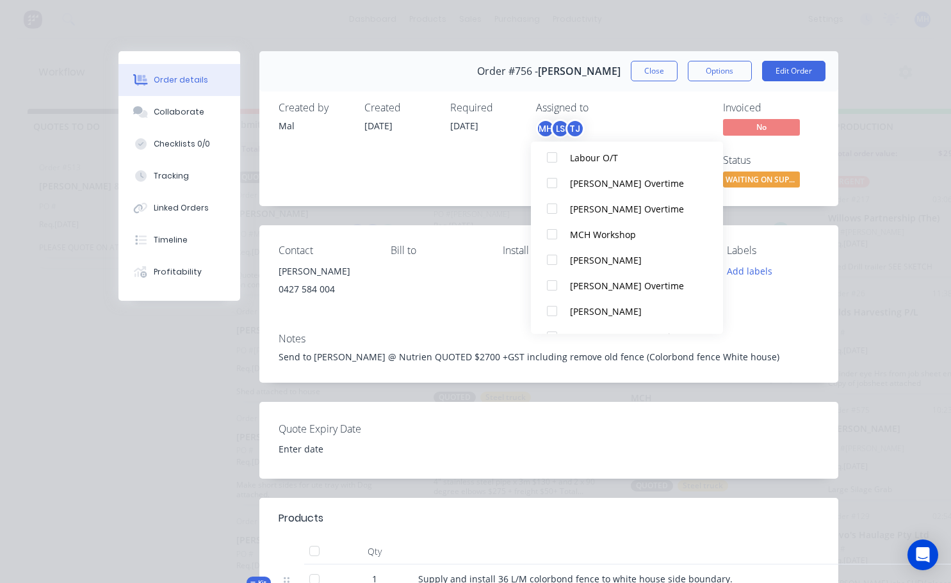
scroll to position [218, 0]
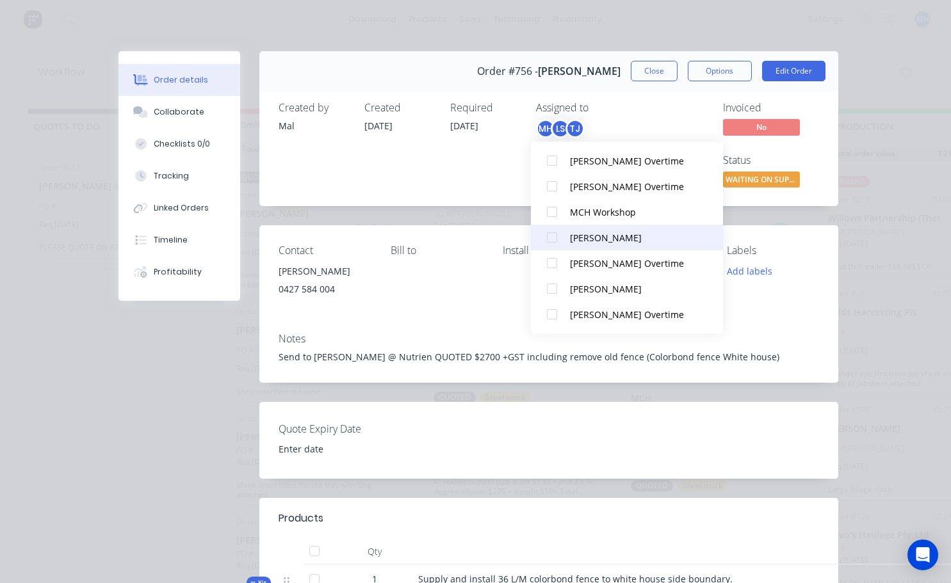
click at [556, 238] on div at bounding box center [552, 238] width 26 height 26
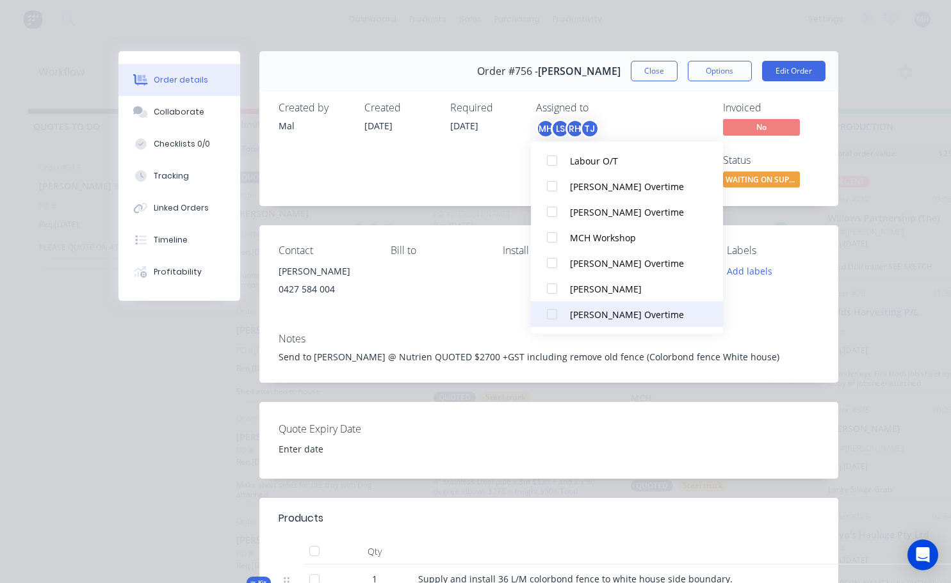
click at [551, 316] on div at bounding box center [552, 315] width 26 height 26
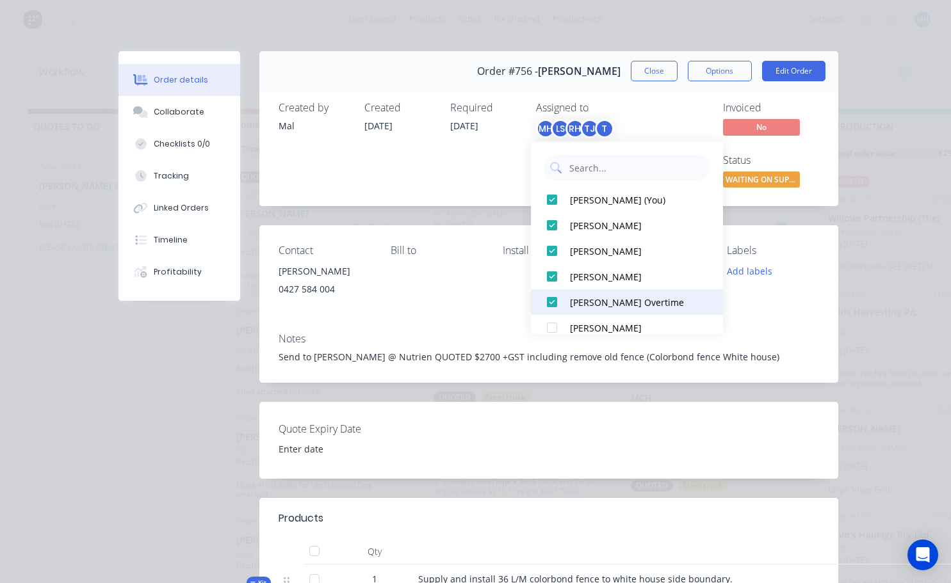
click at [549, 302] on div at bounding box center [552, 302] width 26 height 26
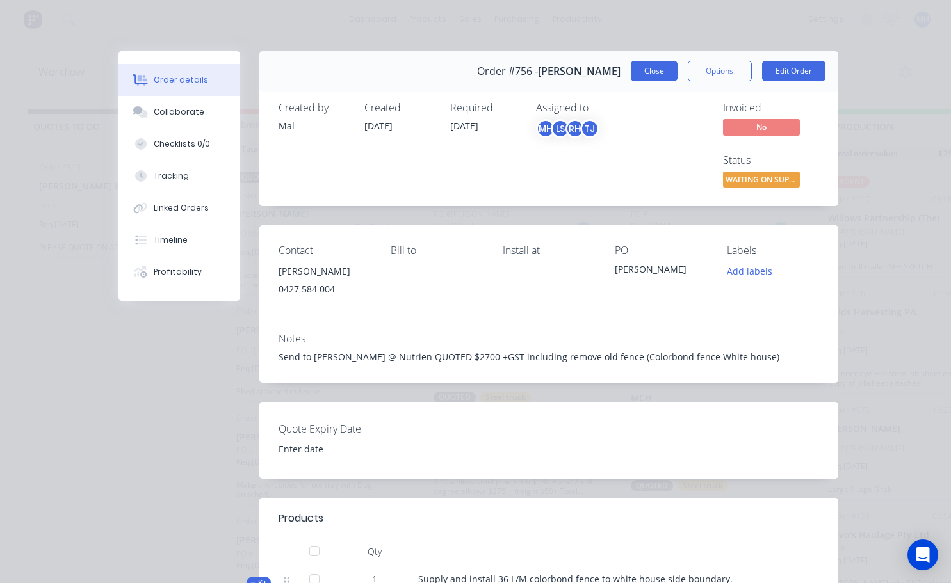
click at [655, 76] on button "Close" at bounding box center [654, 71] width 47 height 20
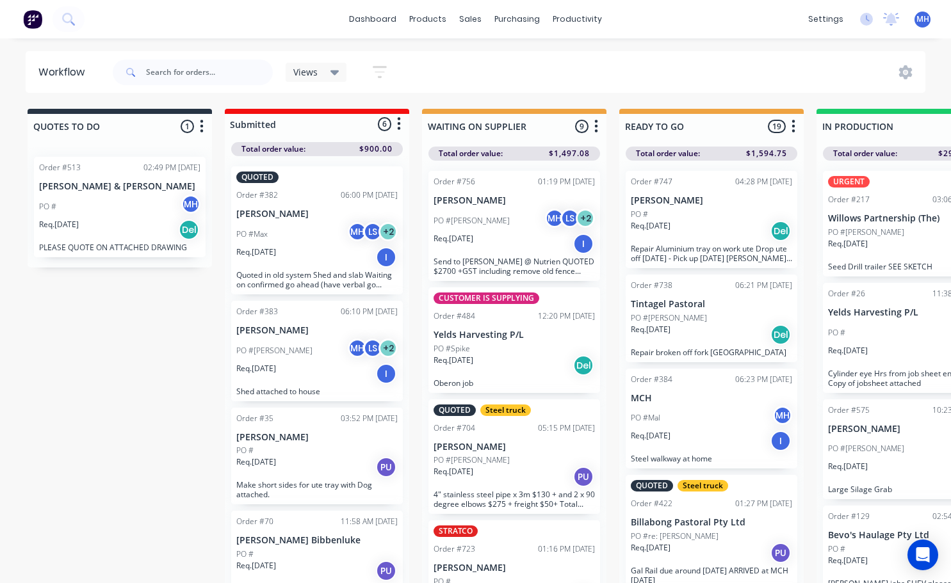
click at [507, 215] on div "PO #[PERSON_NAME] MH LS + 2" at bounding box center [514, 221] width 161 height 24
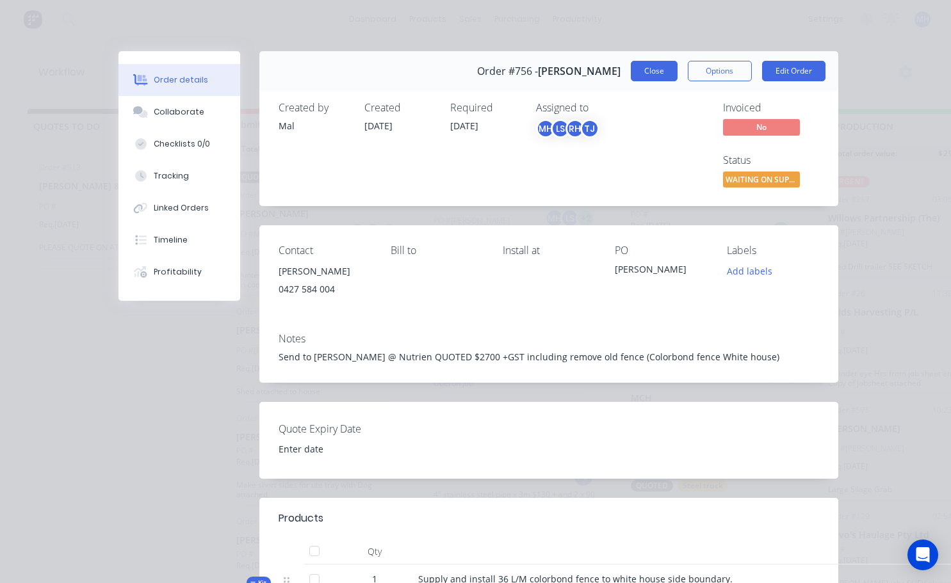
click at [641, 74] on button "Close" at bounding box center [654, 71] width 47 height 20
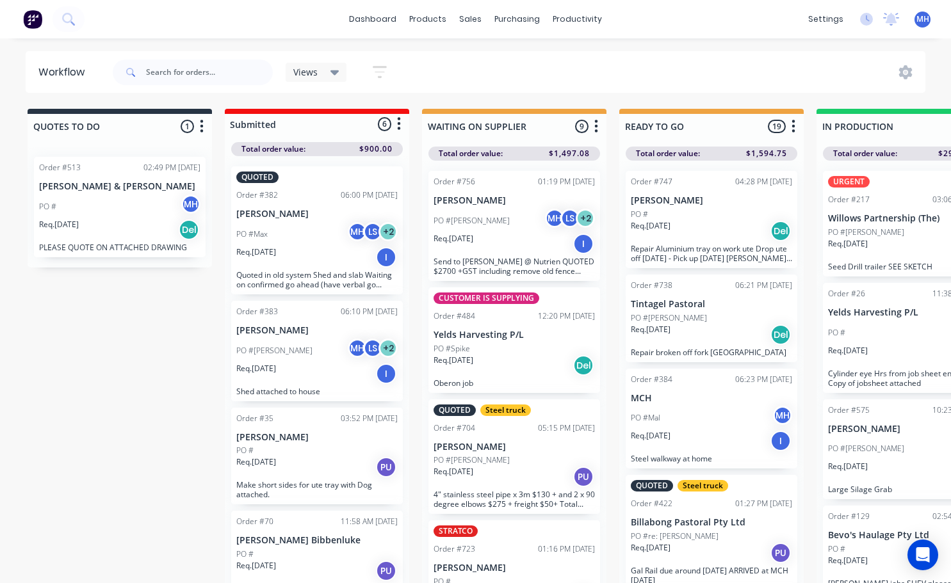
click at [519, 209] on div "PO #[PERSON_NAME] MH LS + 2" at bounding box center [514, 221] width 161 height 24
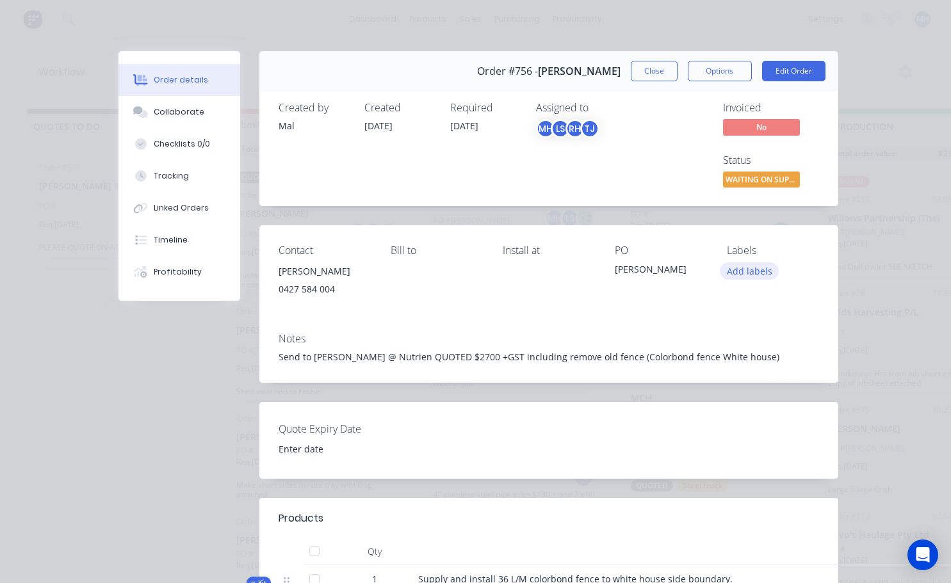
click at [745, 276] on button "Add labels" at bounding box center [749, 271] width 59 height 17
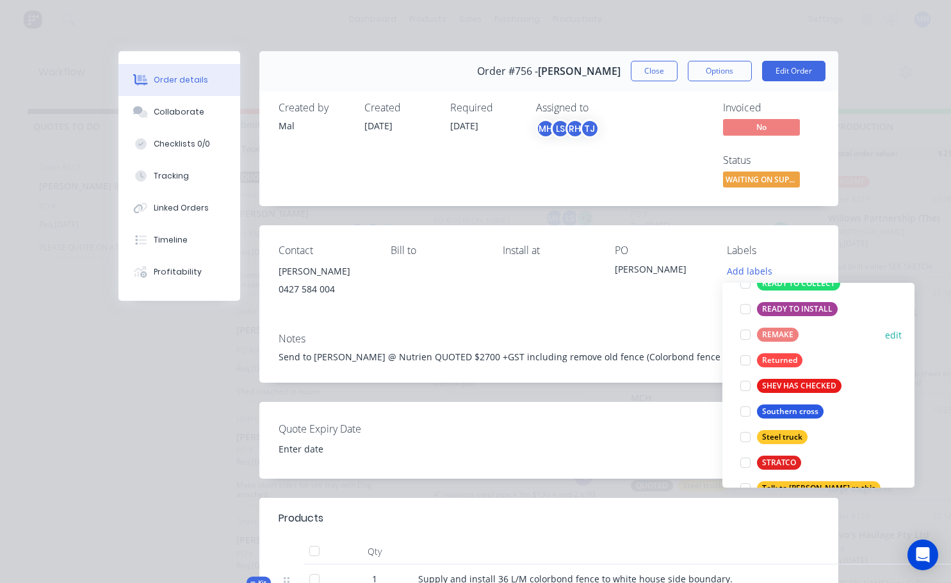
scroll to position [461, 0]
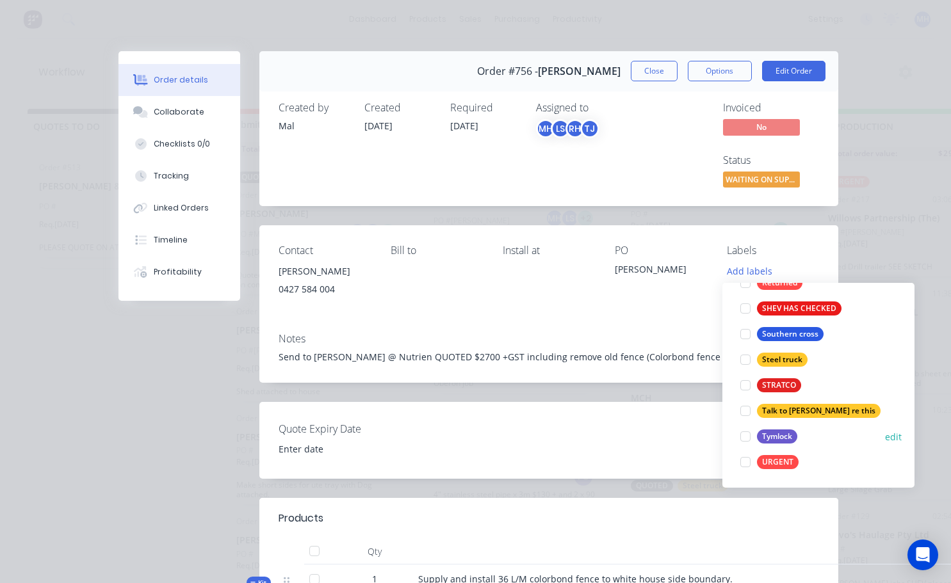
click at [752, 434] on div at bounding box center [746, 437] width 26 height 26
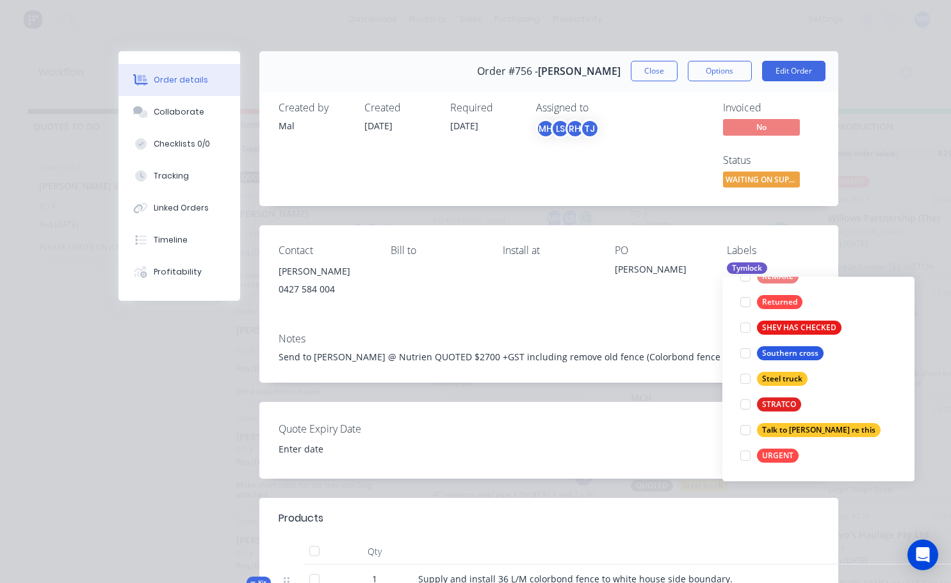
scroll to position [0, 0]
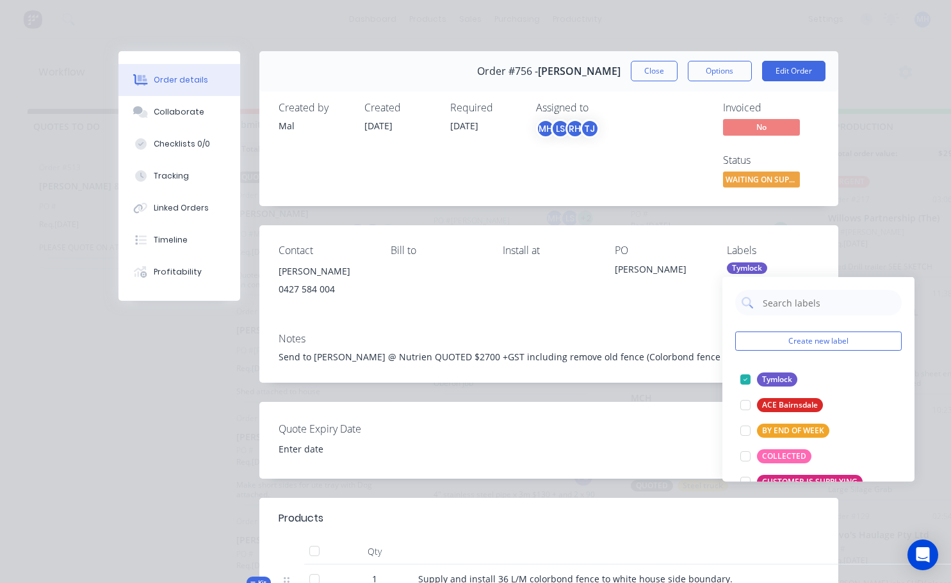
click at [618, 298] on div "PO [PERSON_NAME]" at bounding box center [661, 274] width 92 height 58
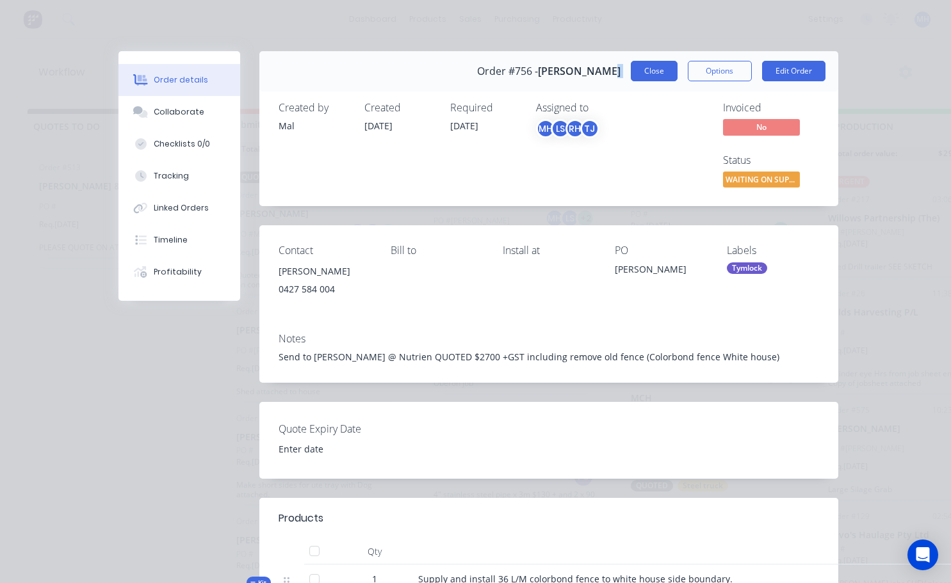
click at [655, 61] on div "Order #756 - [PERSON_NAME] Close Options Edit Order" at bounding box center [548, 71] width 579 height 40
click at [647, 79] on button "Close" at bounding box center [654, 71] width 47 height 20
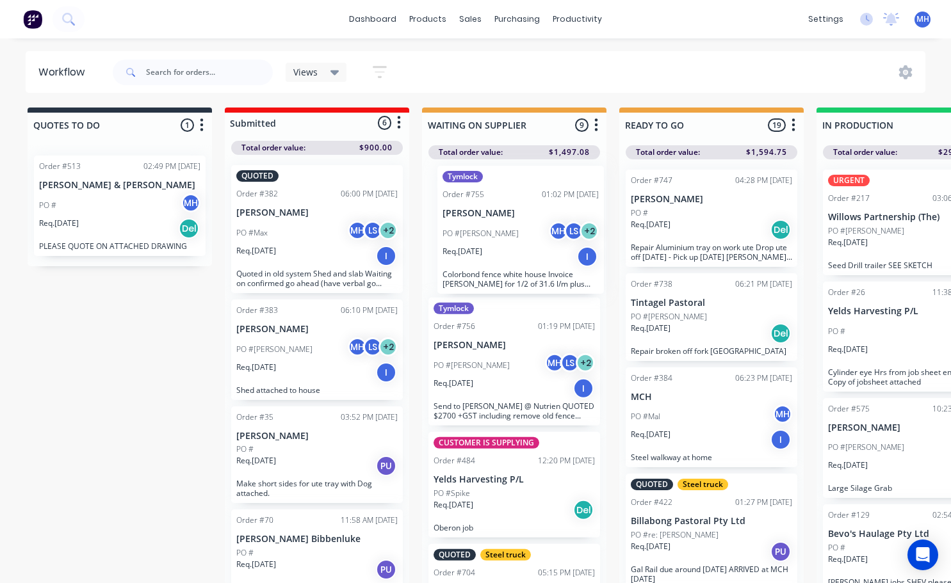
drag, startPoint x: 485, startPoint y: 534, endPoint x: 495, endPoint y: 222, distance: 312.7
click at [495, 222] on div "Tymlock Order #756 01:19 PM [DATE] [PERSON_NAME] PO #[PERSON_NAME] MH LS + 2 Re…" at bounding box center [514, 374] width 184 height 430
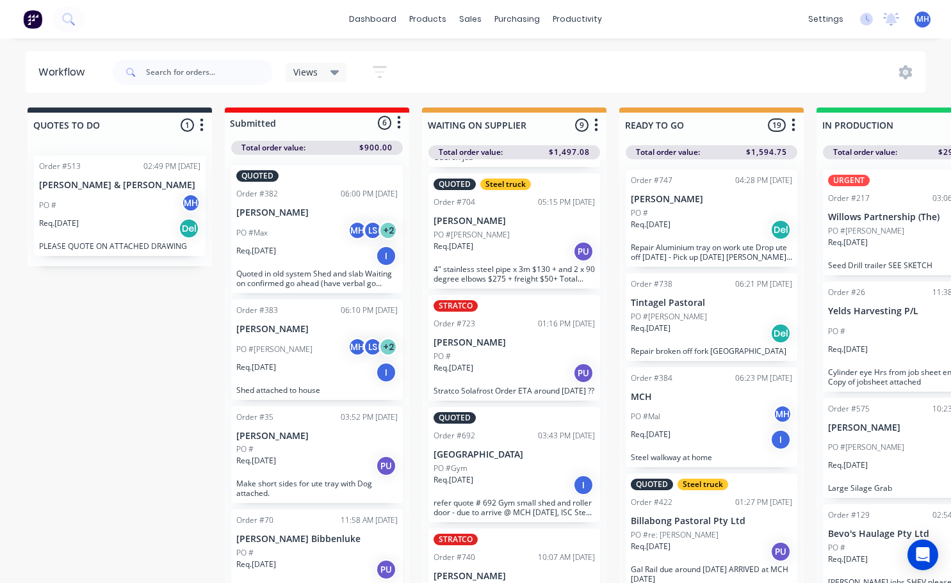
scroll to position [384, 0]
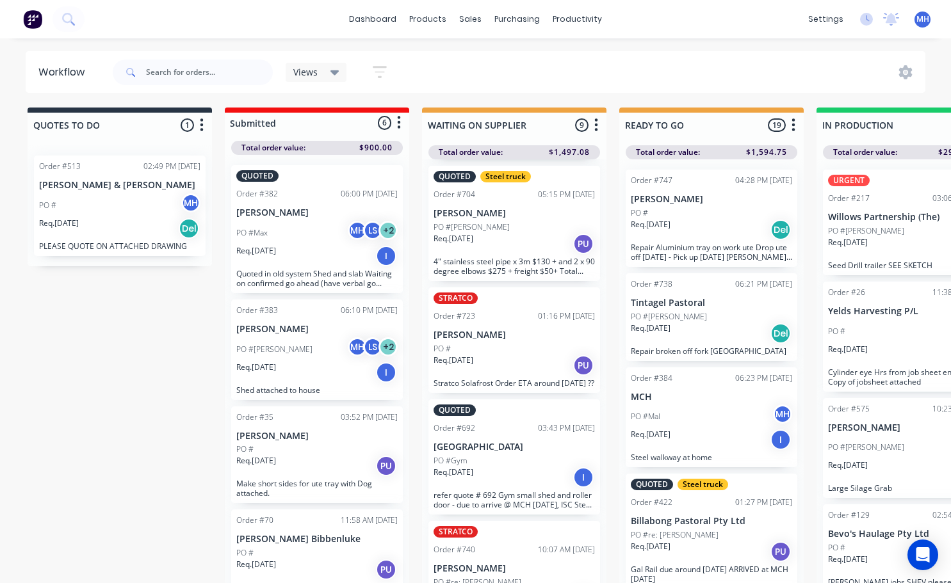
click at [513, 444] on div "QUOTED Order #692 03:43 PM [DATE] [GEOGRAPHIC_DATA] PO #Gym Req. [DATE] I refer…" at bounding box center [514, 457] width 172 height 115
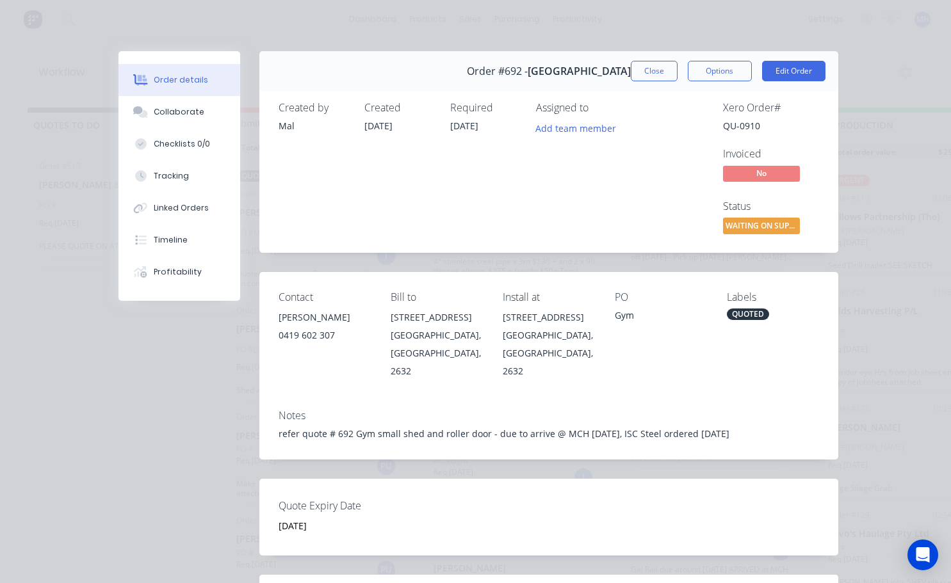
click at [749, 316] on div "QUOTED" at bounding box center [748, 315] width 42 height 12
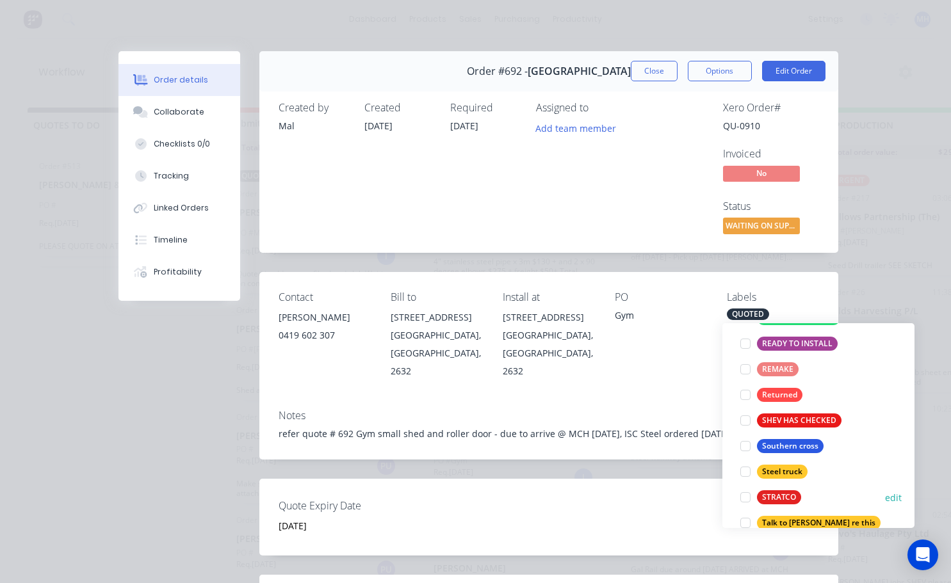
scroll to position [448, 0]
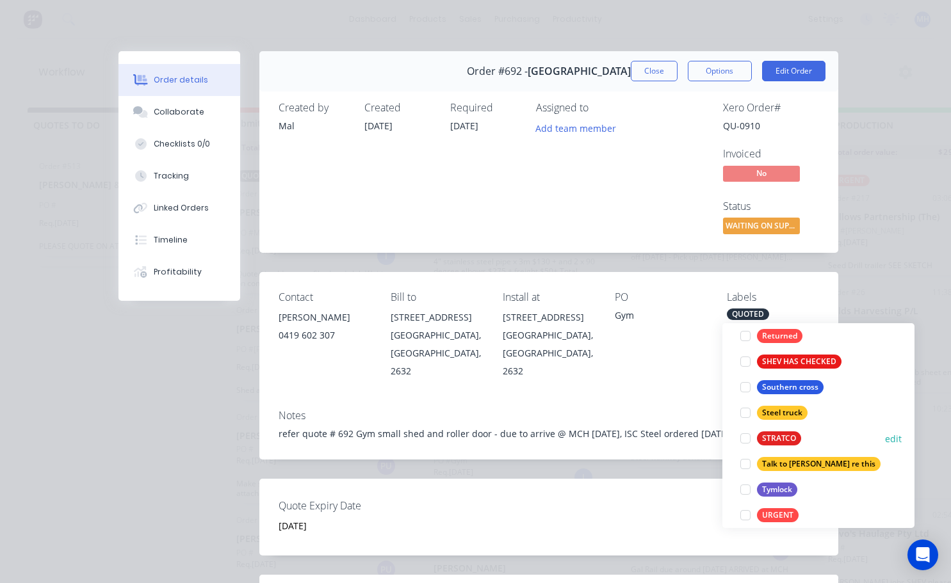
click at [744, 445] on div at bounding box center [746, 439] width 26 height 26
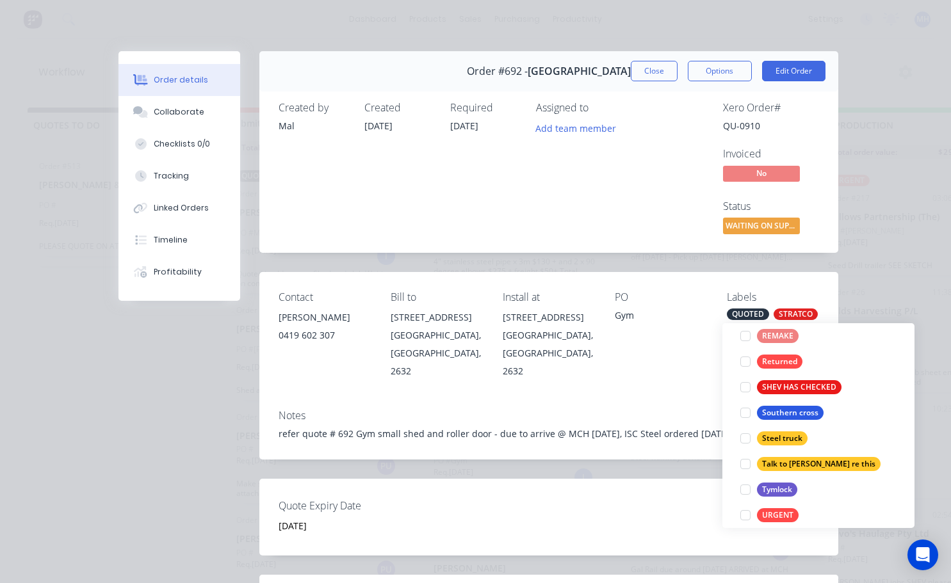
scroll to position [13, 0]
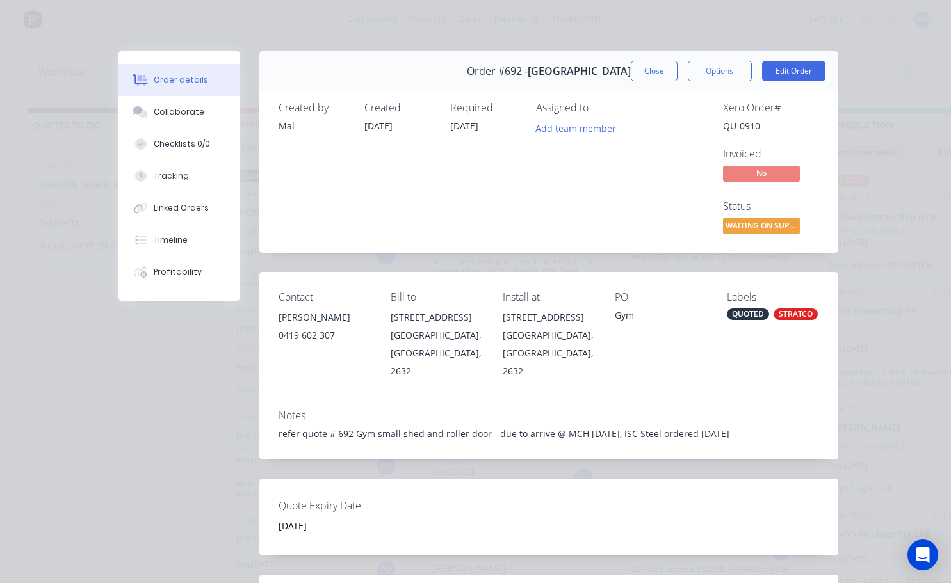
click at [652, 359] on div "PO Gym" at bounding box center [661, 335] width 92 height 89
click at [647, 66] on button "Close" at bounding box center [654, 71] width 47 height 20
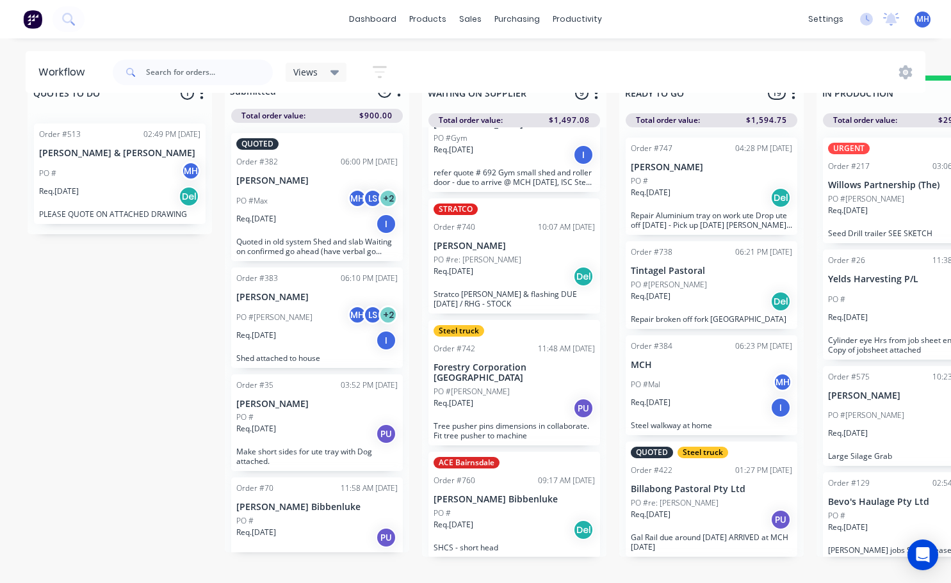
scroll to position [55, 0]
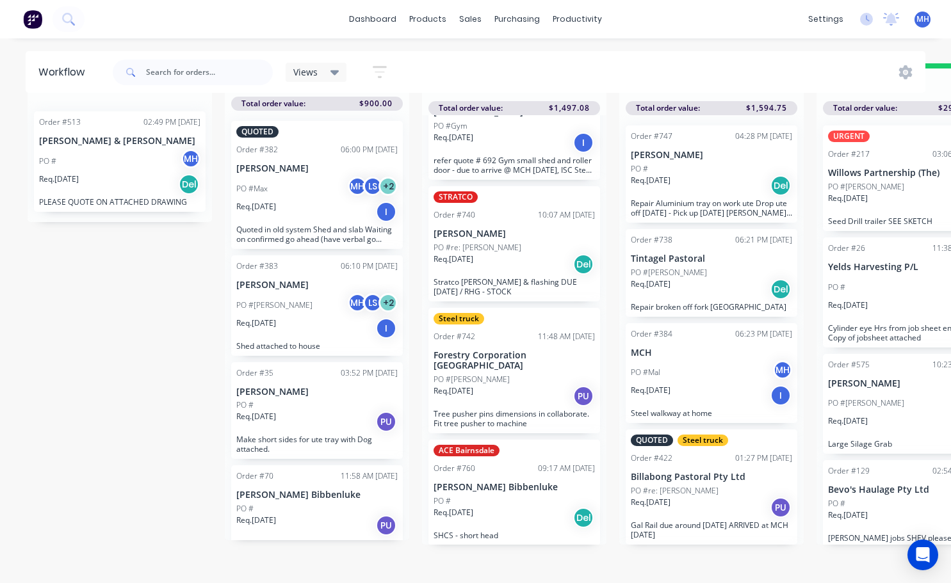
click at [511, 507] on div "Req. [DATE] Del" at bounding box center [514, 518] width 161 height 22
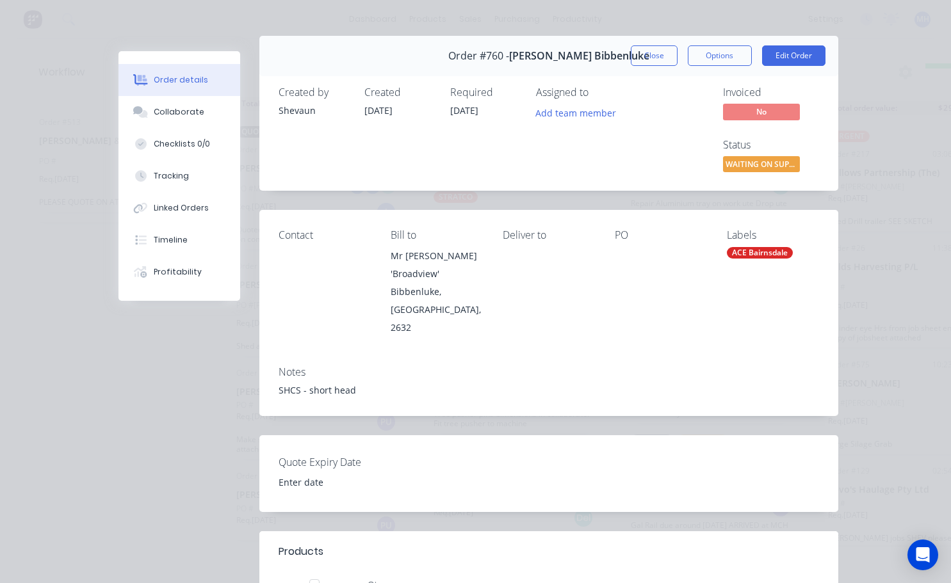
scroll to position [0, 0]
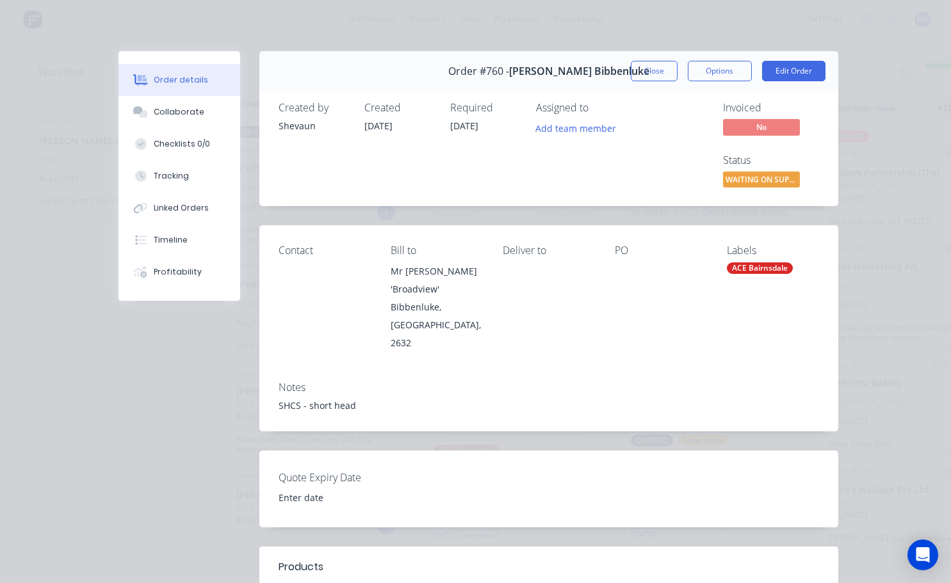
click at [657, 82] on div "Order #760 - [PERSON_NAME] Bibbenluke Close Options Edit Order" at bounding box center [548, 71] width 579 height 40
click at [656, 76] on button "Close" at bounding box center [654, 71] width 47 height 20
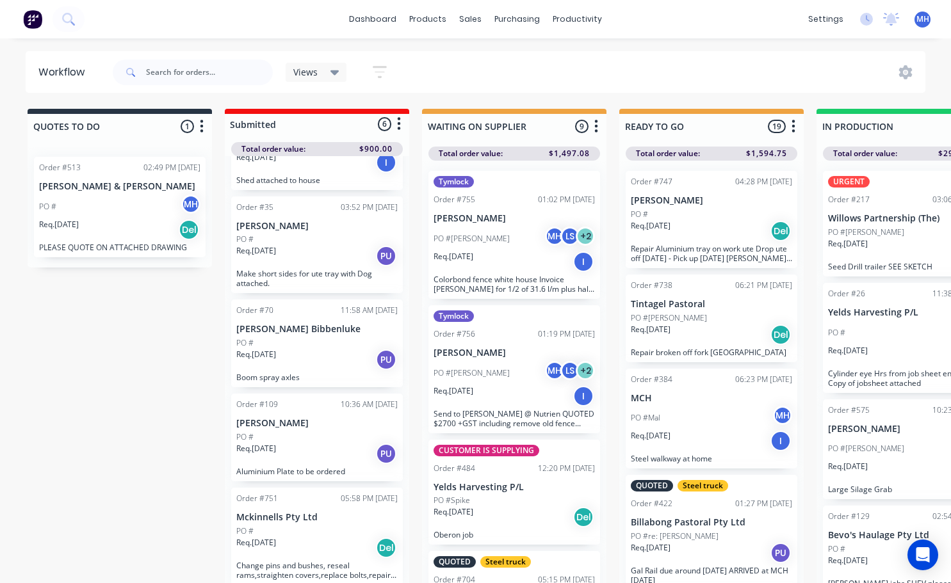
scroll to position [55, 0]
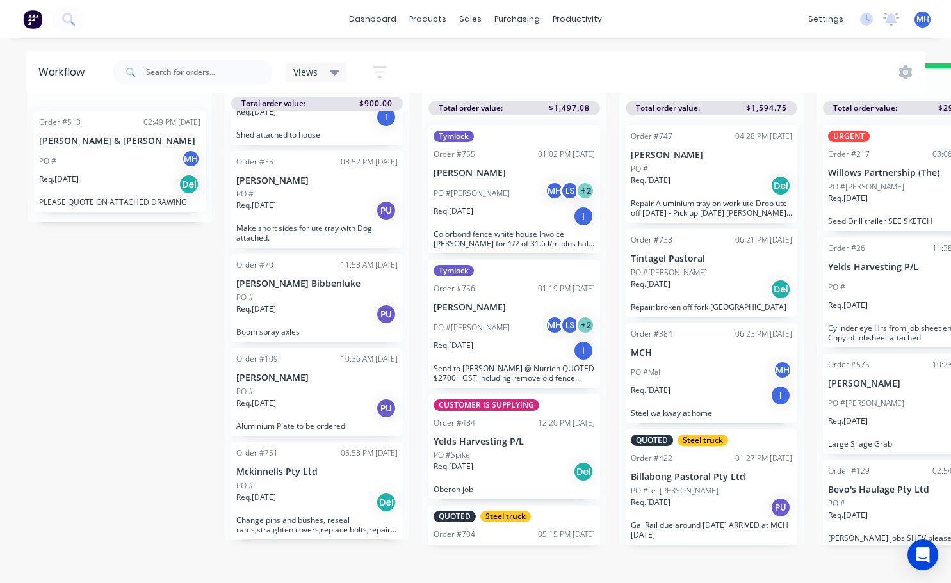
click at [290, 505] on div "Order #751 05:58 PM [DATE] Mckinnells Pty Ltd PO # Req. [DATE] Del Change pins …" at bounding box center [317, 491] width 172 height 97
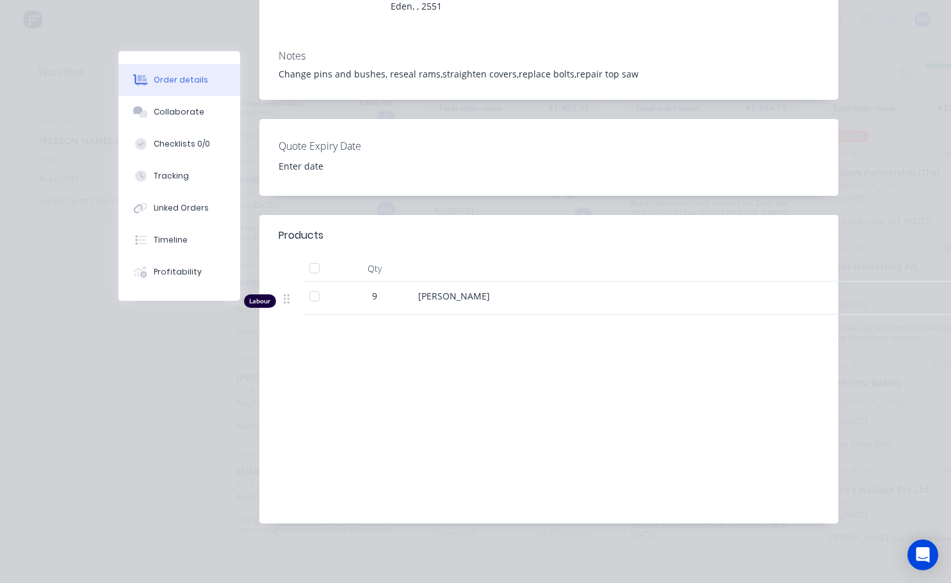
scroll to position [0, 0]
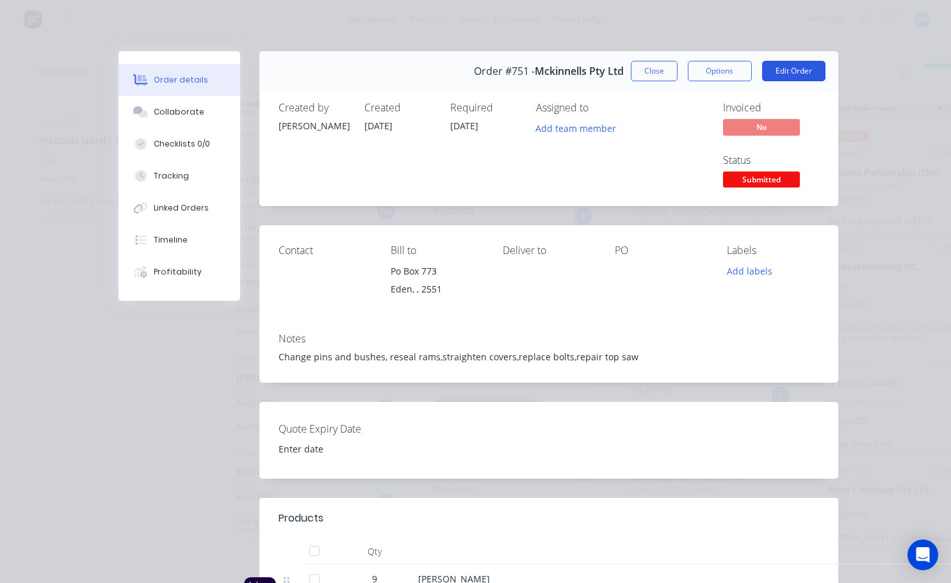
click at [780, 69] on button "Edit Order" at bounding box center [793, 71] width 63 height 20
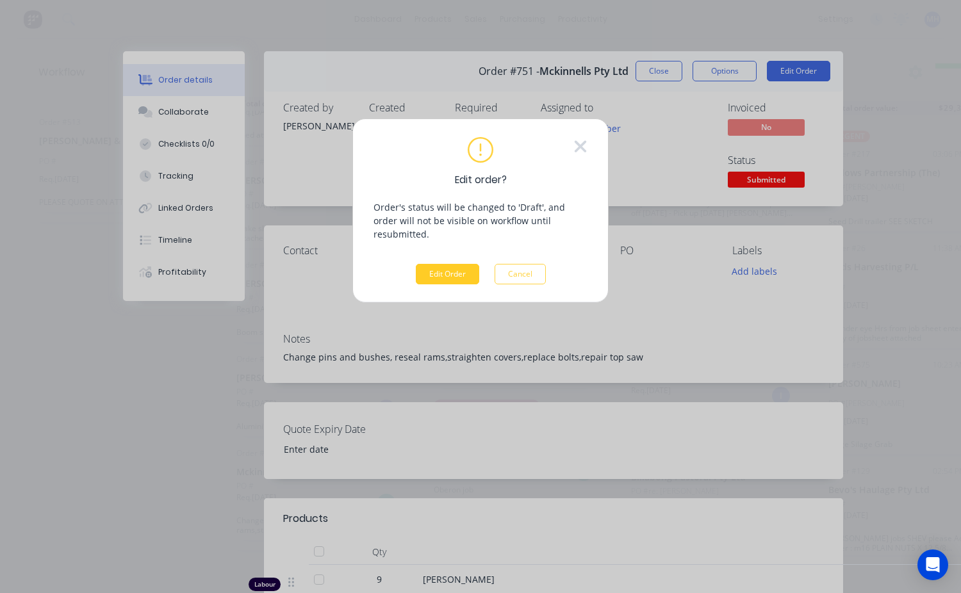
click at [452, 264] on button "Edit Order" at bounding box center [447, 274] width 63 height 20
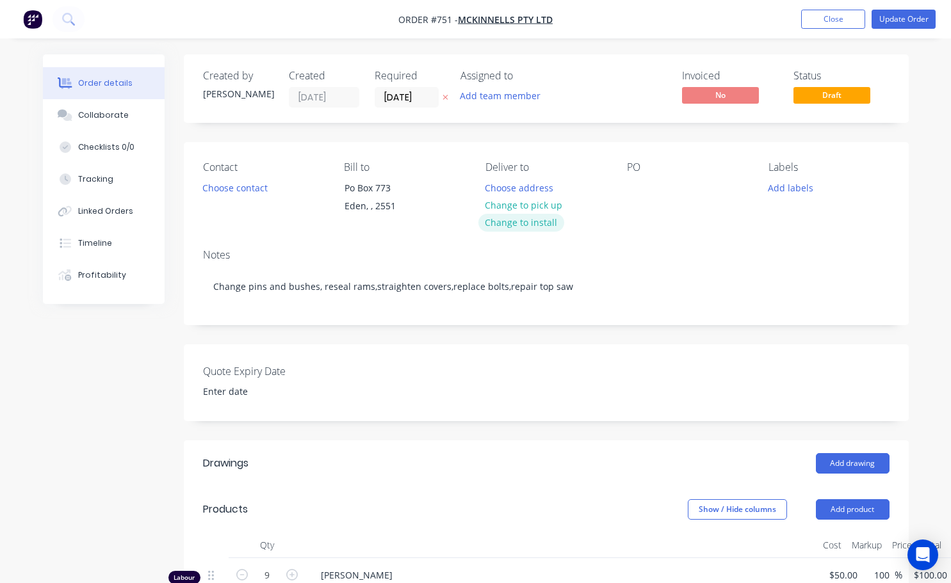
click at [533, 220] on button "Change to install" at bounding box center [521, 222] width 86 height 17
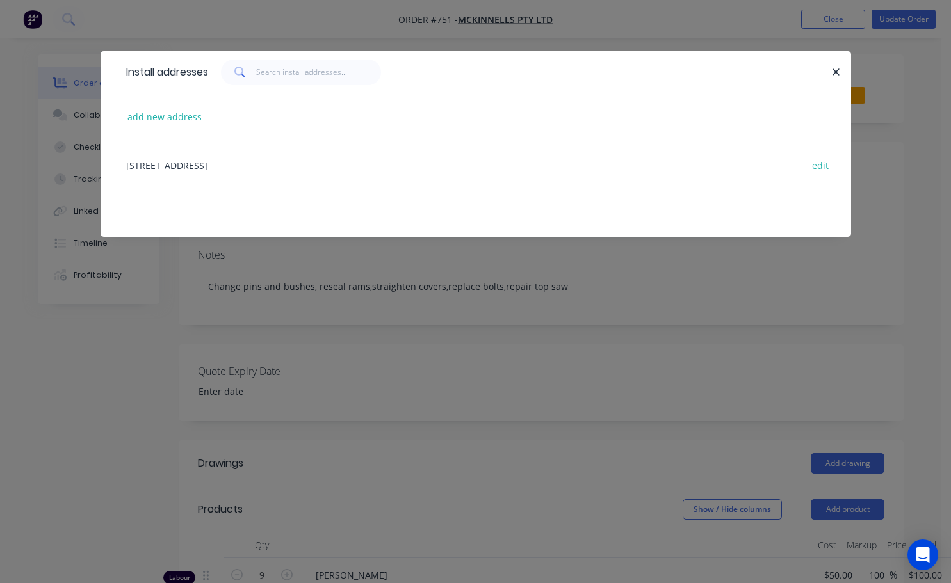
click at [174, 167] on div "[GEOGRAPHIC_DATA], undefined, 2551 edit" at bounding box center [476, 165] width 712 height 48
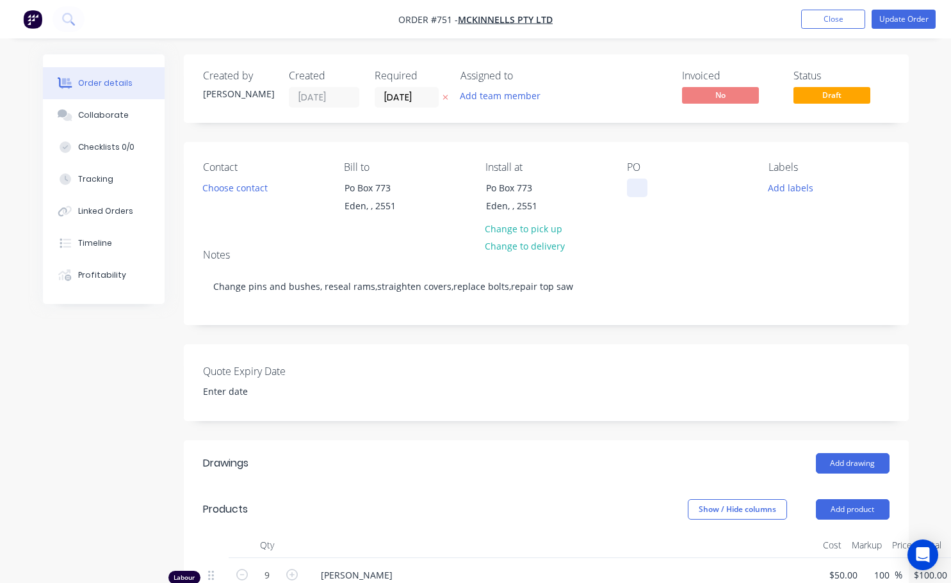
click at [640, 195] on div at bounding box center [637, 188] width 20 height 19
click at [631, 232] on div "Contact Choose contact [PERSON_NAME] to [GEOGRAPHIC_DATA] Install at [GEOGRAPHI…" at bounding box center [546, 190] width 725 height 97
click at [797, 192] on button "Add labels" at bounding box center [790, 187] width 59 height 17
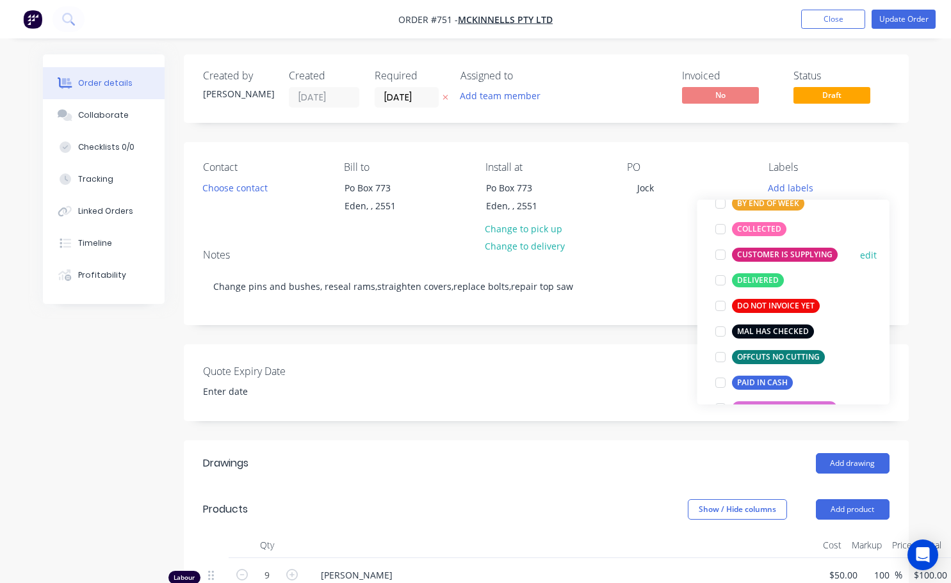
scroll to position [128, 0]
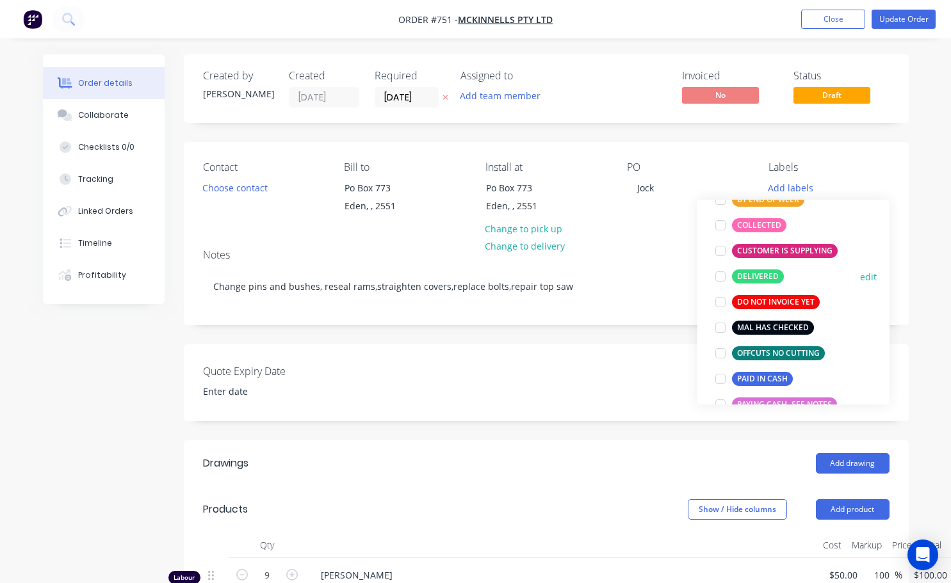
click at [720, 278] on div at bounding box center [721, 277] width 26 height 26
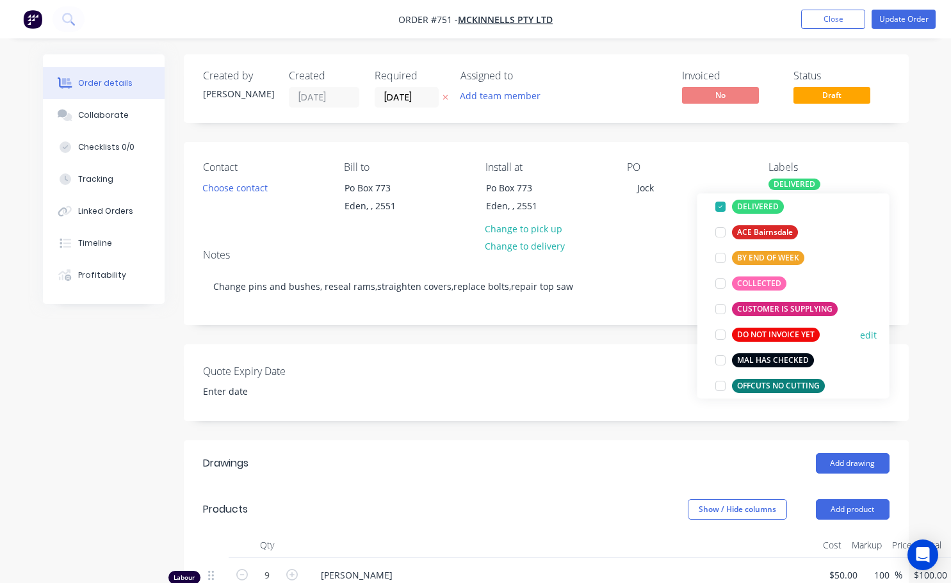
scroll to position [218, 0]
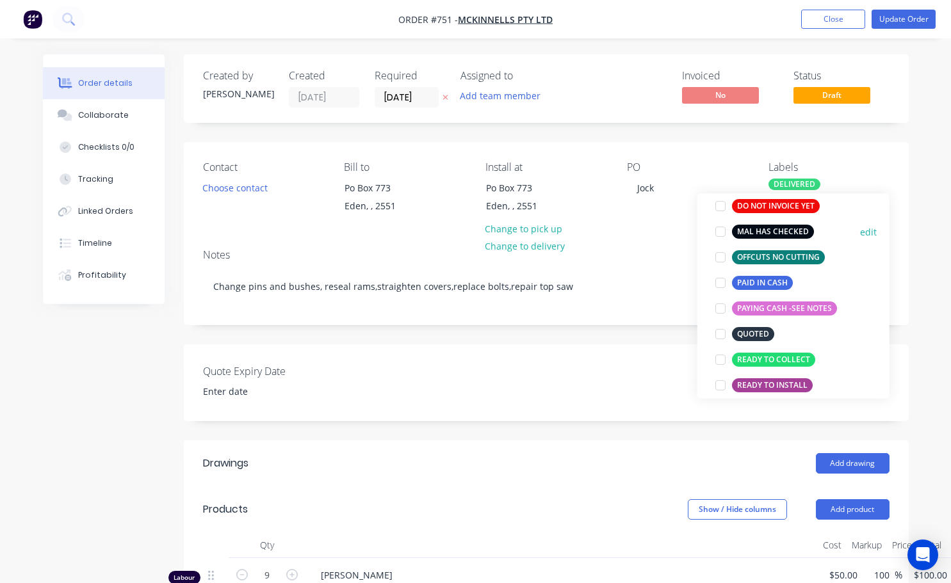
click at [721, 234] on div at bounding box center [721, 233] width 26 height 26
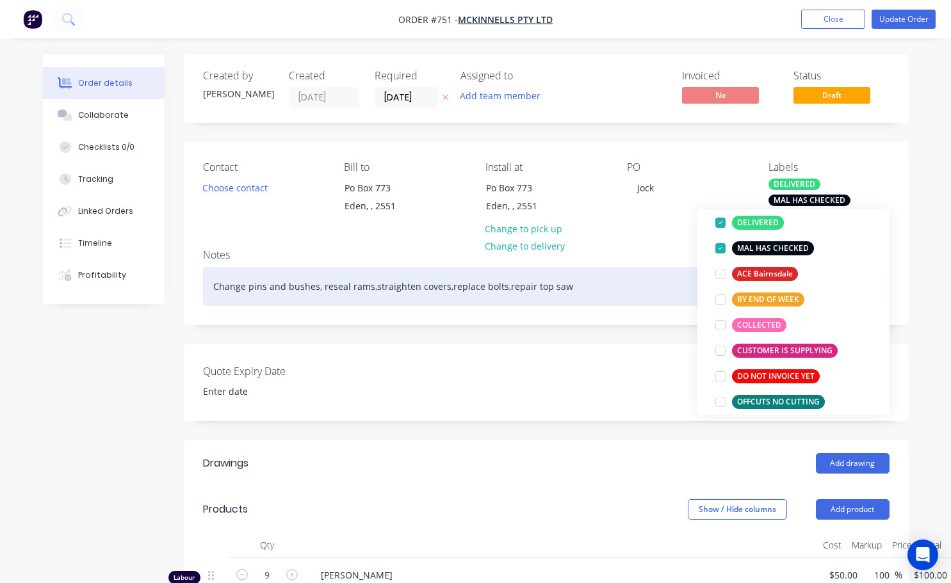
click at [660, 275] on div "Change pins and bushes, reseal rams,straighten covers,replace bolts,repair top …" at bounding box center [546, 286] width 687 height 39
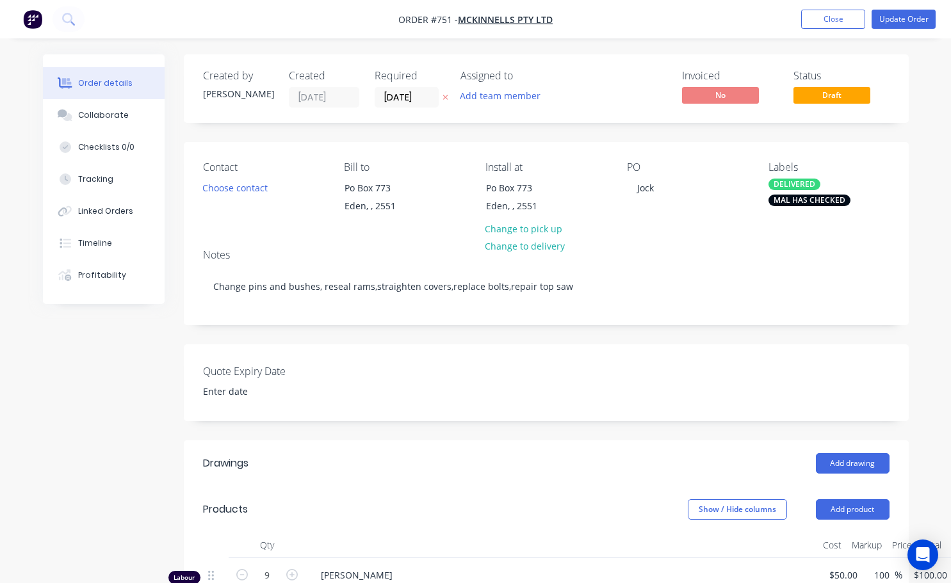
click at [656, 252] on div "Notes" at bounding box center [546, 255] width 687 height 12
click at [809, 95] on span "Draft" at bounding box center [831, 95] width 77 height 16
click at [241, 188] on button "Choose contact" at bounding box center [234, 187] width 79 height 17
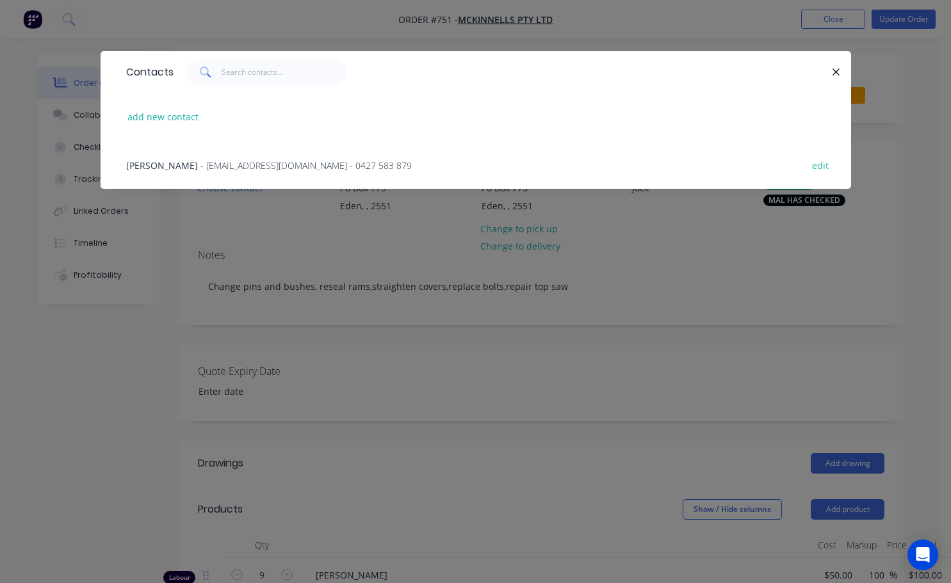
click at [176, 170] on span "[PERSON_NAME]" at bounding box center [162, 165] width 72 height 12
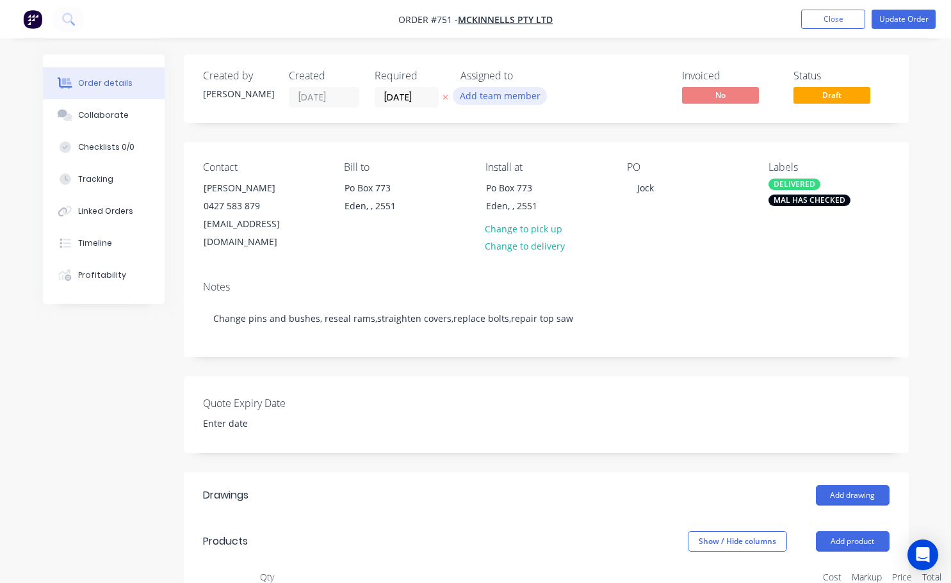
click at [476, 96] on button "Add team member" at bounding box center [500, 95] width 94 height 17
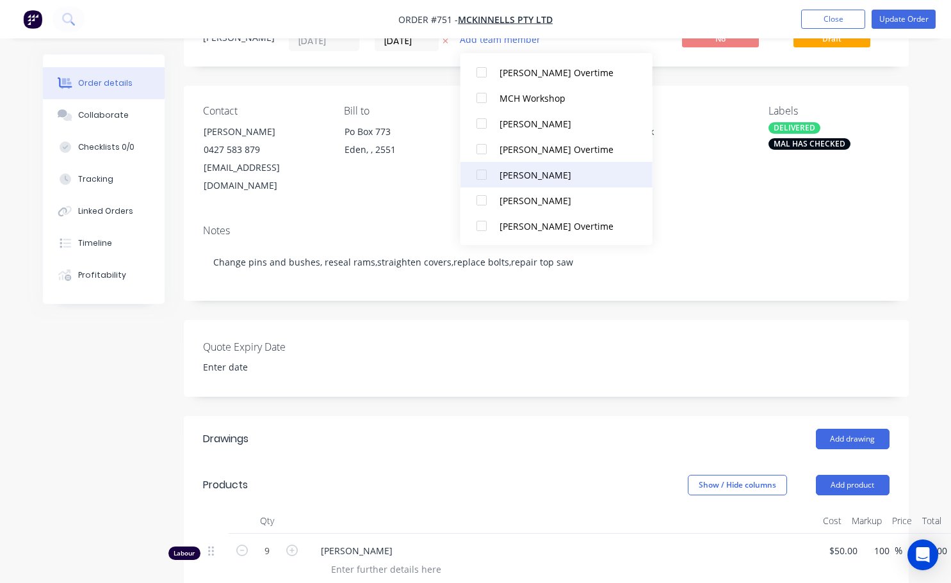
scroll to position [0, 0]
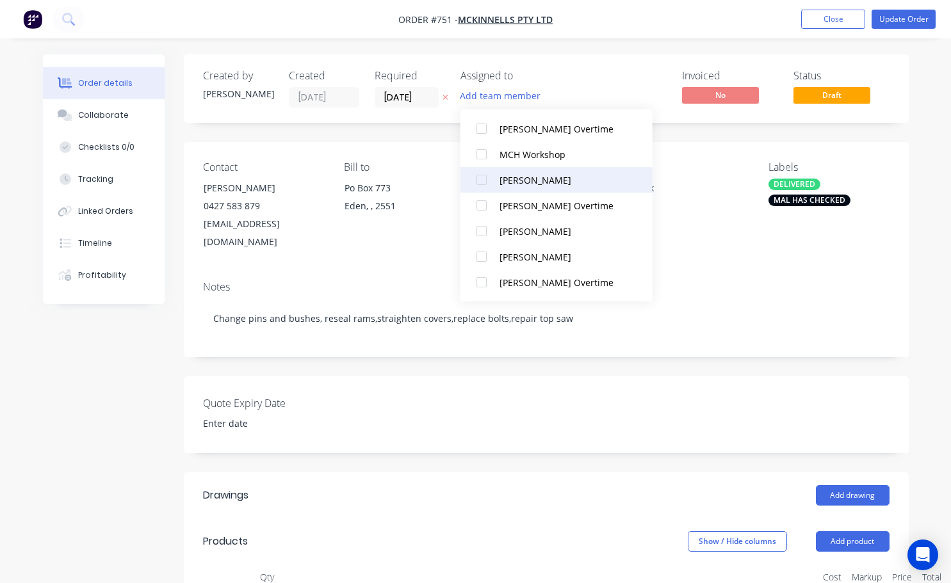
click at [485, 182] on div at bounding box center [482, 180] width 26 height 26
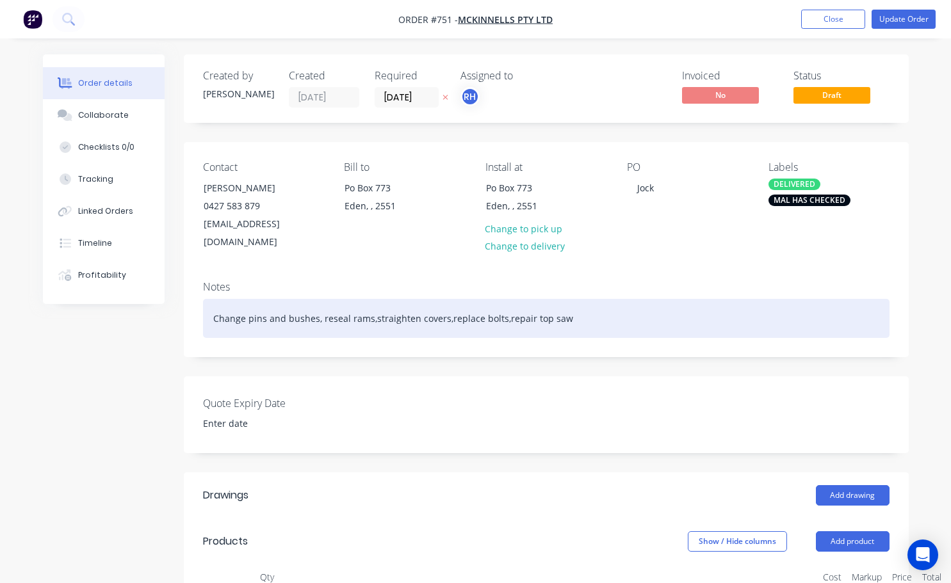
click at [711, 306] on div "Change pins and bushes, reseal rams,straighten covers,replace bolts,repair top …" at bounding box center [546, 318] width 687 height 39
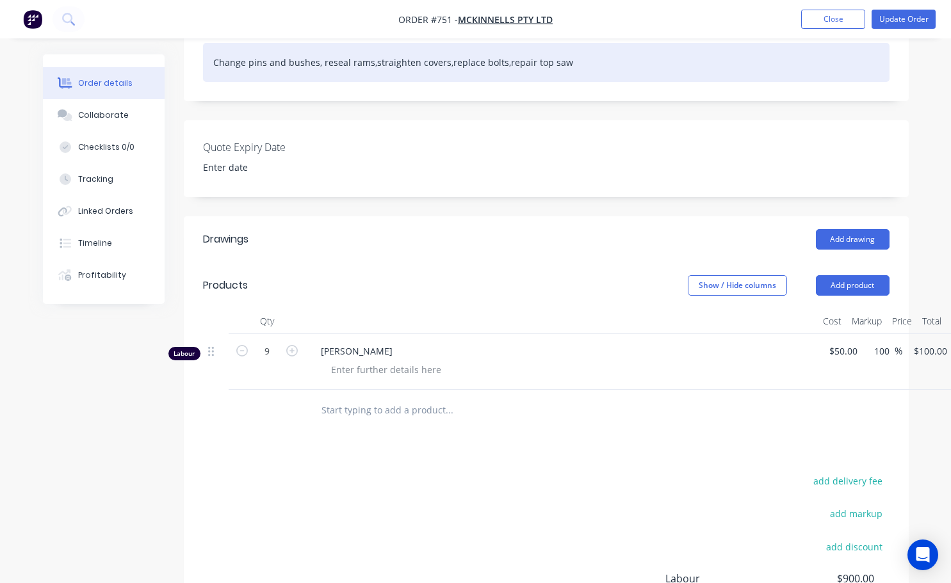
scroll to position [128, 0]
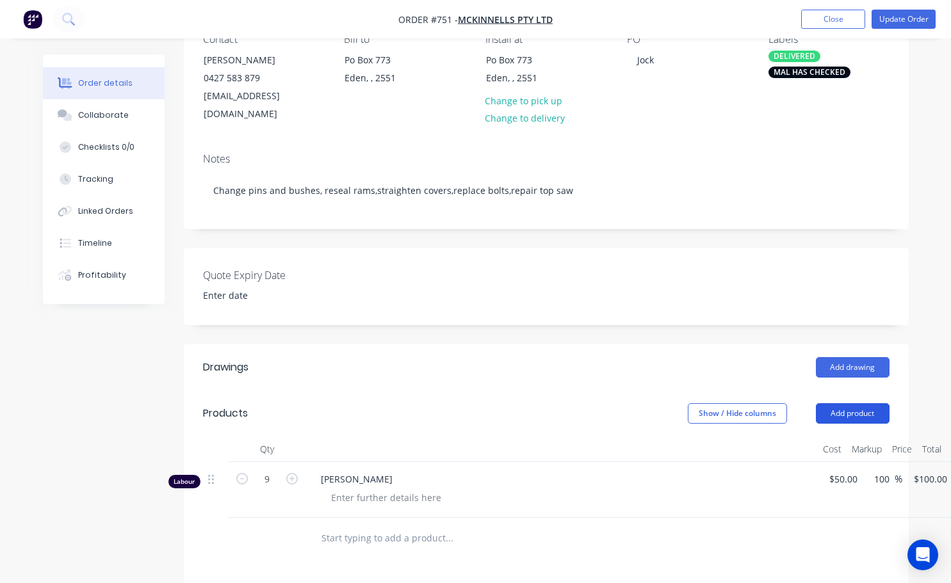
click at [847, 403] on button "Add product" at bounding box center [853, 413] width 74 height 20
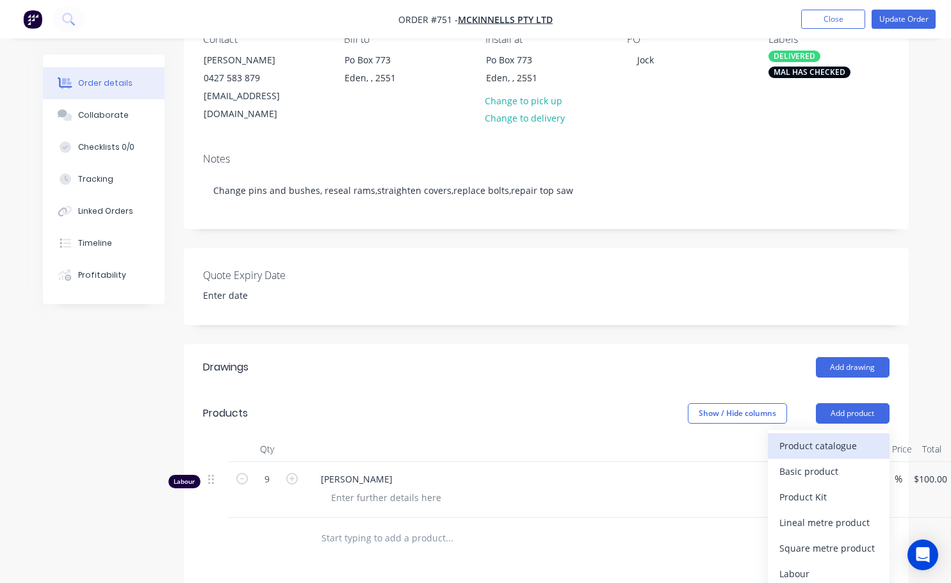
click at [793, 437] on div "Product catalogue" at bounding box center [828, 446] width 99 height 19
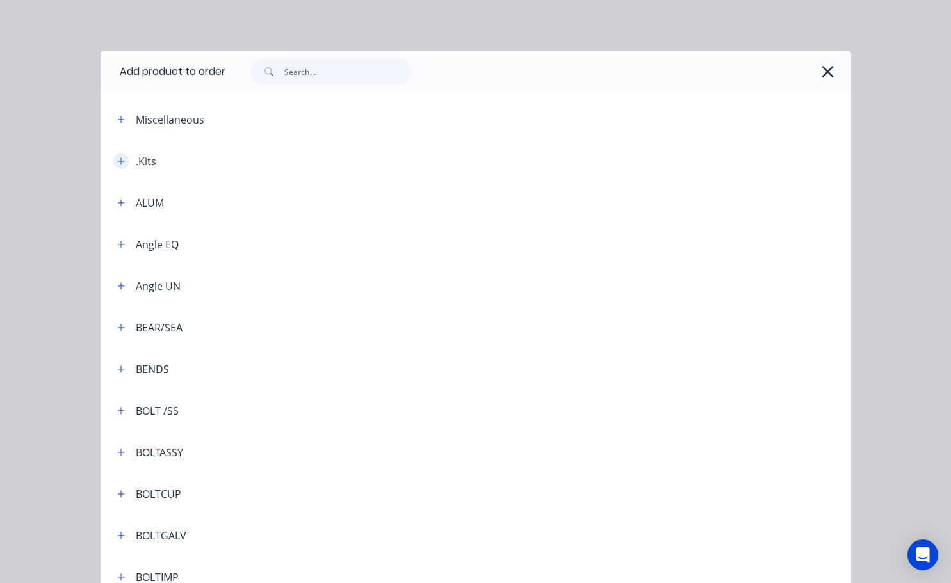
click at [117, 166] on button "button" at bounding box center [121, 161] width 16 height 16
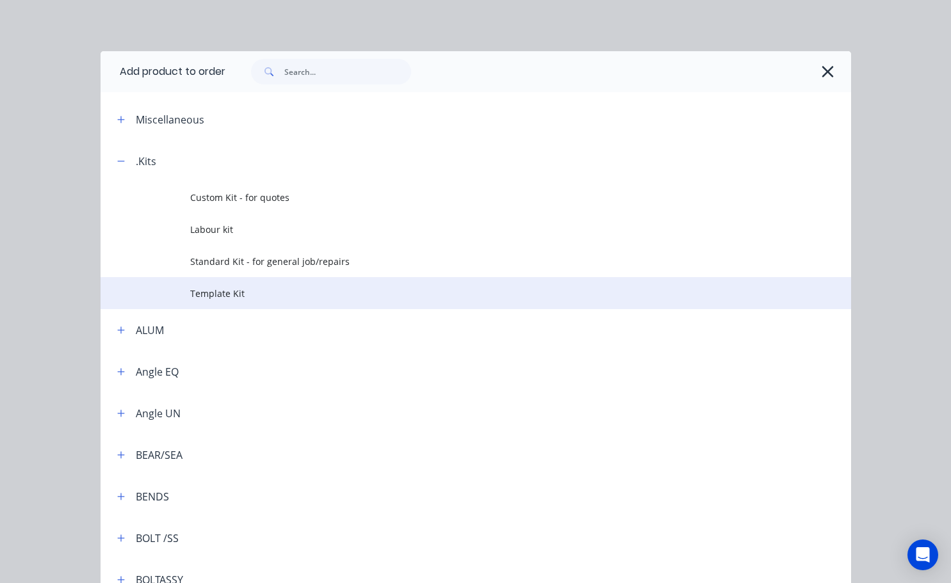
click at [229, 295] on span "Template Kit" at bounding box center [454, 293] width 528 height 13
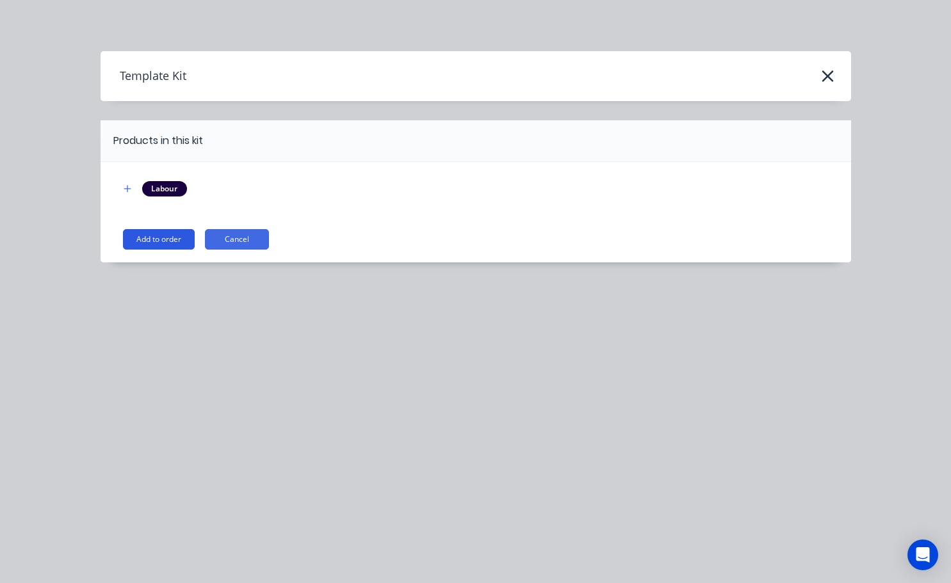
click at [175, 228] on div "Labour Add to order Cancel" at bounding box center [476, 212] width 751 height 101
click at [174, 238] on button "Add to order" at bounding box center [159, 239] width 72 height 20
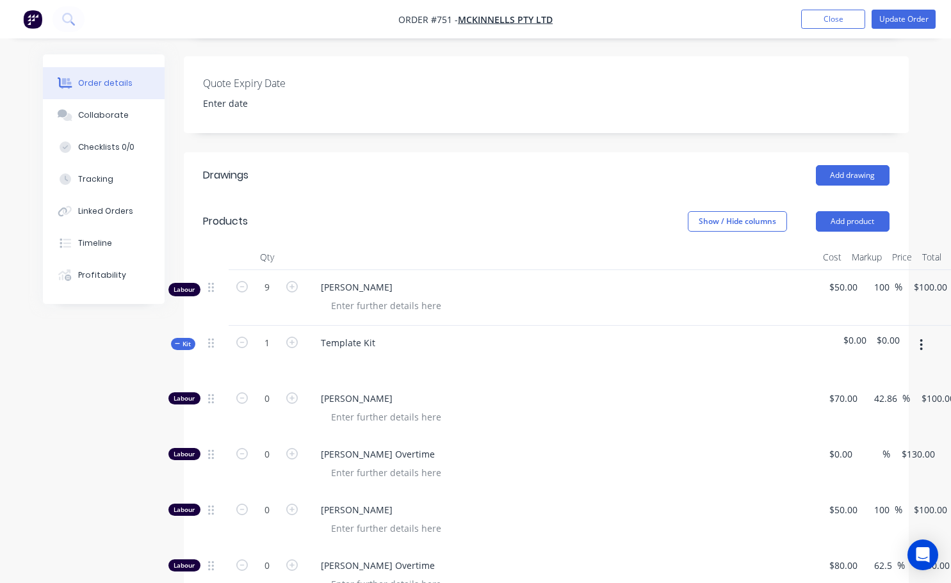
scroll to position [448, 0]
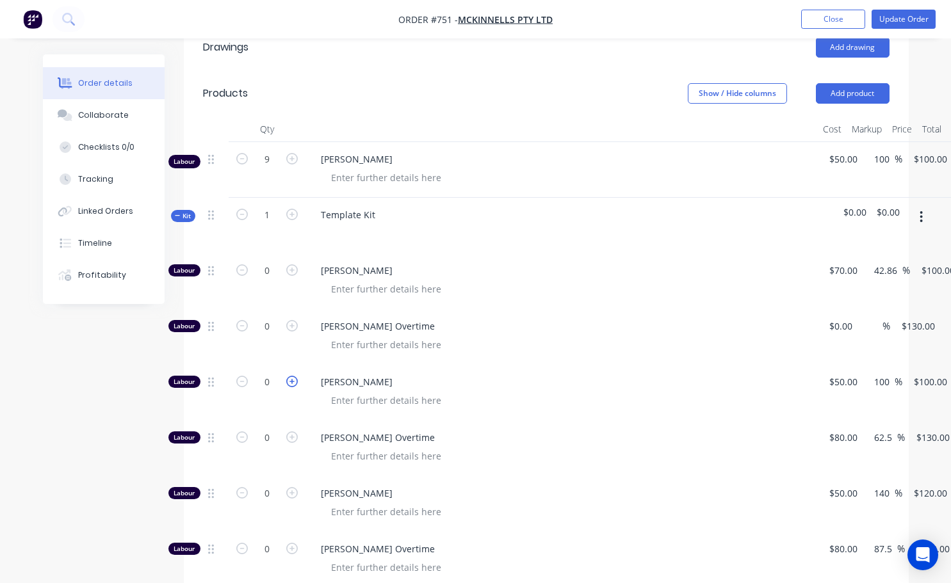
click at [293, 376] on icon "button" at bounding box center [292, 382] width 12 height 12
type input "1"
type input "$100.00"
click at [293, 376] on icon "button" at bounding box center [292, 382] width 12 height 12
type input "2"
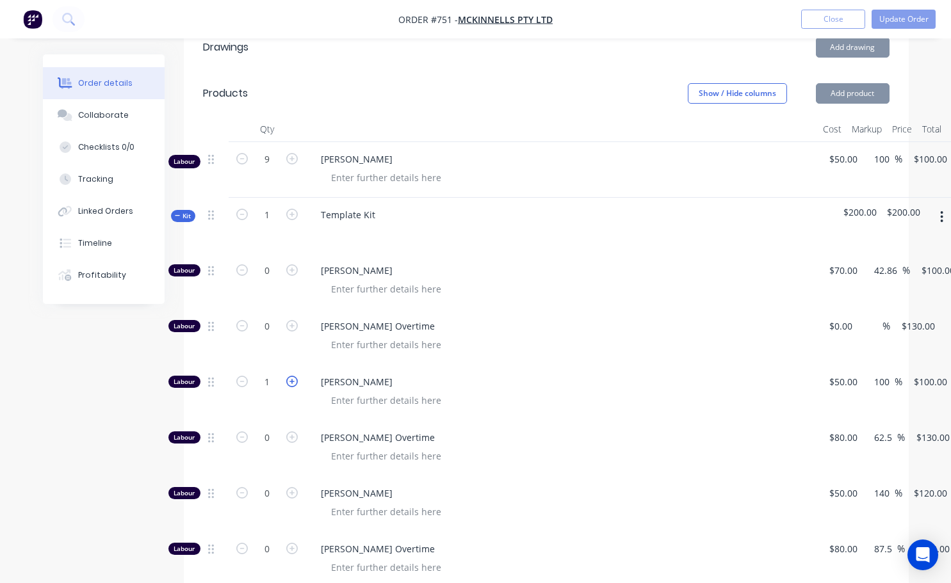
type input "$200.00"
click at [293, 376] on icon "button" at bounding box center [292, 382] width 12 height 12
type input "3"
type input "$300.00"
click at [293, 376] on icon "button" at bounding box center [292, 382] width 12 height 12
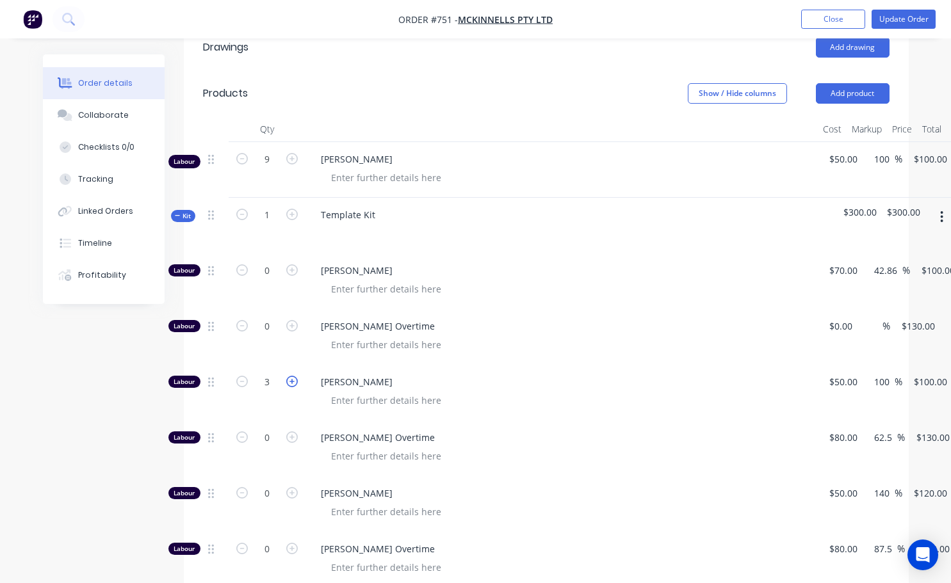
type input "4"
type input "$400.00"
click at [293, 376] on icon "button" at bounding box center [292, 382] width 12 height 12
type input "5"
type input "$500.00"
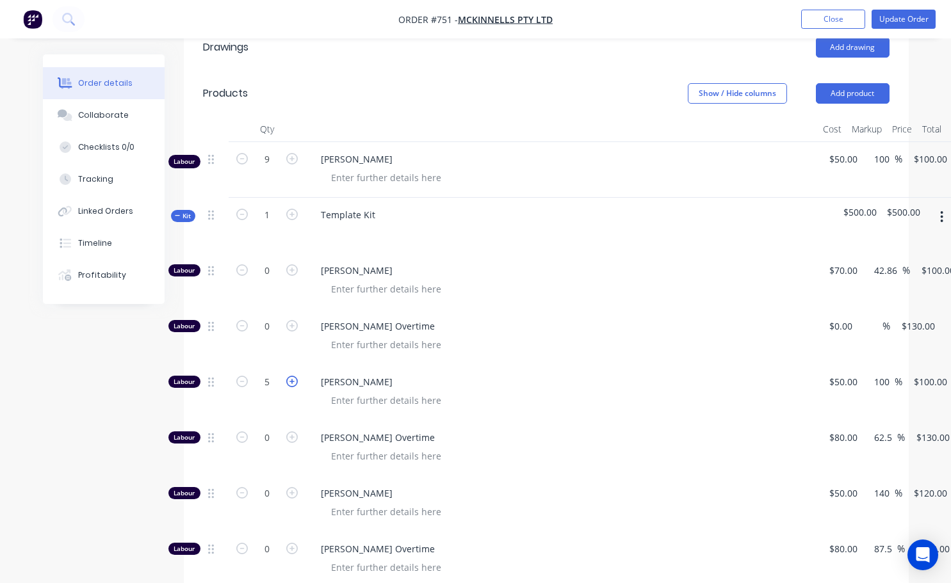
click at [293, 376] on icon "button" at bounding box center [292, 382] width 12 height 12
type input "6"
type input "$600.00"
click at [293, 376] on icon "button" at bounding box center [292, 382] width 12 height 12
type input "7"
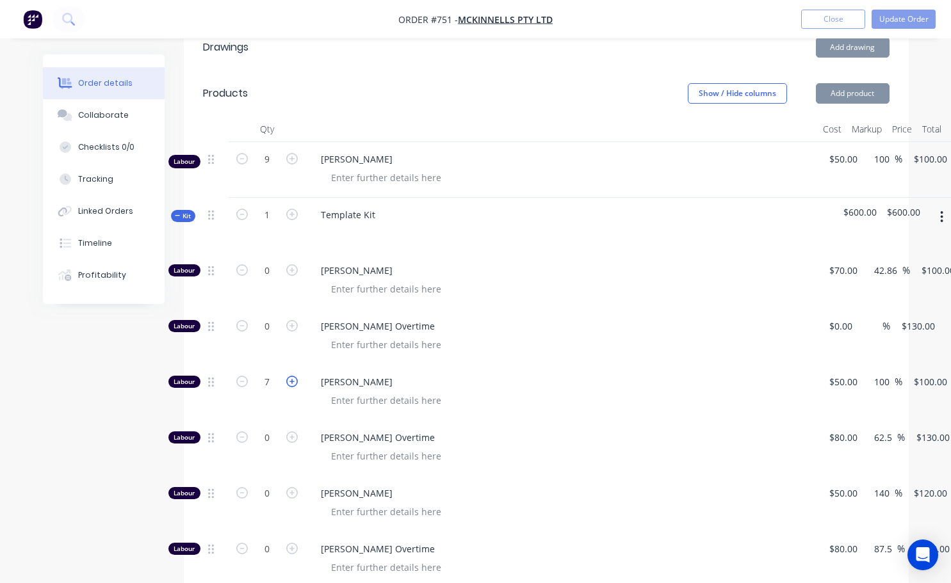
type input "$700.00"
click at [293, 376] on icon "button" at bounding box center [292, 382] width 12 height 12
type input "8"
type input "$800.00"
click at [293, 376] on icon "button" at bounding box center [292, 382] width 12 height 12
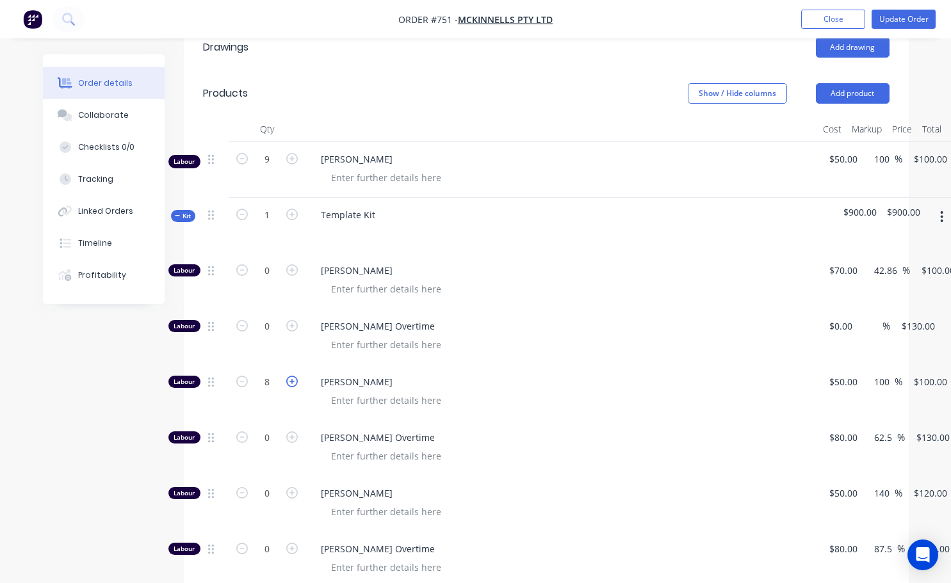
type input "9"
type input "$900.00"
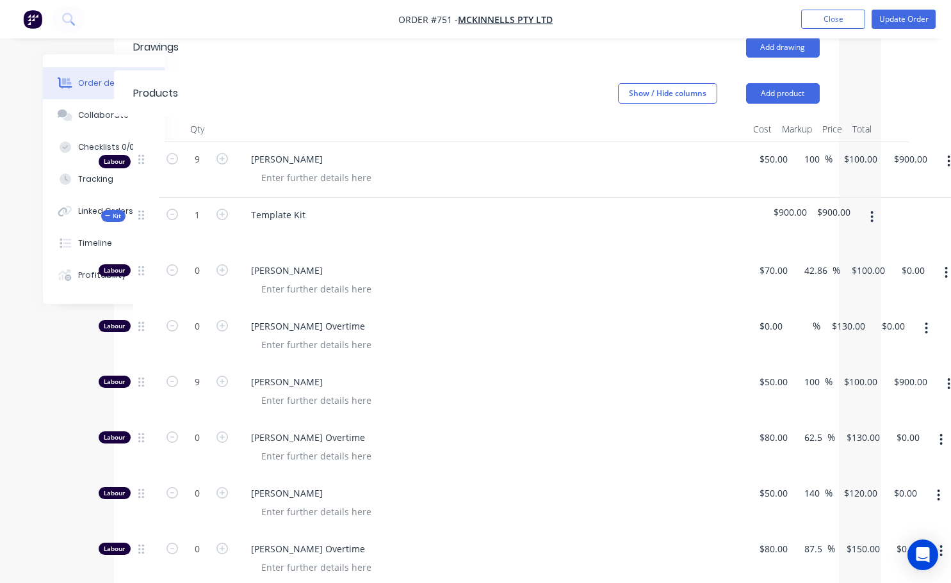
scroll to position [448, 83]
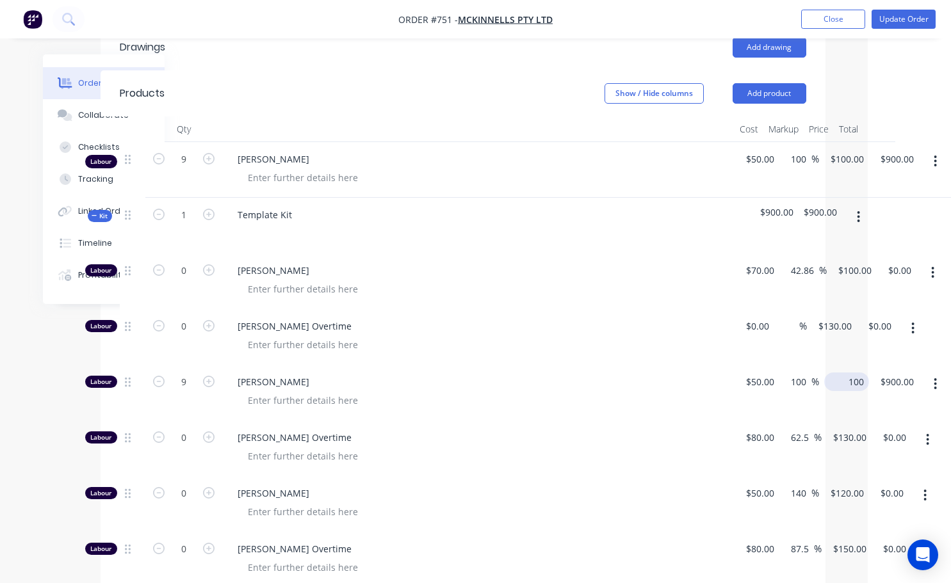
click at [840, 373] on input "100" at bounding box center [849, 382] width 40 height 19
type input "1"
type input "130"
type input "160"
type input "$130.00"
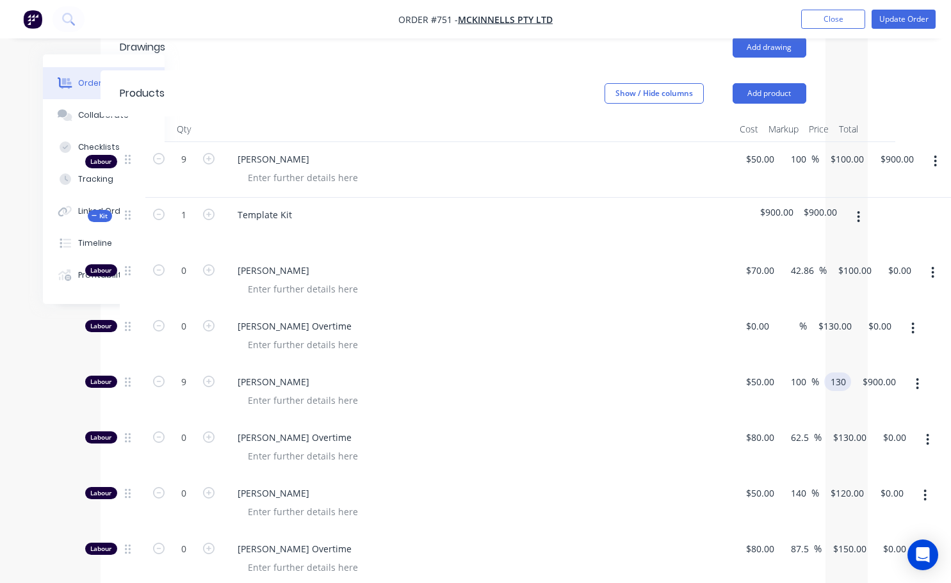
type input "$1,170.00"
click at [605, 558] on div at bounding box center [484, 567] width 492 height 19
click at [936, 154] on icon "button" at bounding box center [935, 161] width 3 height 14
click at [859, 263] on div "Delete" at bounding box center [890, 272] width 99 height 19
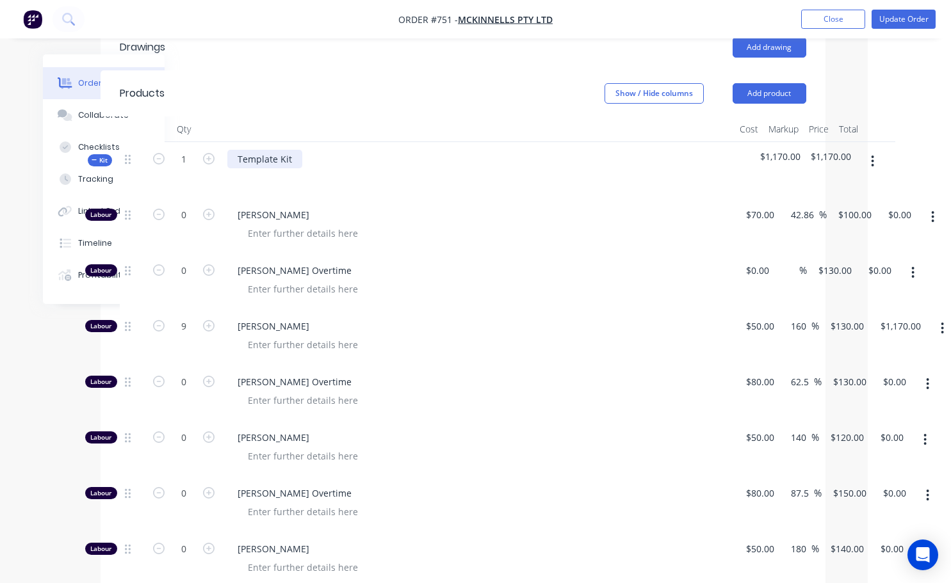
click at [295, 150] on div "Template Kit" at bounding box center [264, 159] width 75 height 19
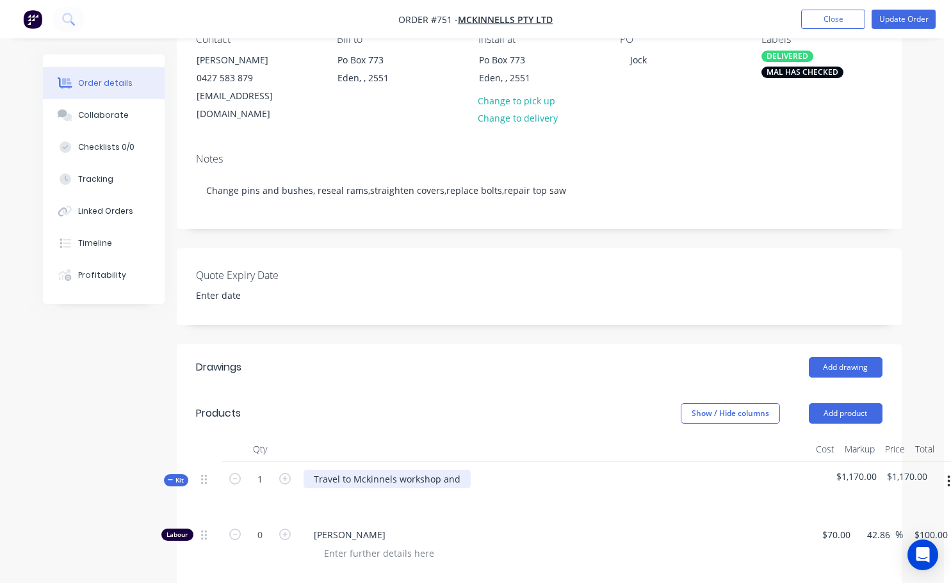
scroll to position [128, 0]
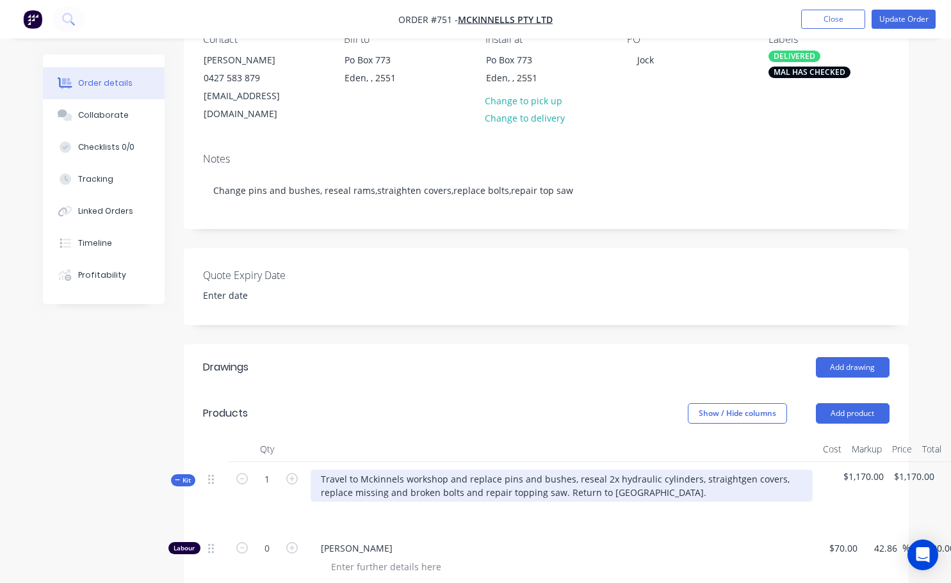
click at [400, 470] on div "Travel to Mckinnels workshop and replace pins and bushes, reseal 2x hydraulic c…" at bounding box center [562, 486] width 502 height 32
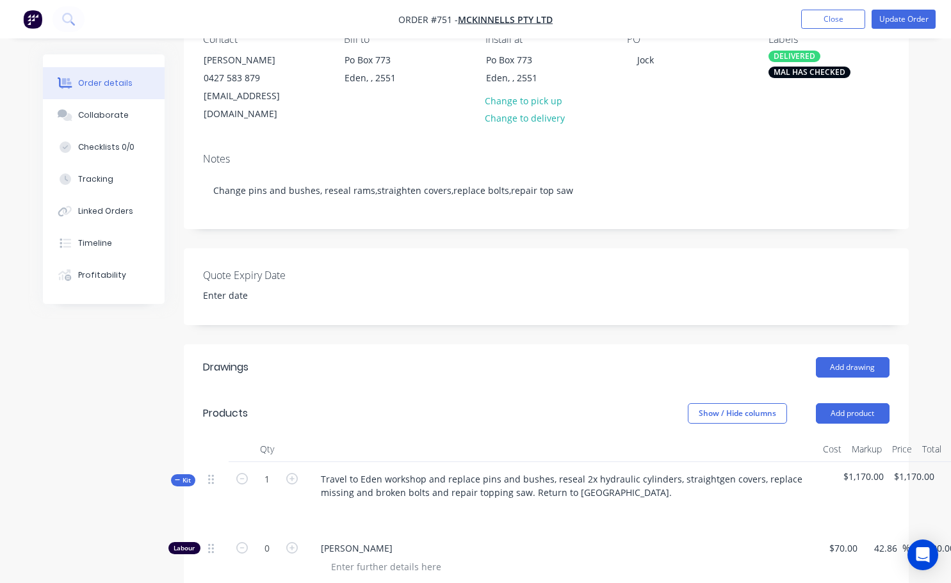
click at [542, 508] on div "Travel to Eden workshop and replace pins and bushes, reseal 2x hydraulic cylind…" at bounding box center [561, 496] width 512 height 69
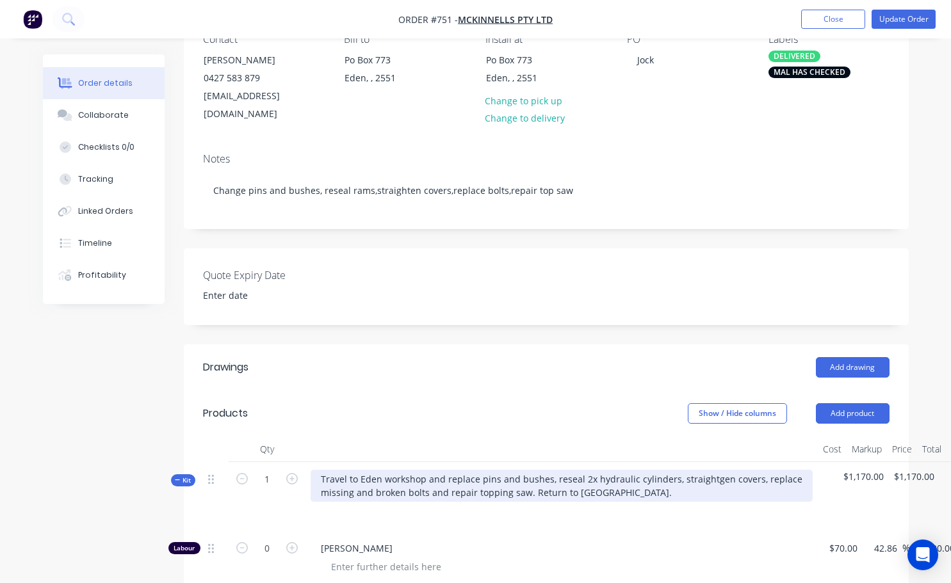
click at [320, 470] on div "Travel to Eden workshop and replace pins and bushes, reseal 2x hydraulic cylind…" at bounding box center [562, 486] width 502 height 32
